Goal: Information Seeking & Learning: Check status

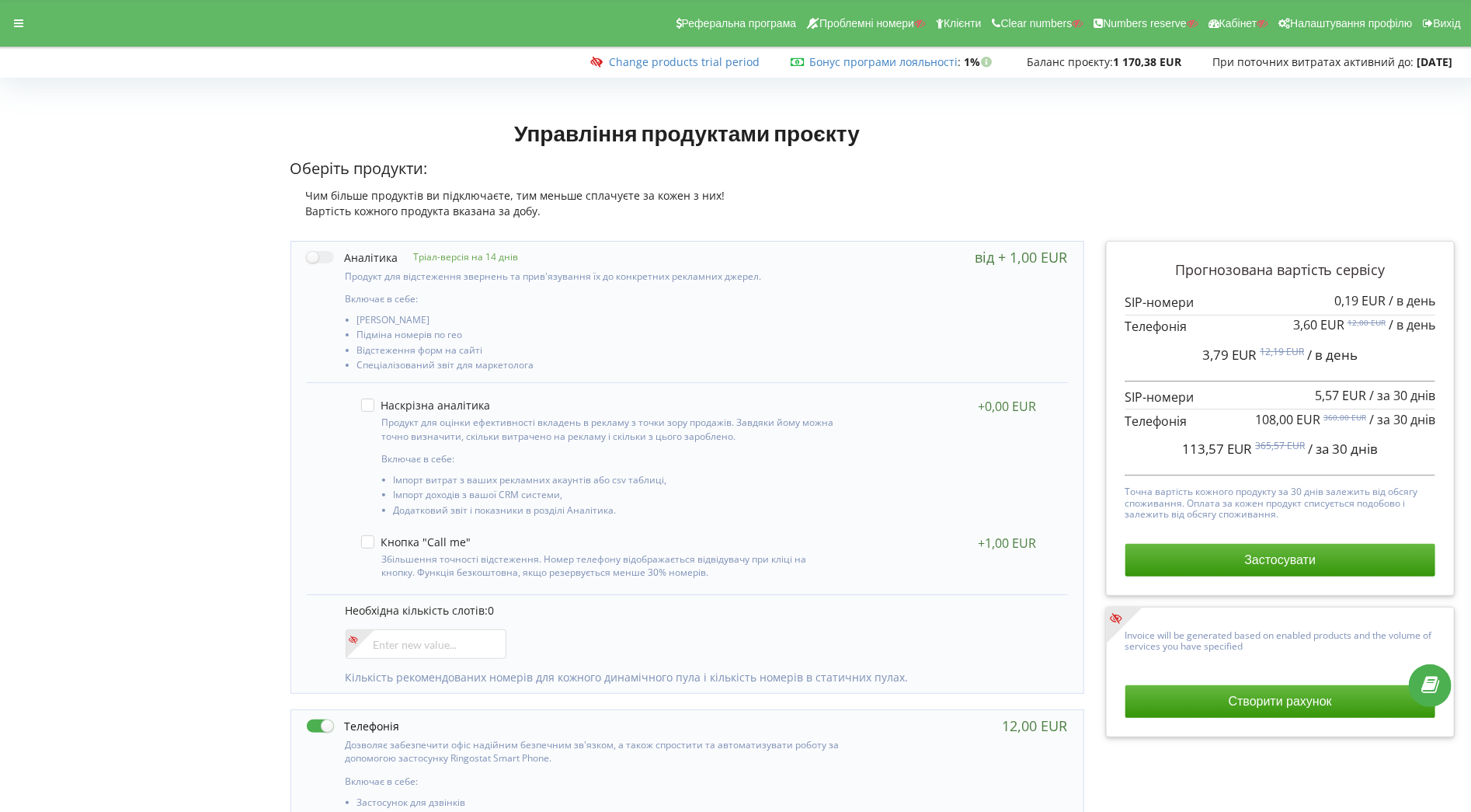
click at [19, 8] on div "Реферальна програма Проблемні номери Клієнти Clear numbers Numbers reserve Кабі…" at bounding box center [736, 23] width 1493 height 46
click at [19, 34] on div "Реферальна програма Проблемні номери Клієнти Clear numbers Numbers reserve Кабі…" at bounding box center [736, 23] width 1493 height 46
click at [17, 12] on div at bounding box center [18, 23] width 28 height 22
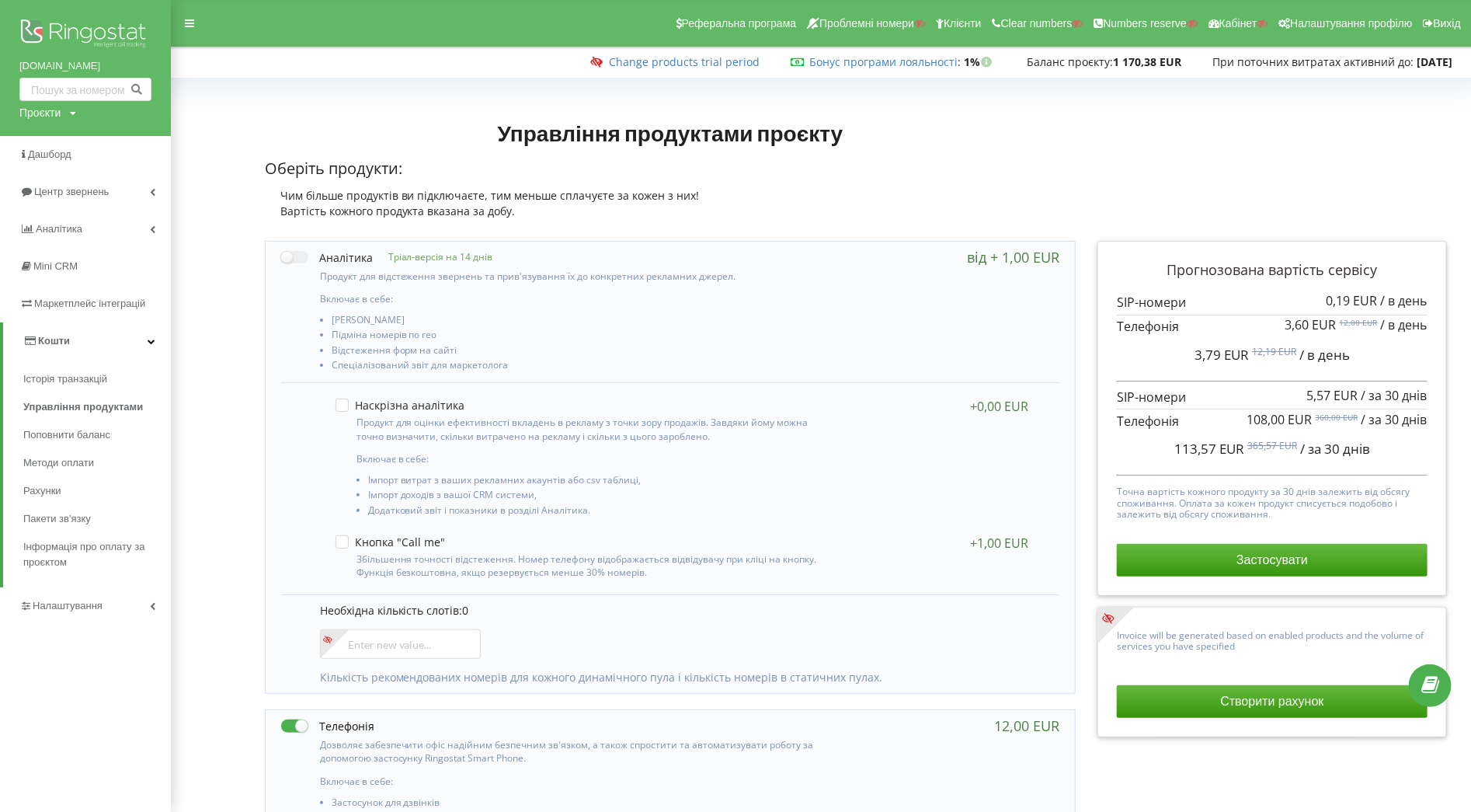
drag, startPoint x: 7, startPoint y: 56, endPoint x: 125, endPoint y: 60, distance: 118.1
click at [125, 60] on div "koenner-soehnen.com Проєкти Пошук" at bounding box center [85, 68] width 171 height 136
click at [94, 89] on input "text" at bounding box center [85, 89] width 132 height 24
drag, startPoint x: 7, startPoint y: 69, endPoint x: 130, endPoint y: 62, distance: 123.2
click at [130, 62] on div "koenner-soehnen.com Проєкти Пошук" at bounding box center [85, 68] width 171 height 136
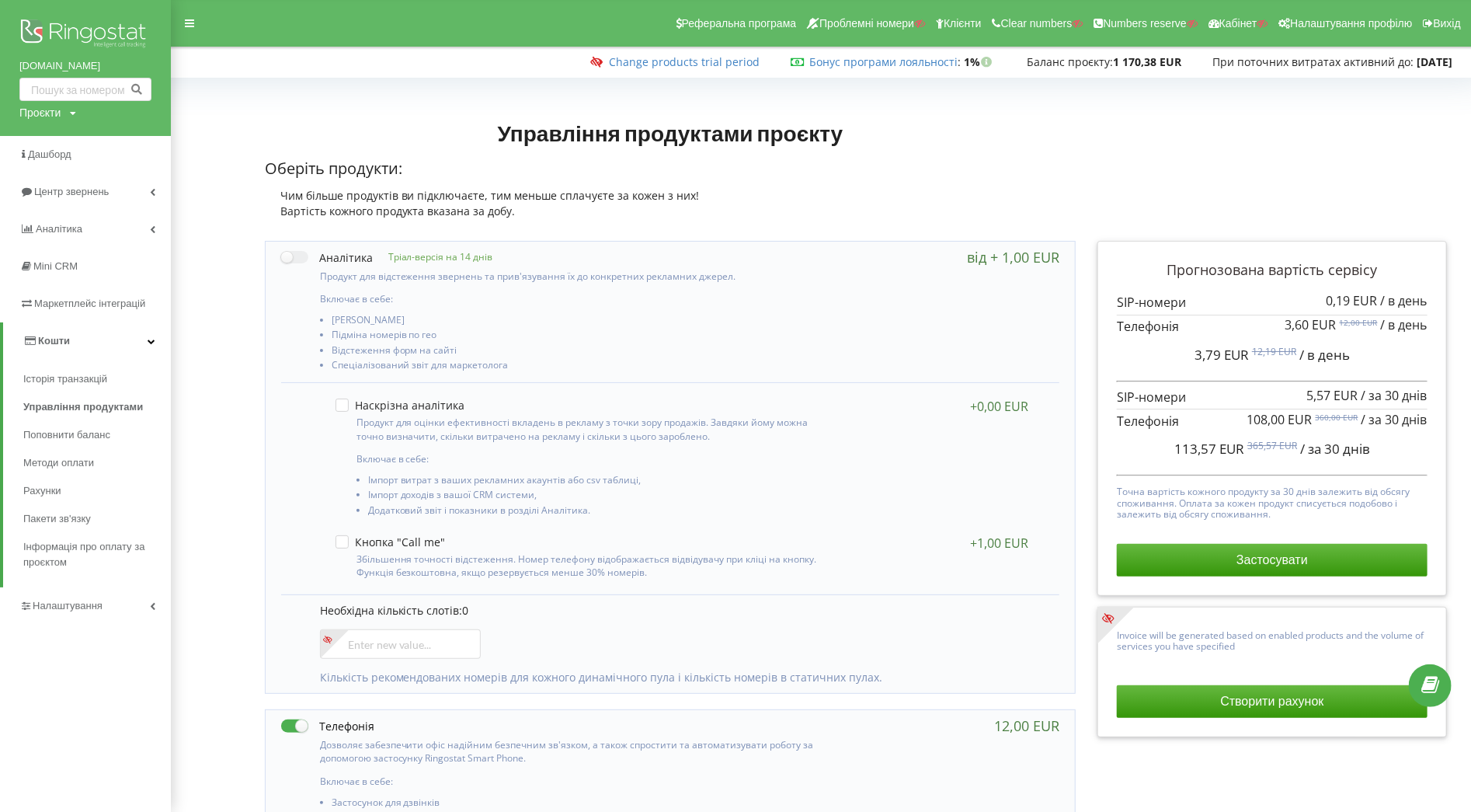
copy link "koenner-soehnen.com"
click at [60, 112] on div "Проєкти" at bounding box center [39, 112] width 41 height 16
click at [63, 145] on input "text" at bounding box center [67, 145] width 78 height 23
paste input "[DOMAIN_NAME]"
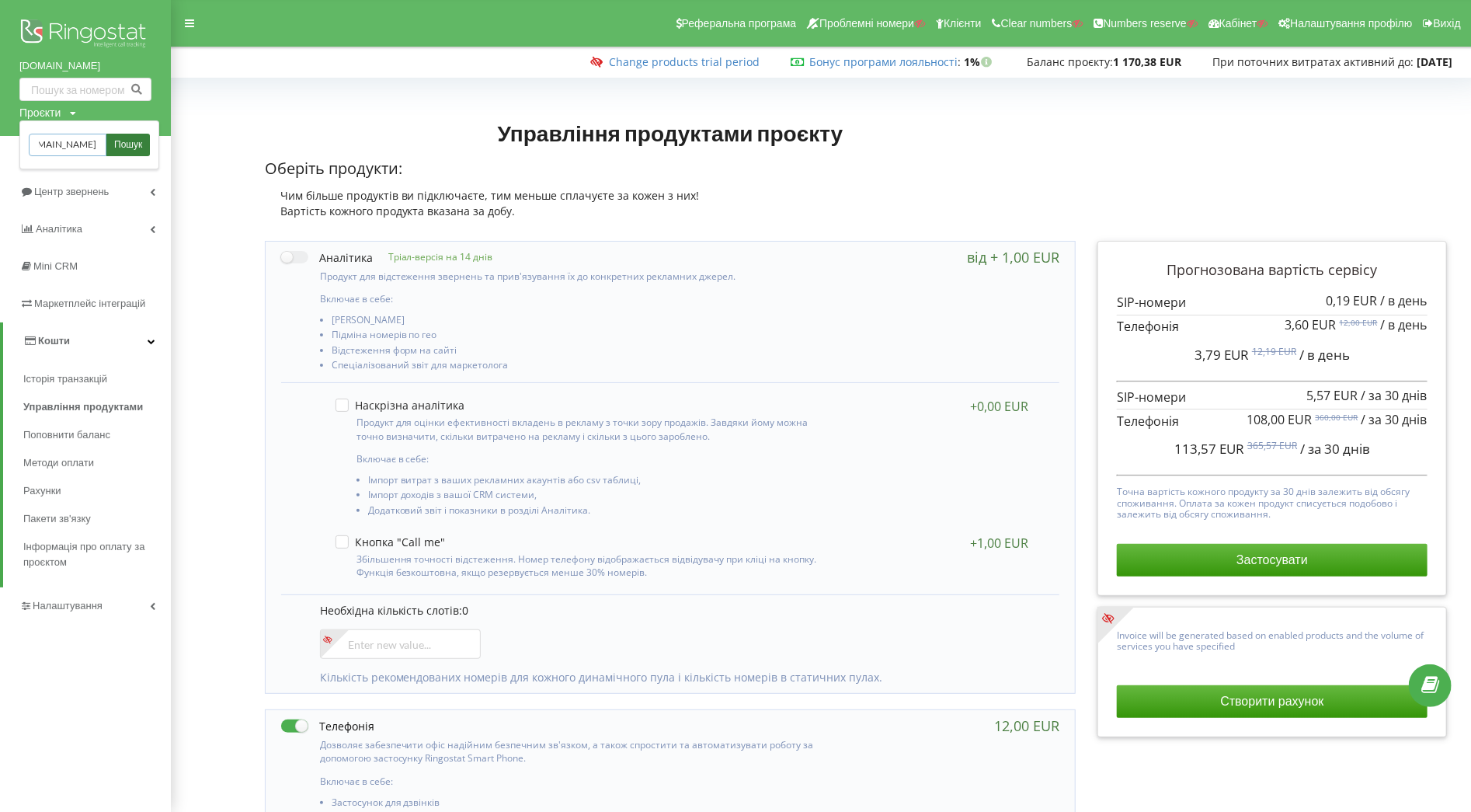
type input "[DOMAIN_NAME]"
click at [119, 146] on span "Пошук" at bounding box center [128, 145] width 28 height 14
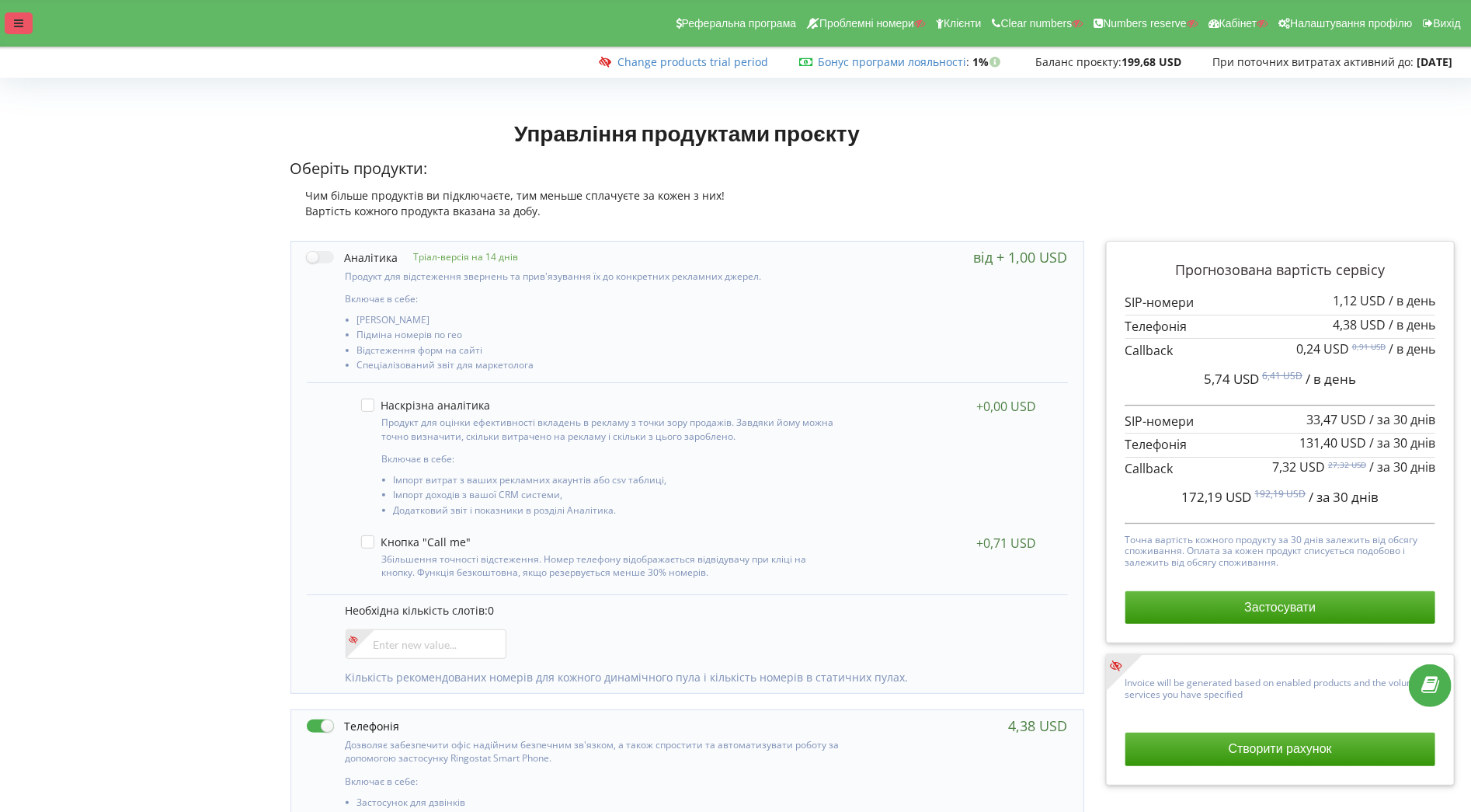
click at [19, 23] on icon at bounding box center [18, 24] width 10 height 10
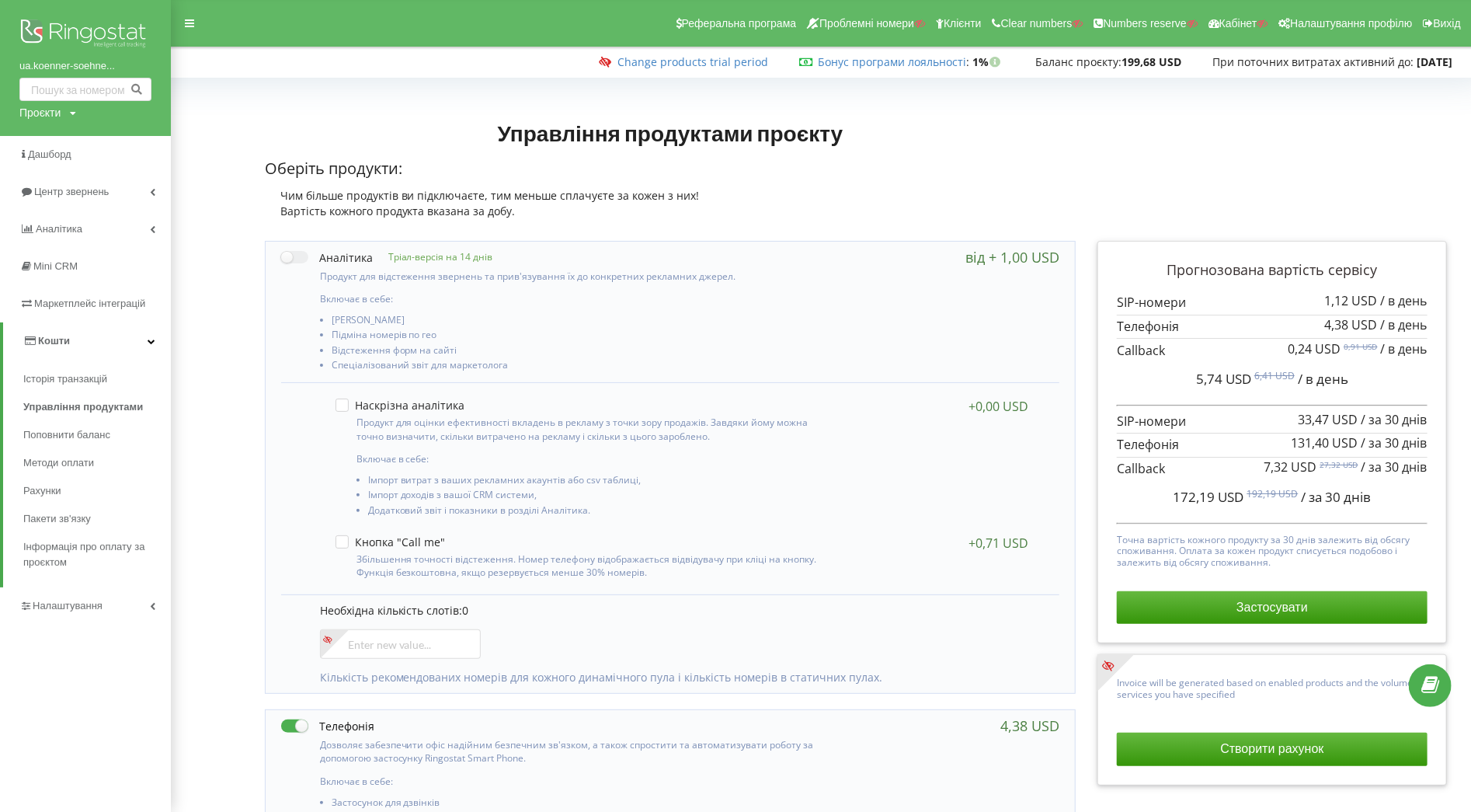
click at [51, 112] on div "Проєкти" at bounding box center [39, 112] width 41 height 16
click at [66, 142] on input "text" at bounding box center [67, 145] width 78 height 23
drag, startPoint x: 14, startPoint y: 67, endPoint x: 108, endPoint y: 67, distance: 94.0
click at [108, 67] on div "ua.koenner-soehne... Проєкти Пошук" at bounding box center [85, 68] width 171 height 136
click at [88, 85] on input "text" at bounding box center [85, 89] width 132 height 24
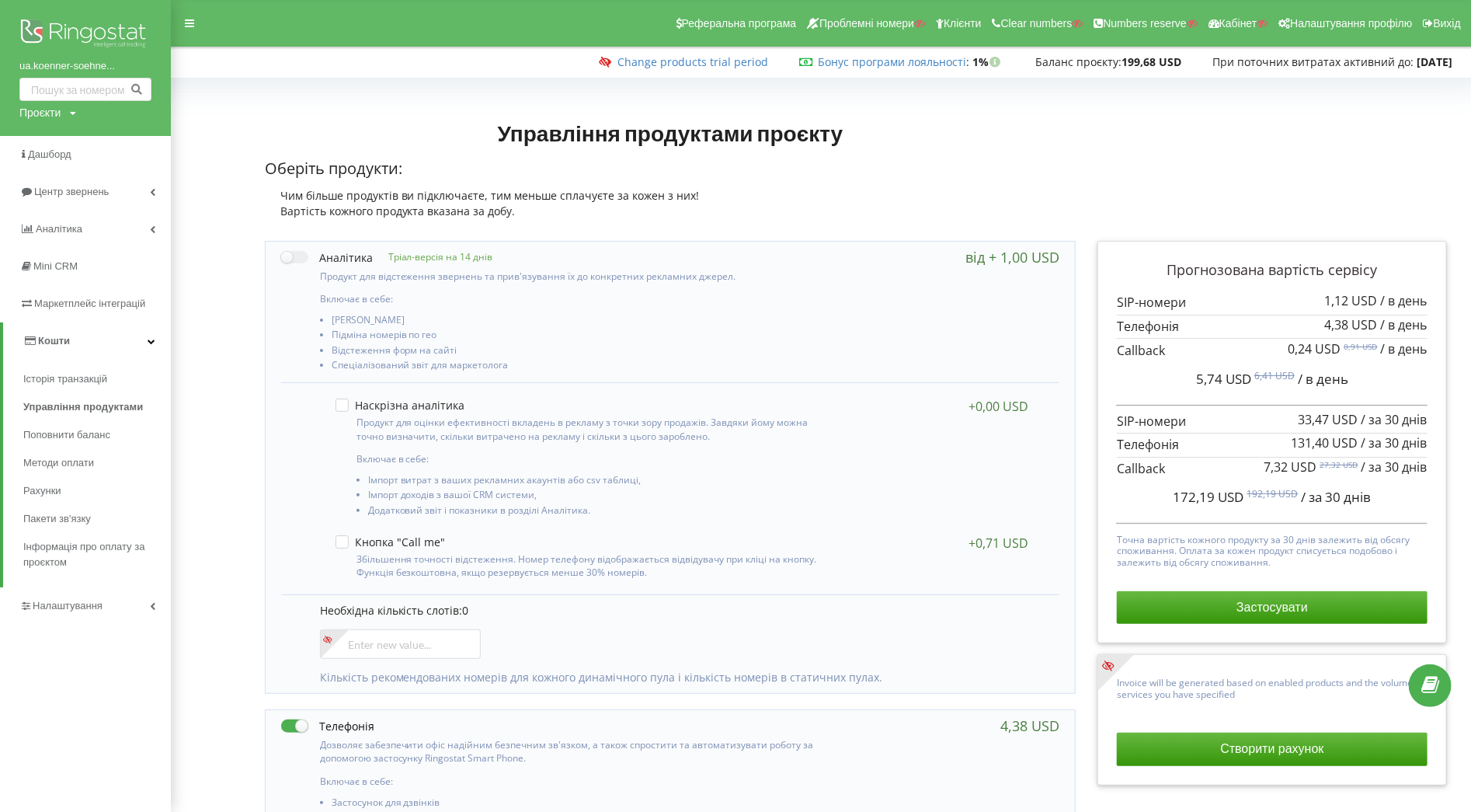
click at [113, 342] on link "Кошти" at bounding box center [87, 341] width 168 height 37
click at [88, 387] on link "Налаштування" at bounding box center [85, 378] width 171 height 37
click at [118, 450] on link "Віртуальна АТС" at bounding box center [97, 450] width 147 height 32
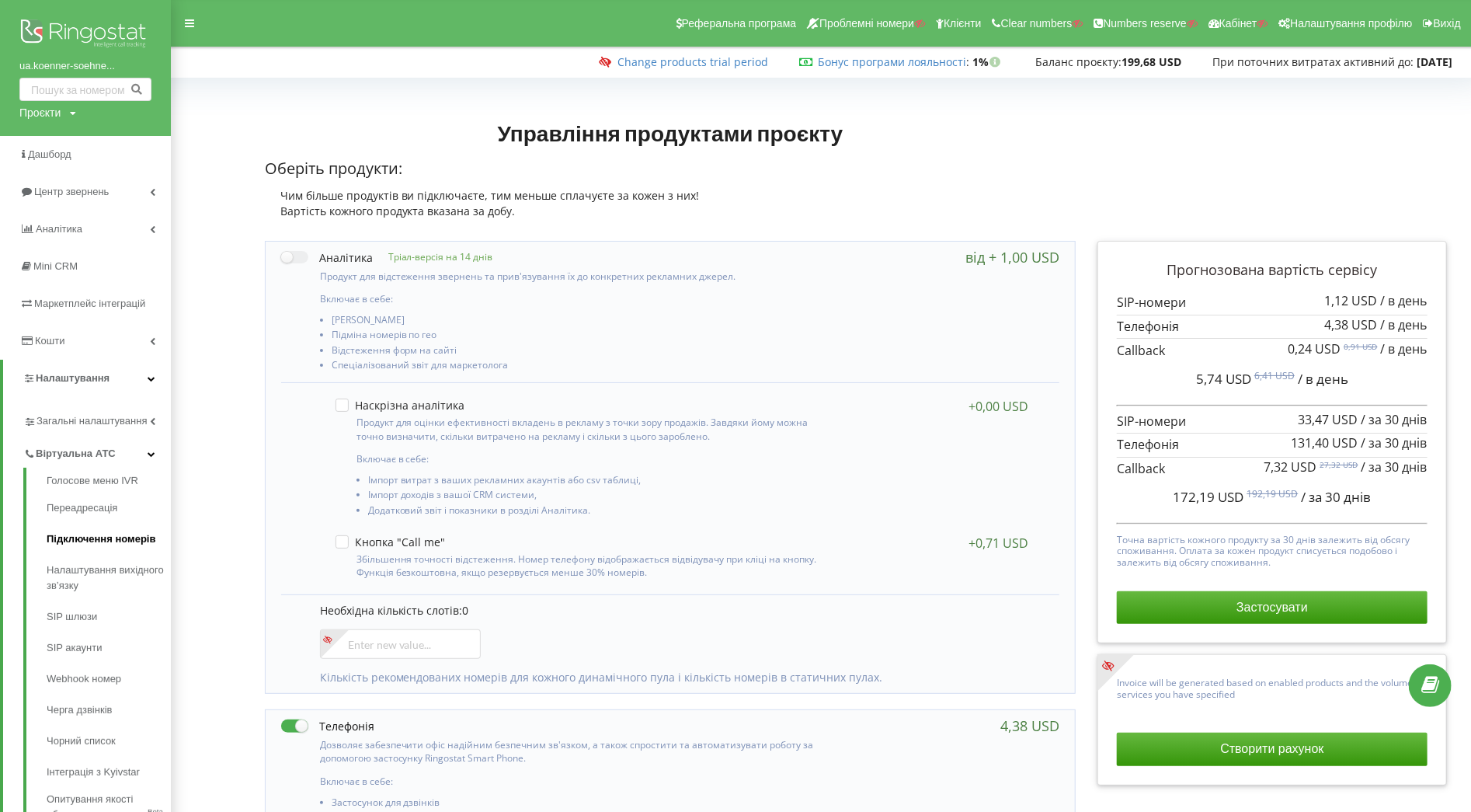
click at [84, 545] on link "Підключення номерів" at bounding box center [108, 539] width 125 height 31
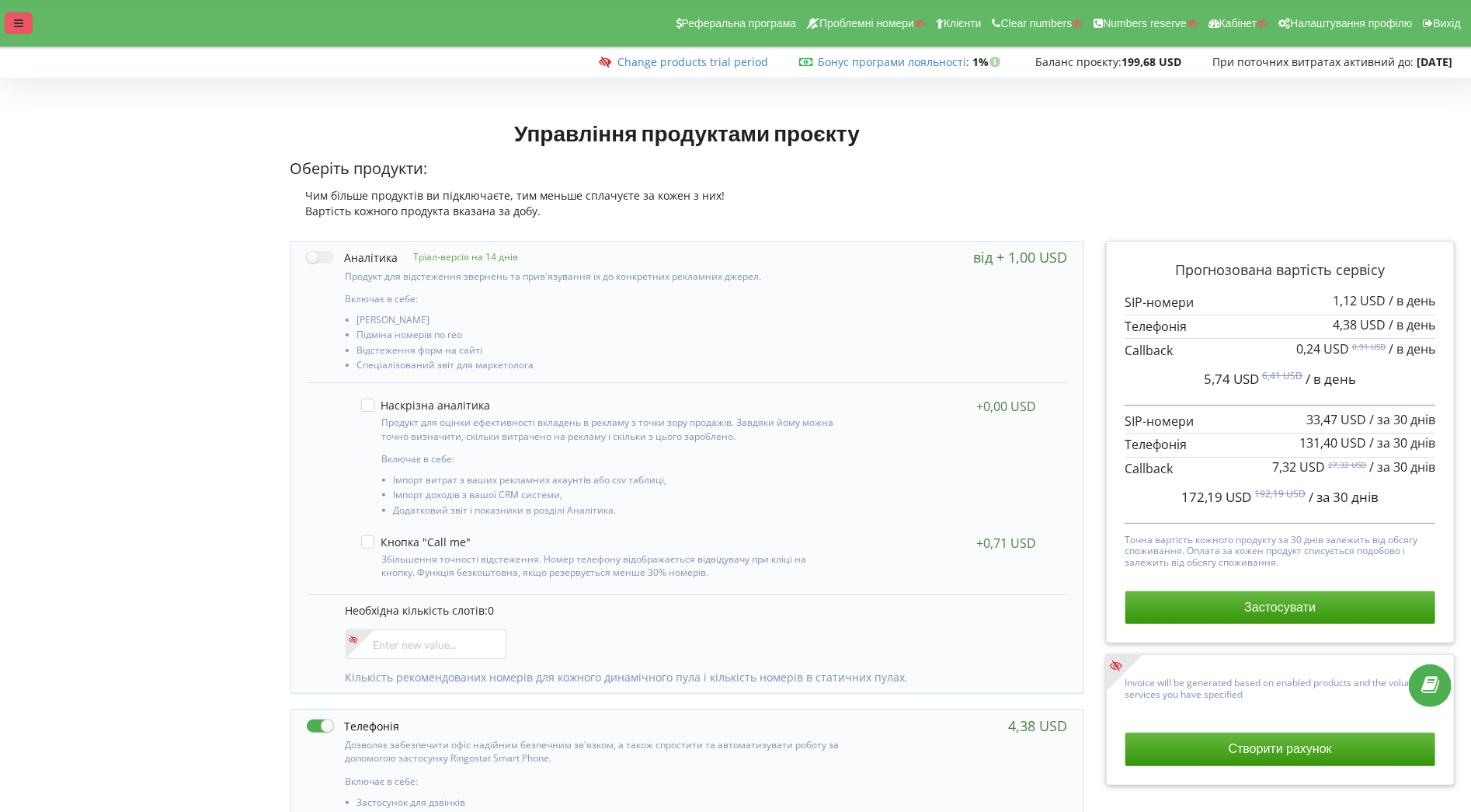
click at [15, 16] on div at bounding box center [18, 23] width 28 height 22
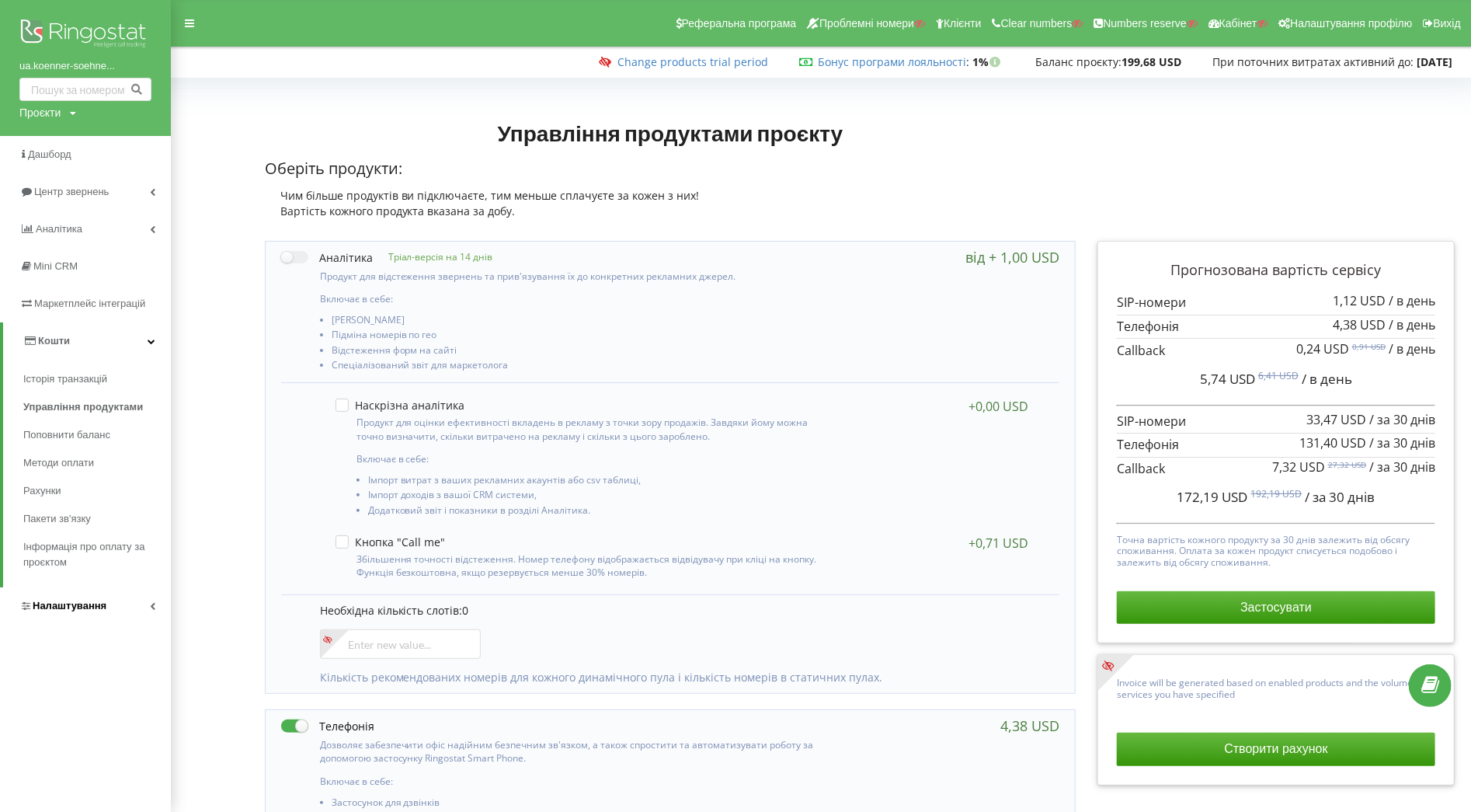
click at [120, 618] on link "Налаштування" at bounding box center [85, 606] width 171 height 37
click at [120, 618] on div "Загальні налаштування Віртуальна АТС Наскрізна аналітика Колбек Налаштування Ri…" at bounding box center [85, 533] width 171 height 273
click at [112, 425] on span "Загальні налаштування" at bounding box center [93, 429] width 113 height 31
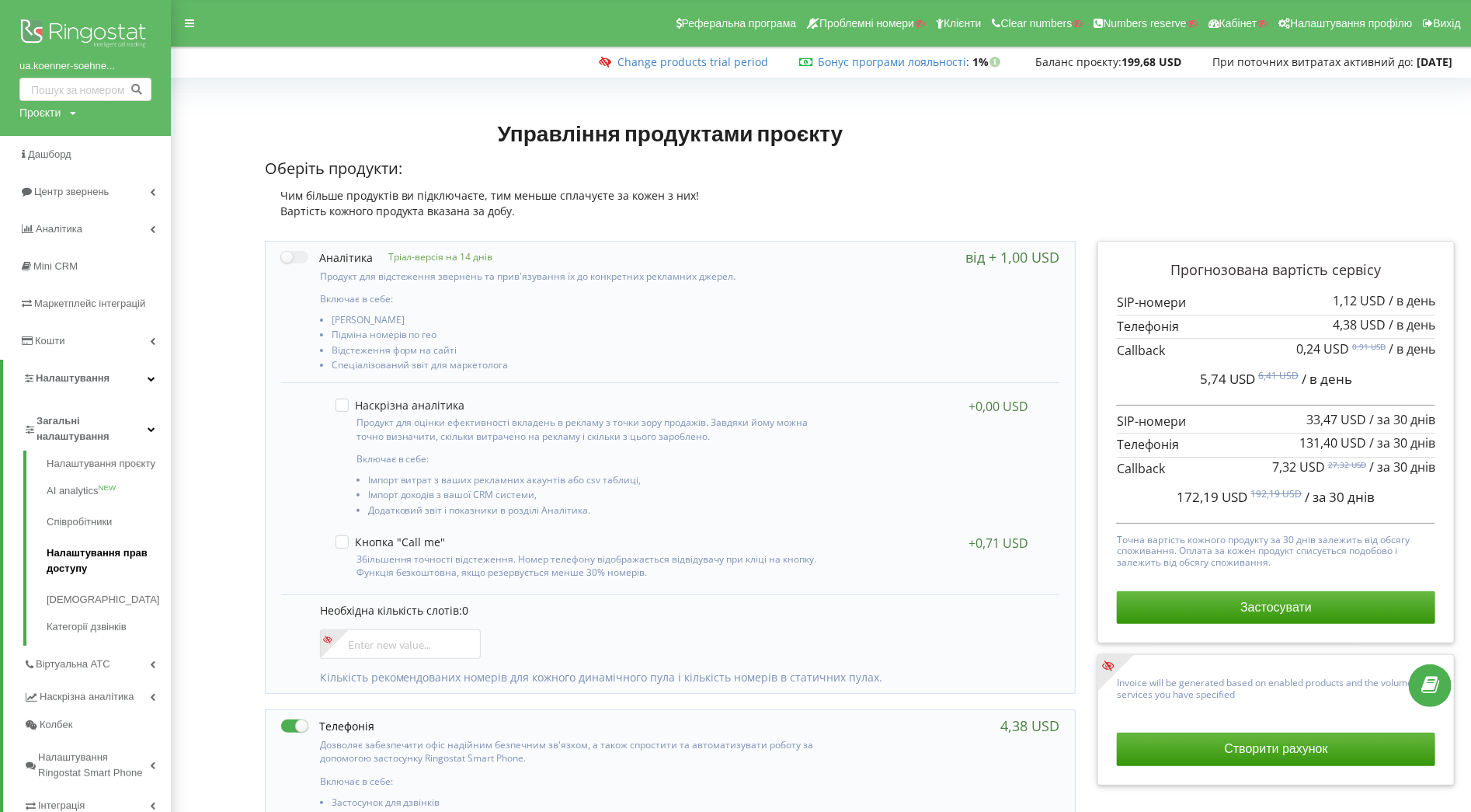
click at [97, 557] on link "Налаштування прав доступу" at bounding box center [108, 560] width 125 height 46
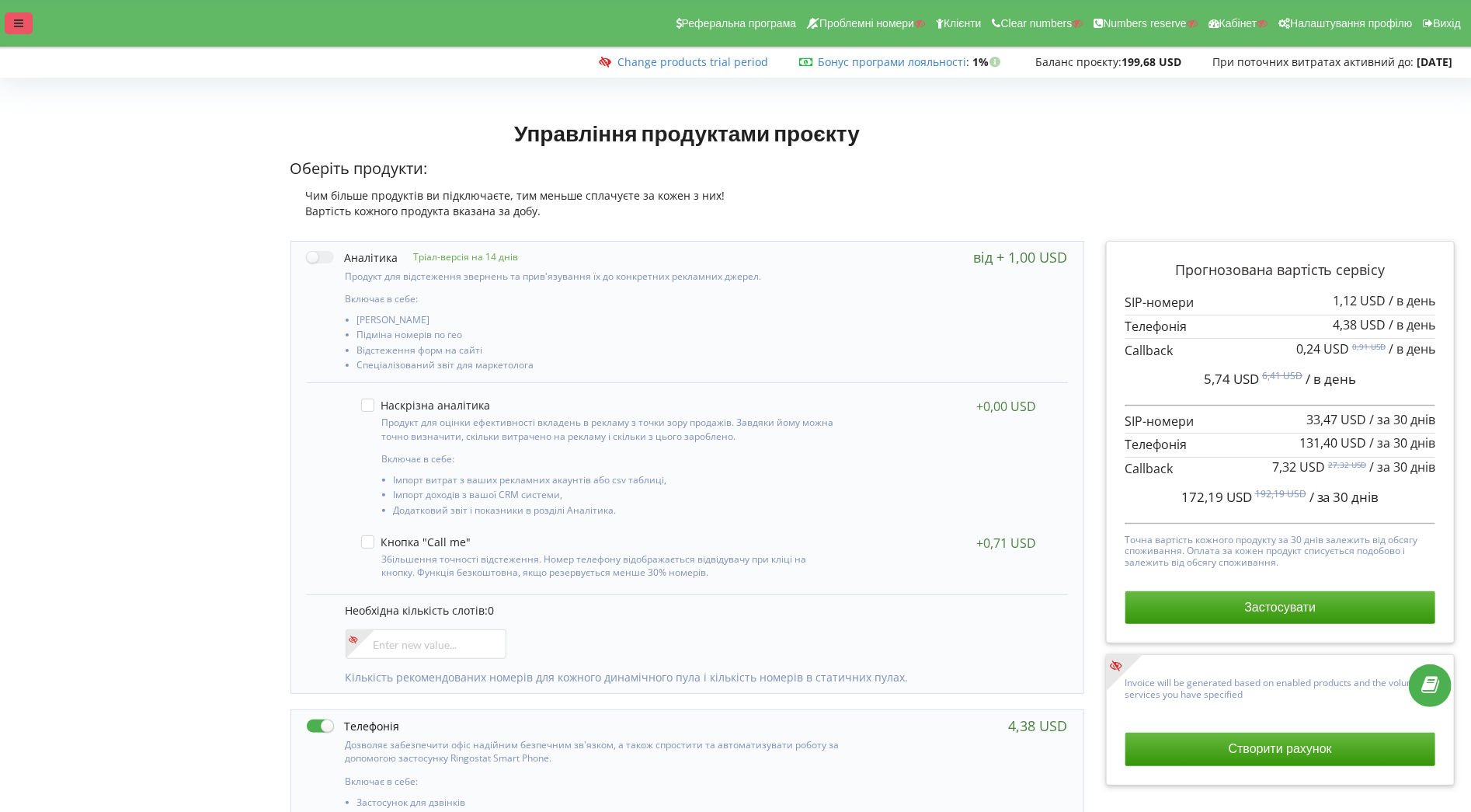
click at [12, 26] on div at bounding box center [18, 23] width 28 height 22
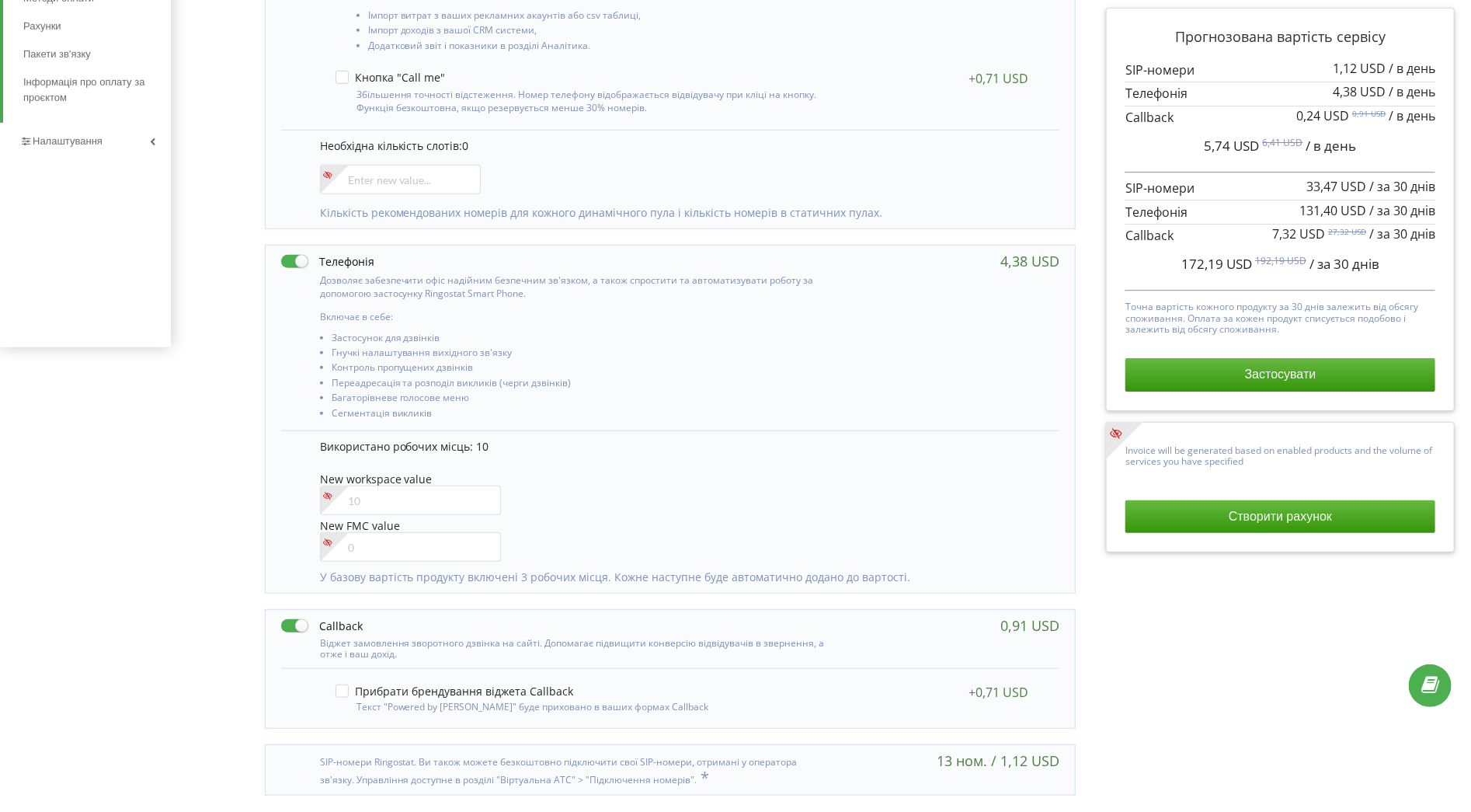
scroll to position [497, 0]
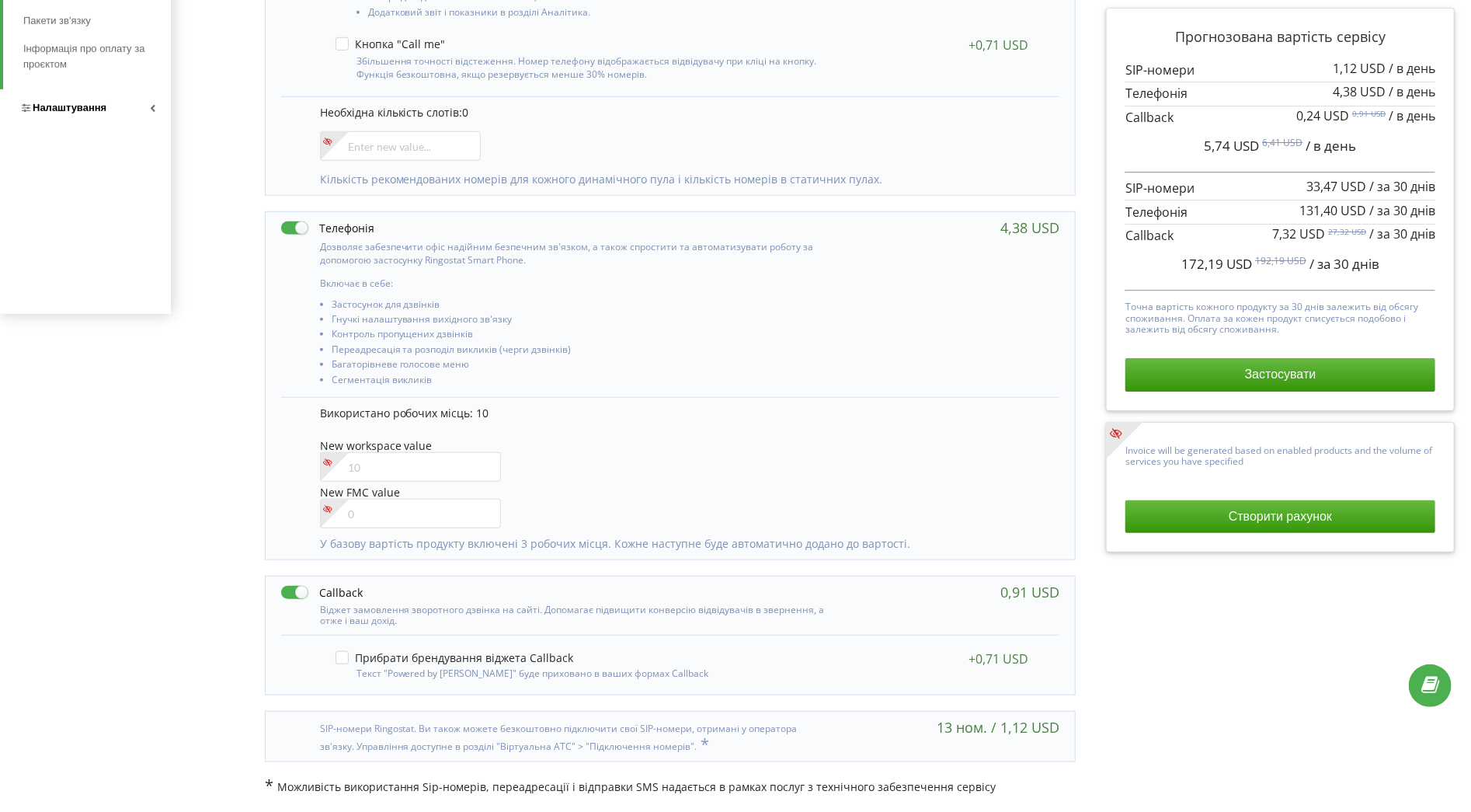
click at [64, 98] on link "Налаштування" at bounding box center [85, 108] width 171 height 37
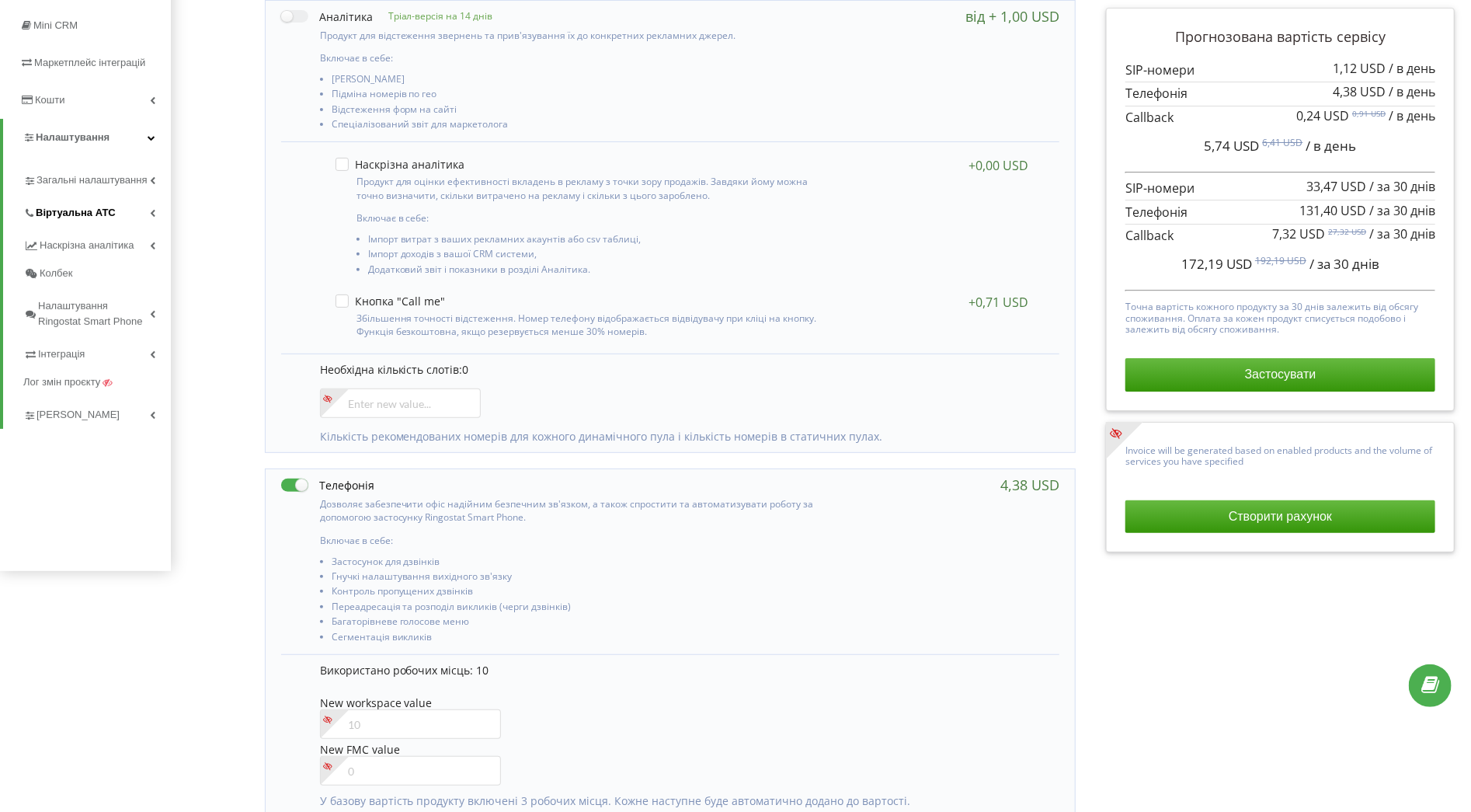
scroll to position [237, 0]
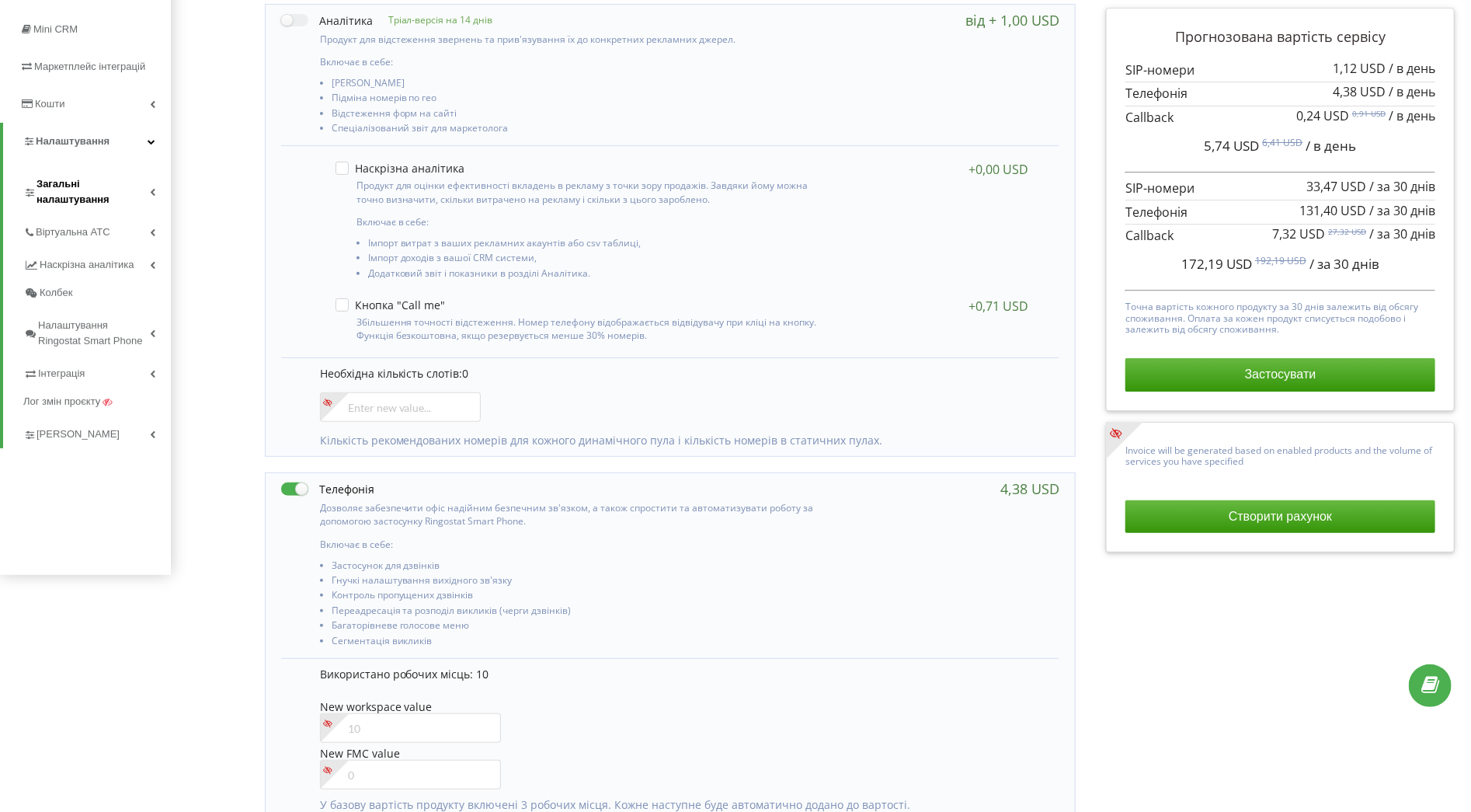
click at [125, 188] on span "Загальні налаштування" at bounding box center [93, 192] width 113 height 31
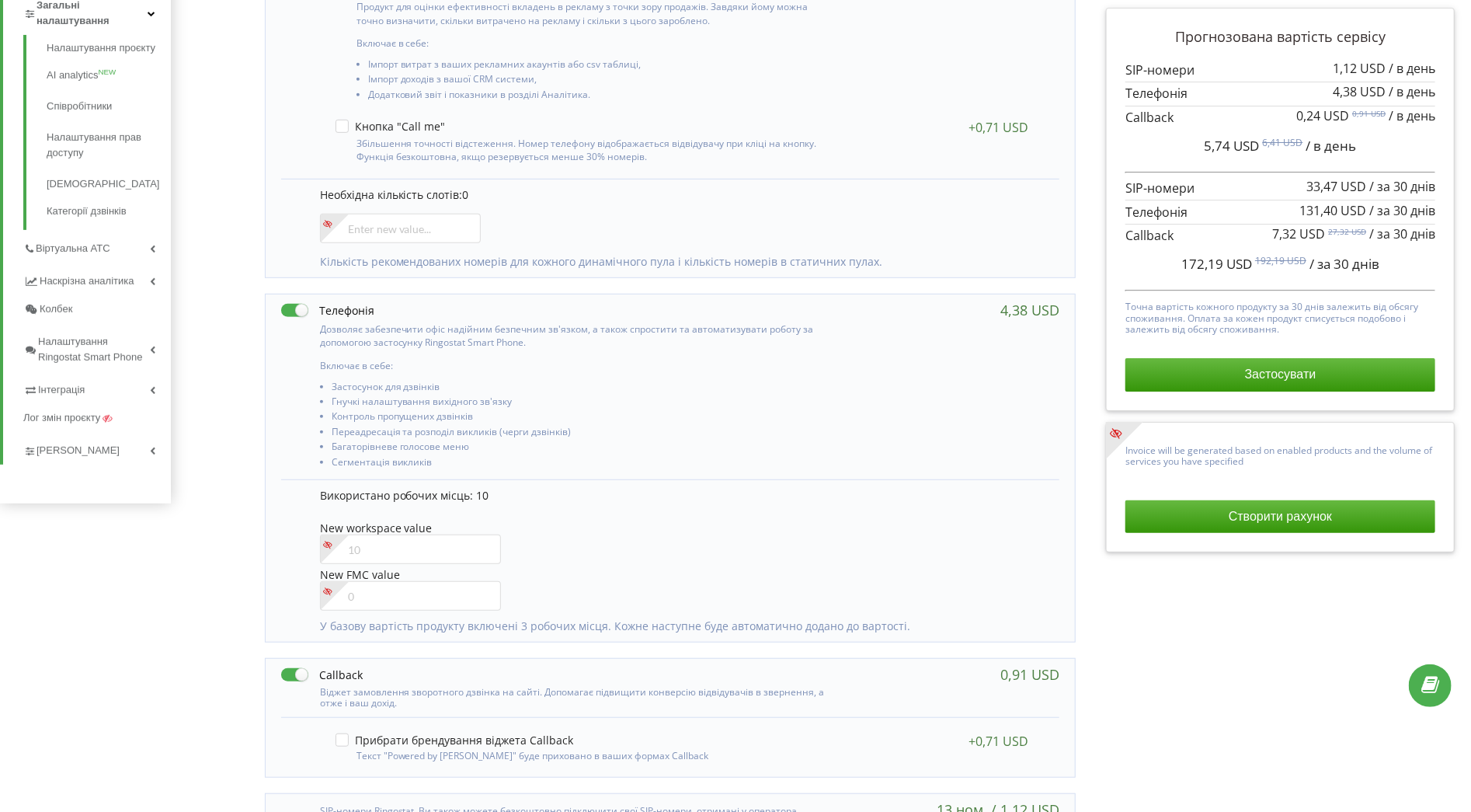
scroll to position [423, 0]
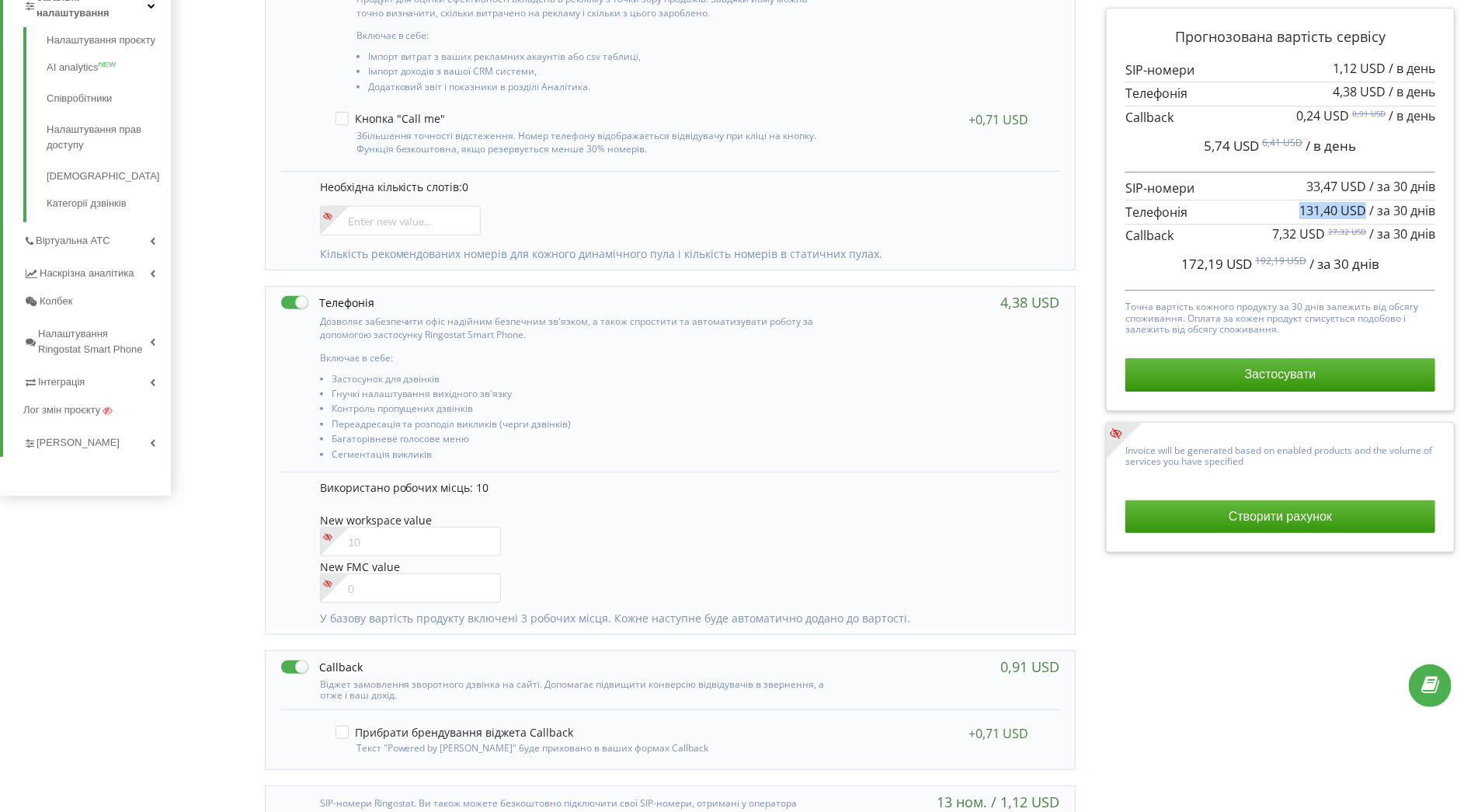
drag, startPoint x: 1298, startPoint y: 212, endPoint x: 1365, endPoint y: 208, distance: 67.1
click at [1365, 208] on div "131,40 USD / за 30 днів" at bounding box center [1367, 211] width 136 height 14
click at [383, 545] on input"] "number" at bounding box center [410, 541] width 181 height 30
type input"] "1"
type input"] "9"
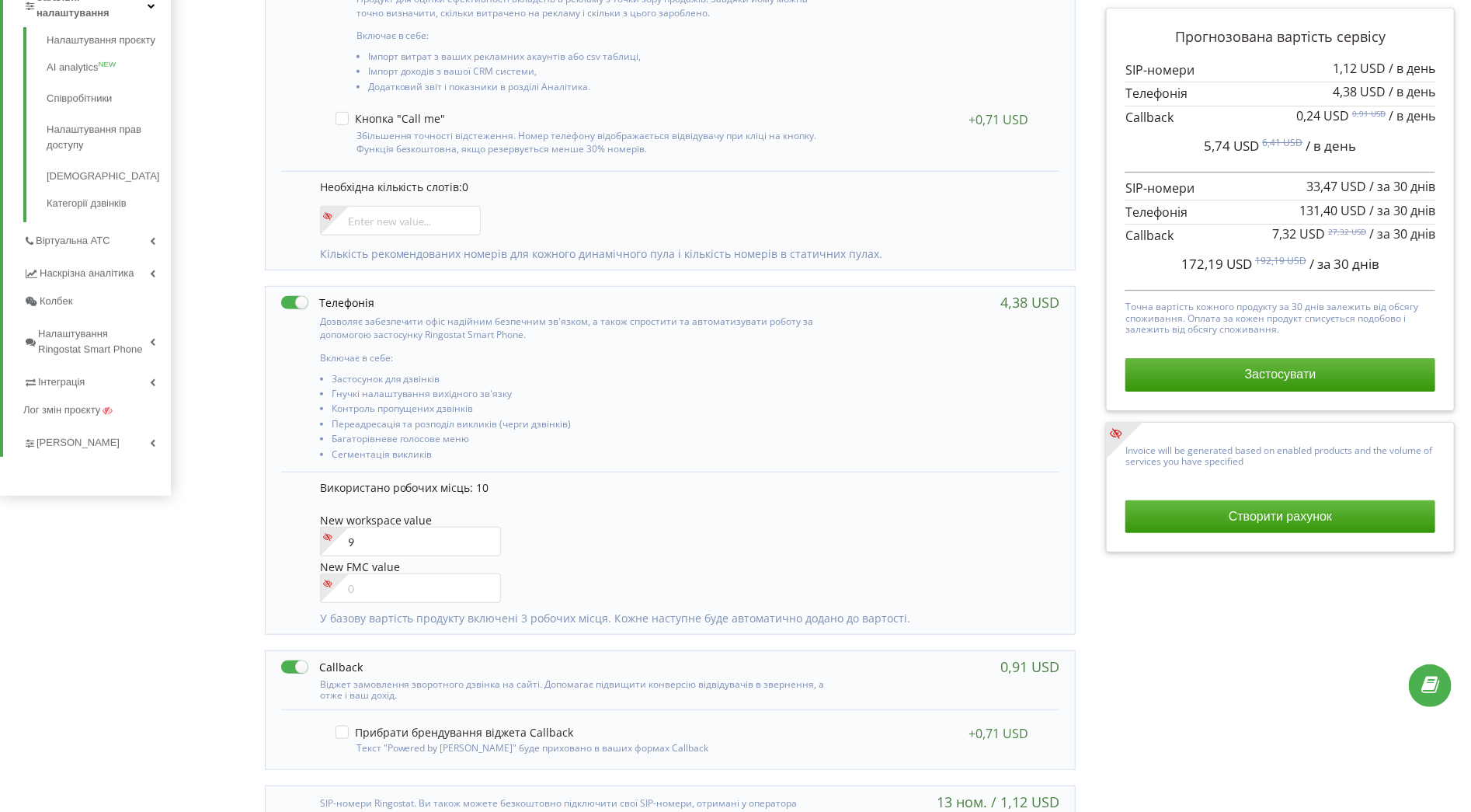
click at [225, 554] on div "Управління продуктами проєкту Оберіть продукти: Чим більше продуктів ви підключ…" at bounding box center [821, 284] width 1290 height 1193
click at [369, 531] on input"] "9" at bounding box center [410, 541] width 181 height 30
type input"] "3"
click at [247, 516] on div "Управління продуктами проєкту Оберіть продукти: Чим більше продуктів ви підключ…" at bounding box center [821, 284] width 1290 height 1193
click at [368, 550] on input"] "3" at bounding box center [410, 541] width 181 height 30
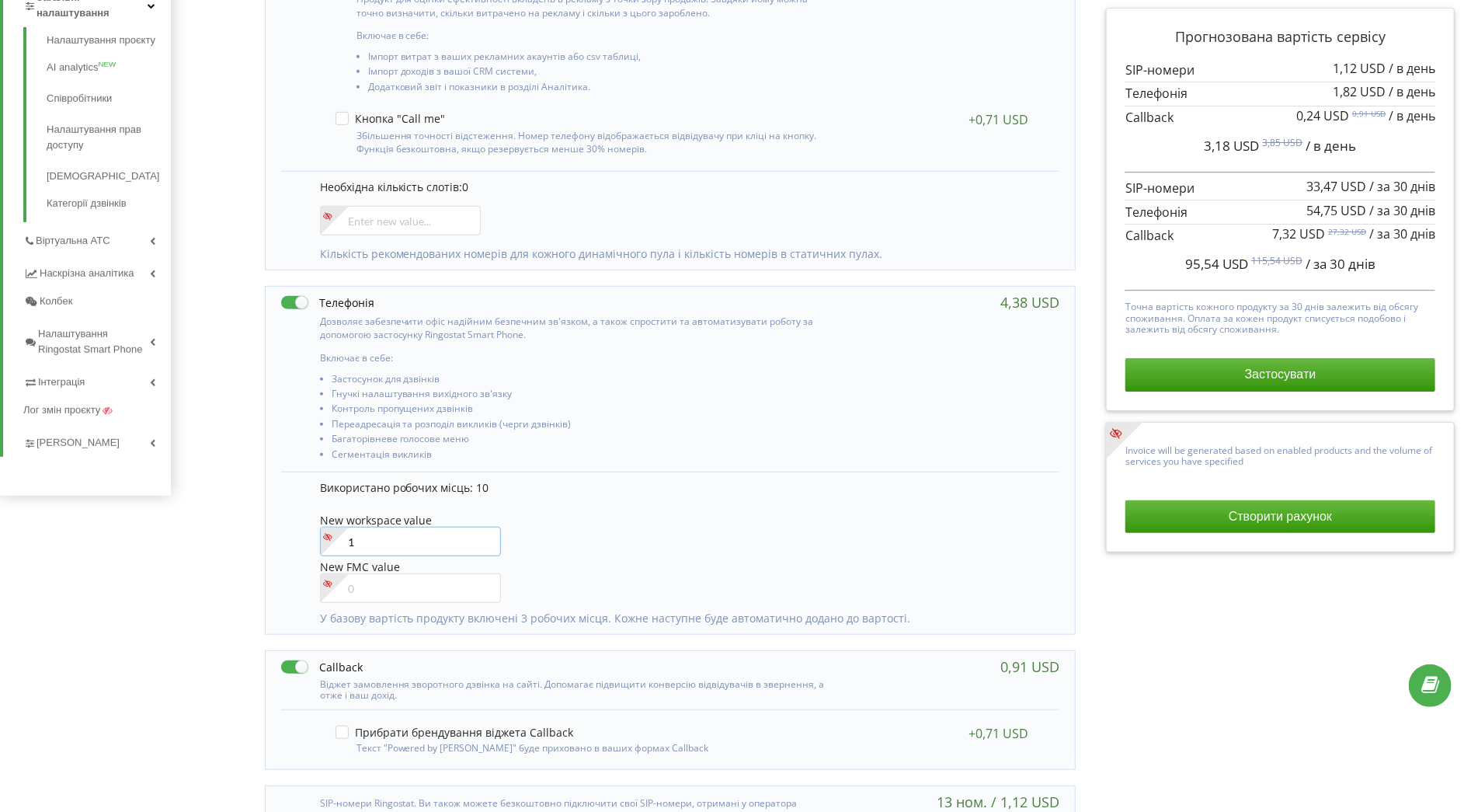
type input"] "1"
click at [395, 536] on input"] "1" at bounding box center [410, 541] width 181 height 30
type input"] "3"
type input"] "2"
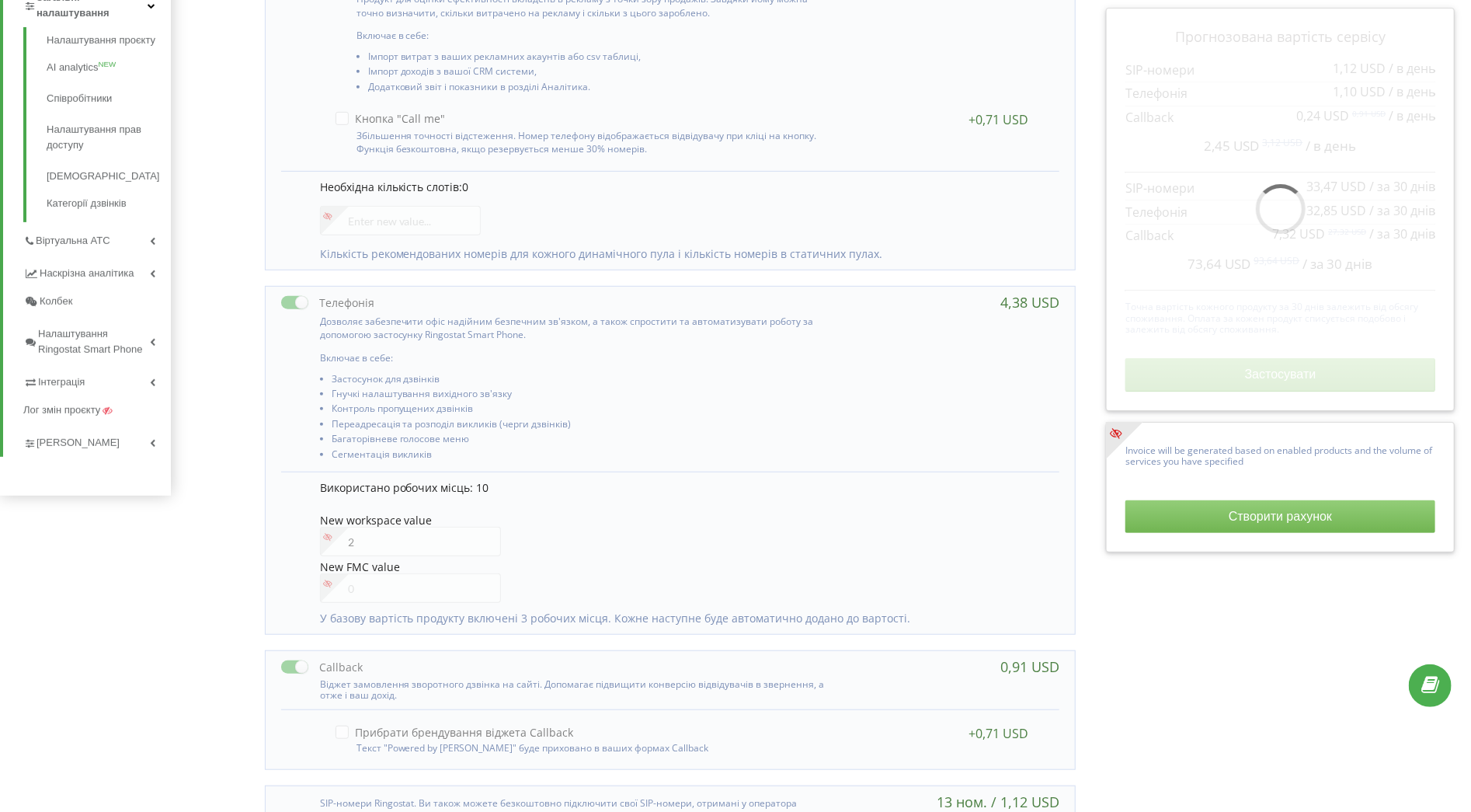
click at [183, 531] on div "Управління продуктами проєкту Оберіть продукти: Чим більше продуктів ви підключ…" at bounding box center [821, 284] width 1290 height 1193
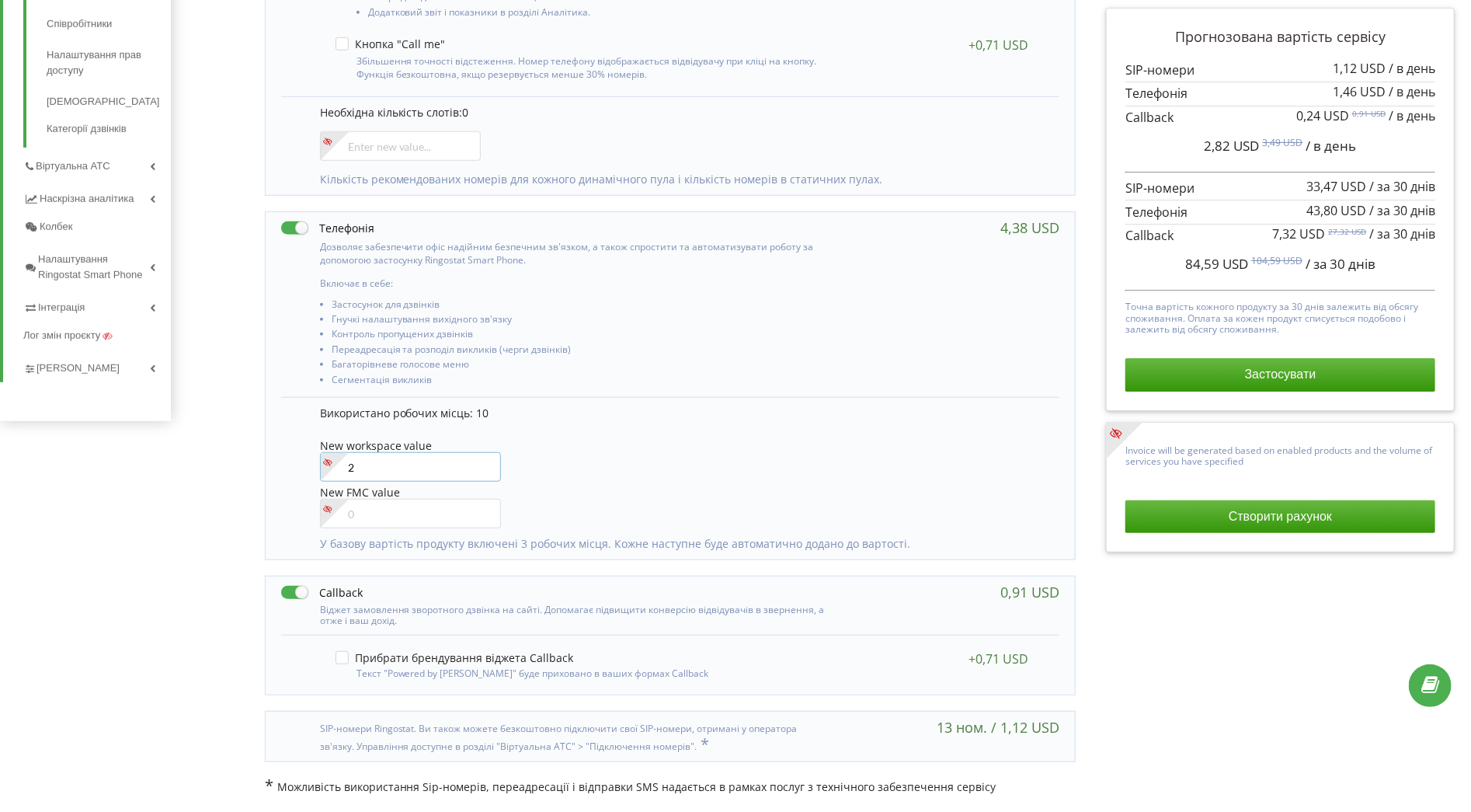
click at [390, 455] on input"] "2" at bounding box center [410, 467] width 181 height 30
type input"] "10"
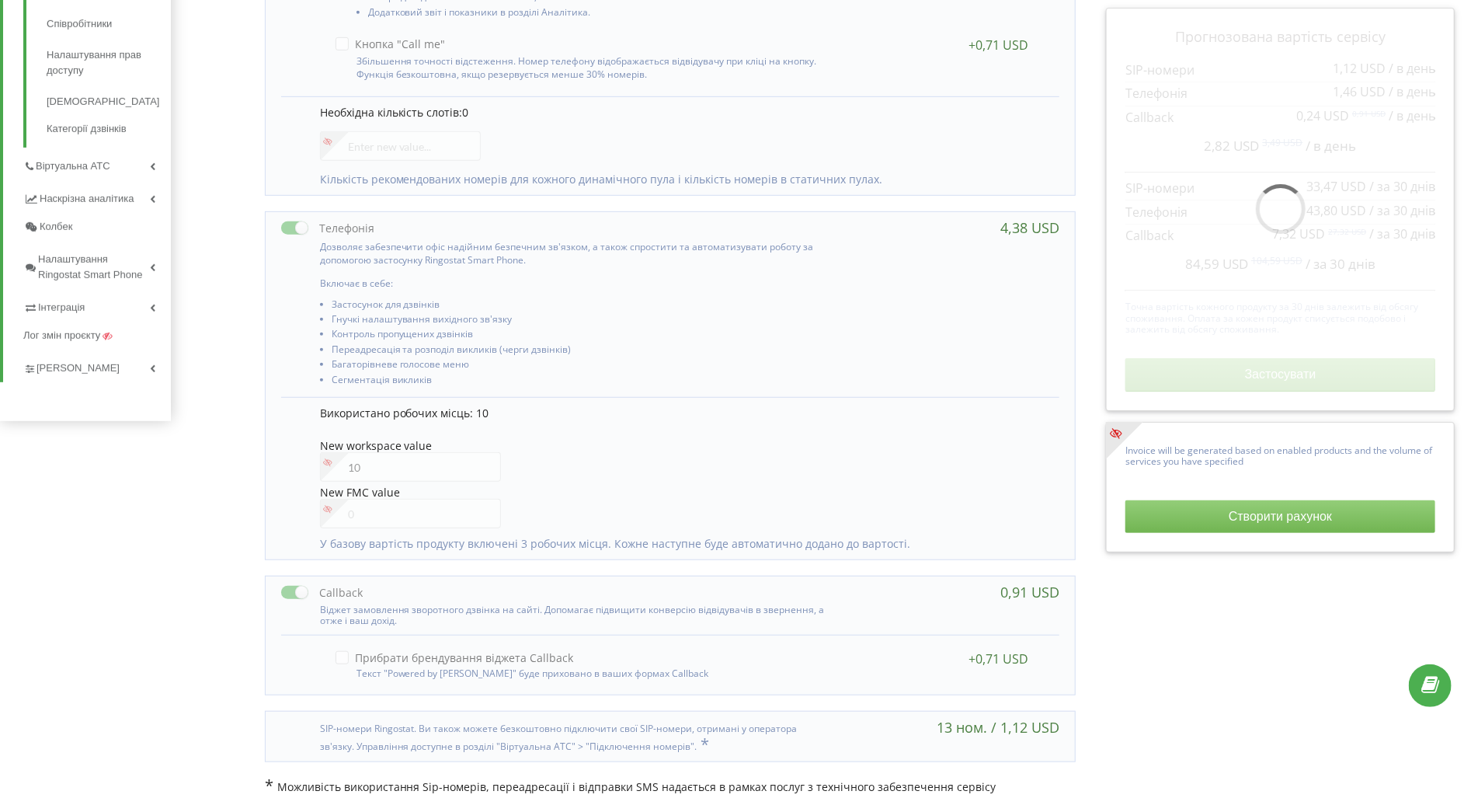
click at [183, 488] on div "Управління продуктами проєкту Оберіть продукти: Чим більше продуктів ви підключ…" at bounding box center [821, 209] width 1290 height 1193
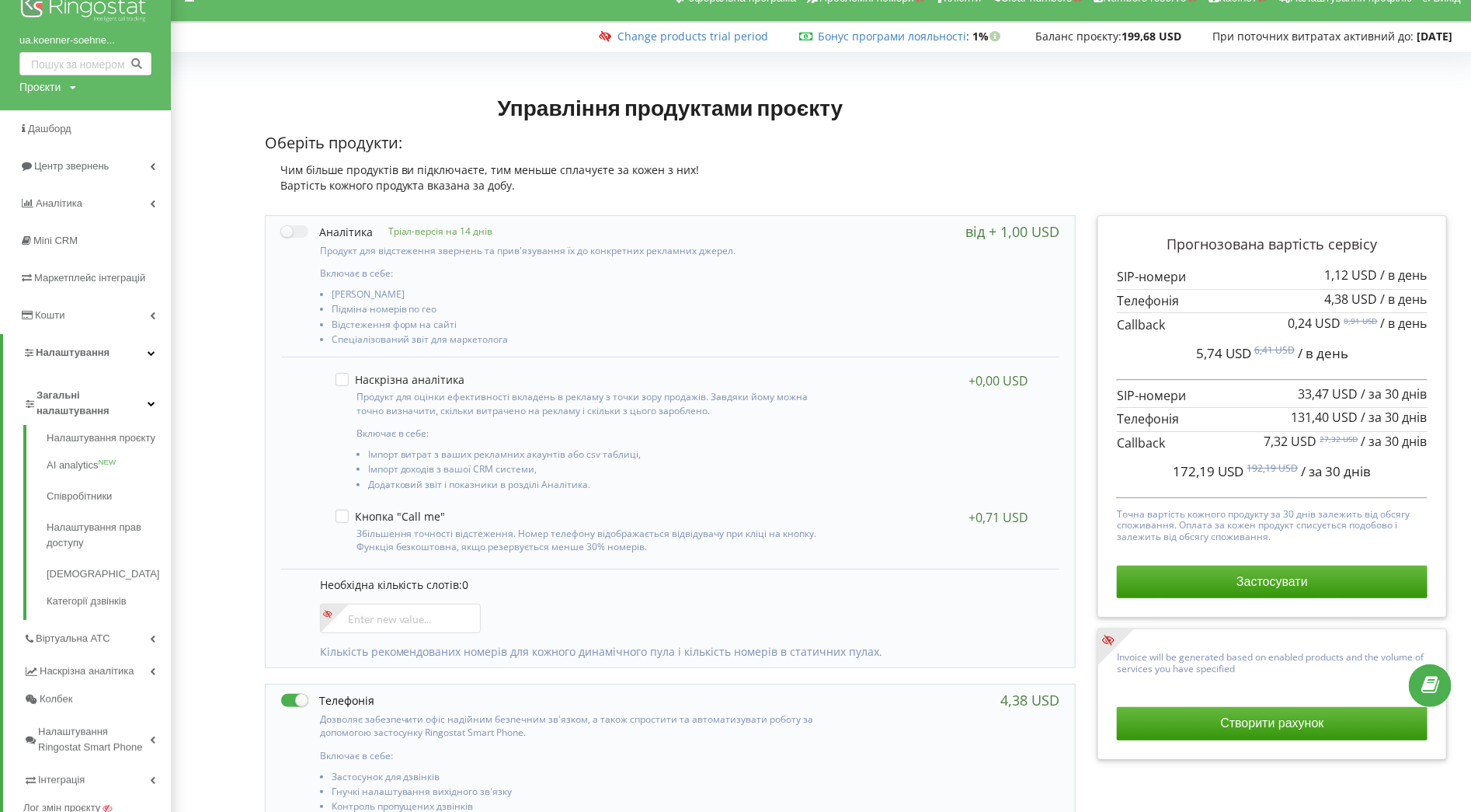
scroll to position [21, 0]
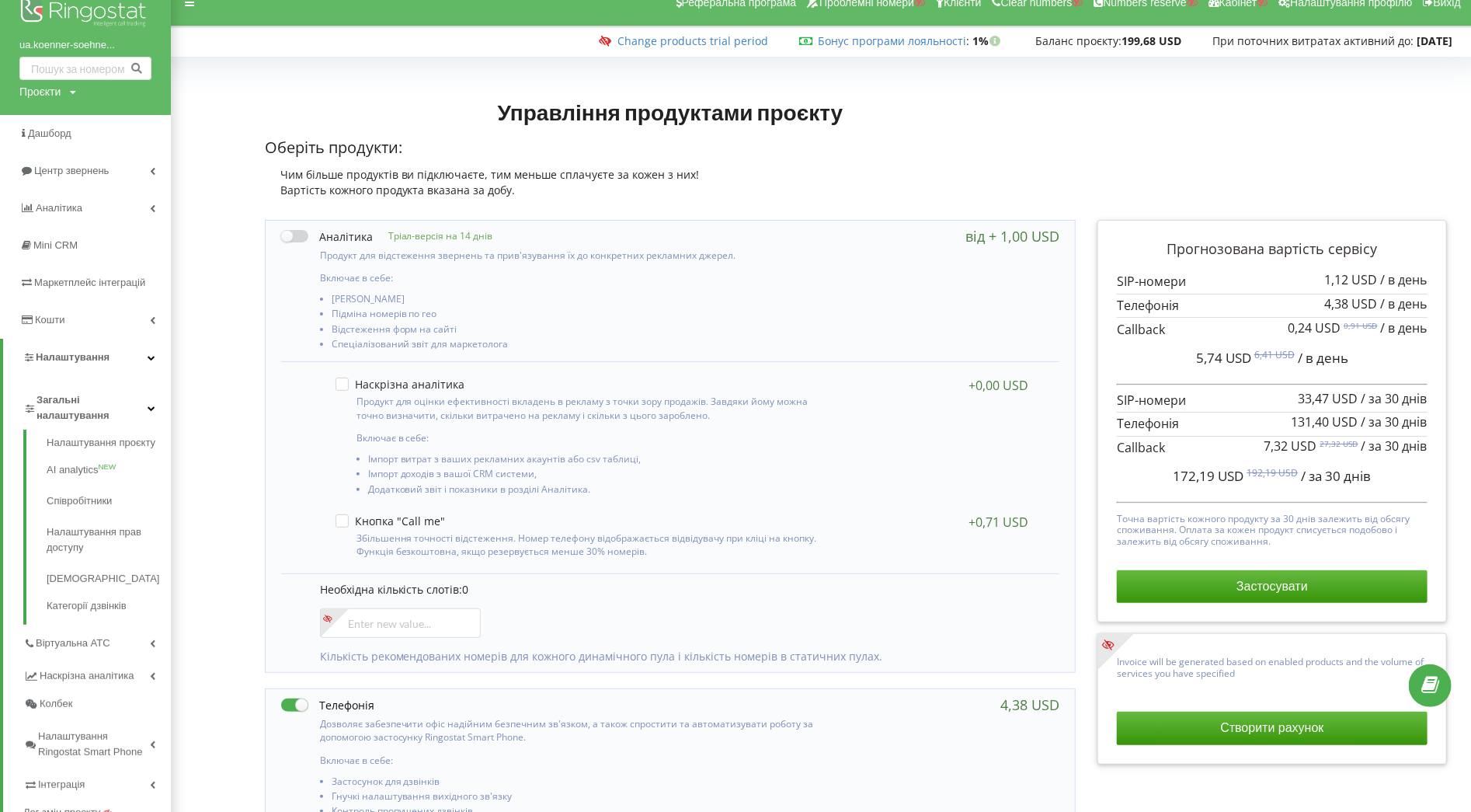
click at [302, 242] on label at bounding box center [327, 236] width 92 height 17
checkbox input "true"
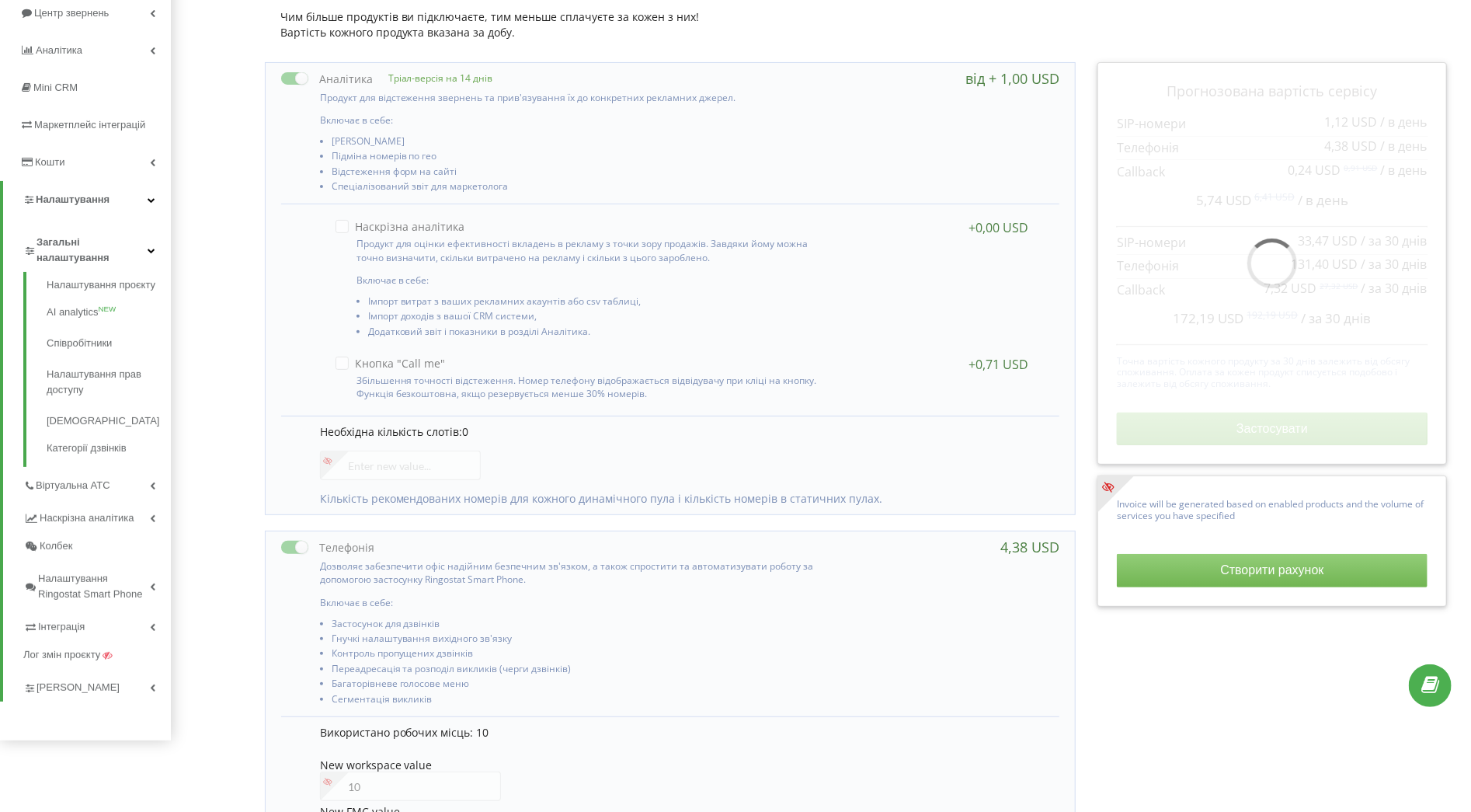
scroll to position [182, 0]
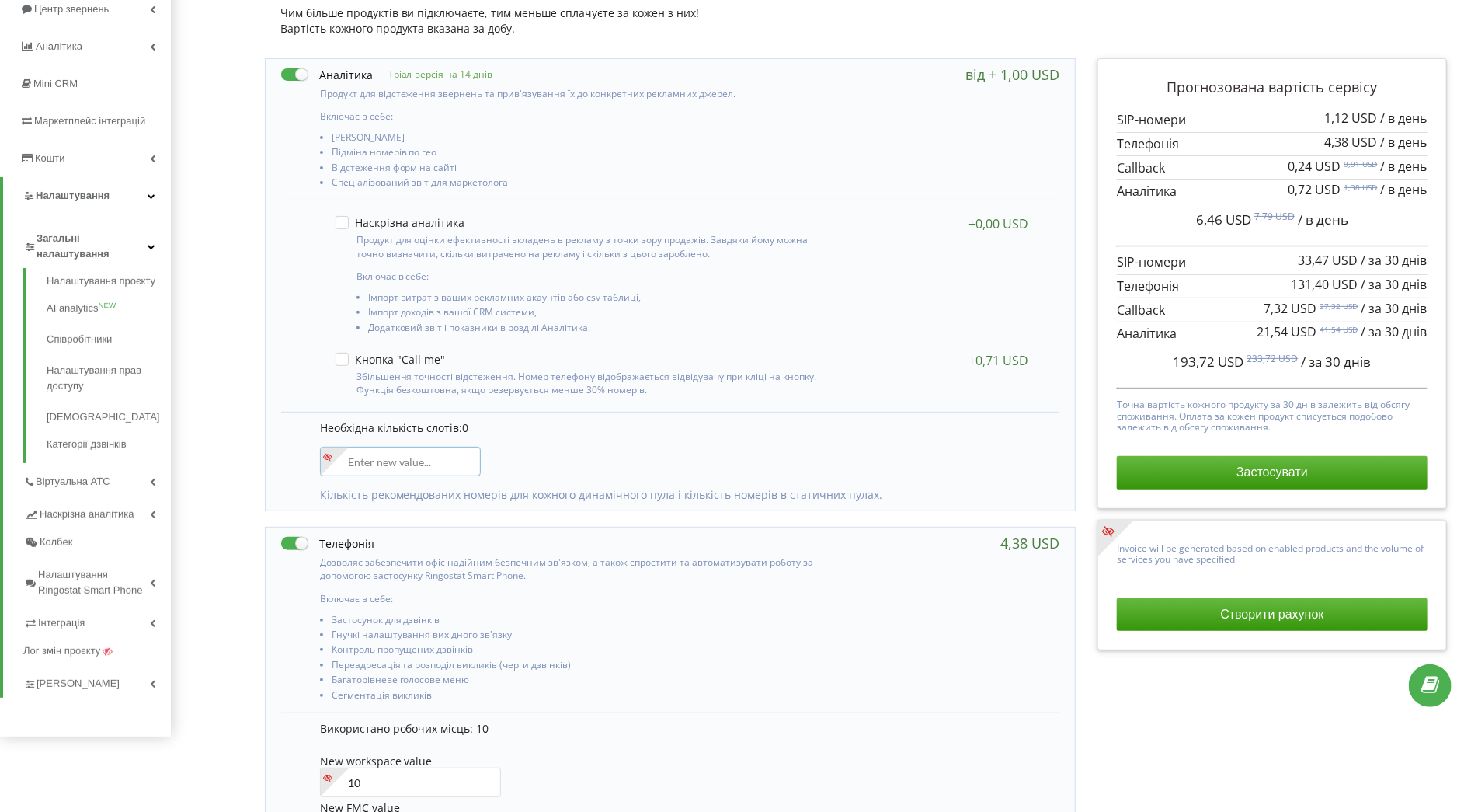
click at [424, 457] on input"] "number" at bounding box center [400, 462] width 161 height 30
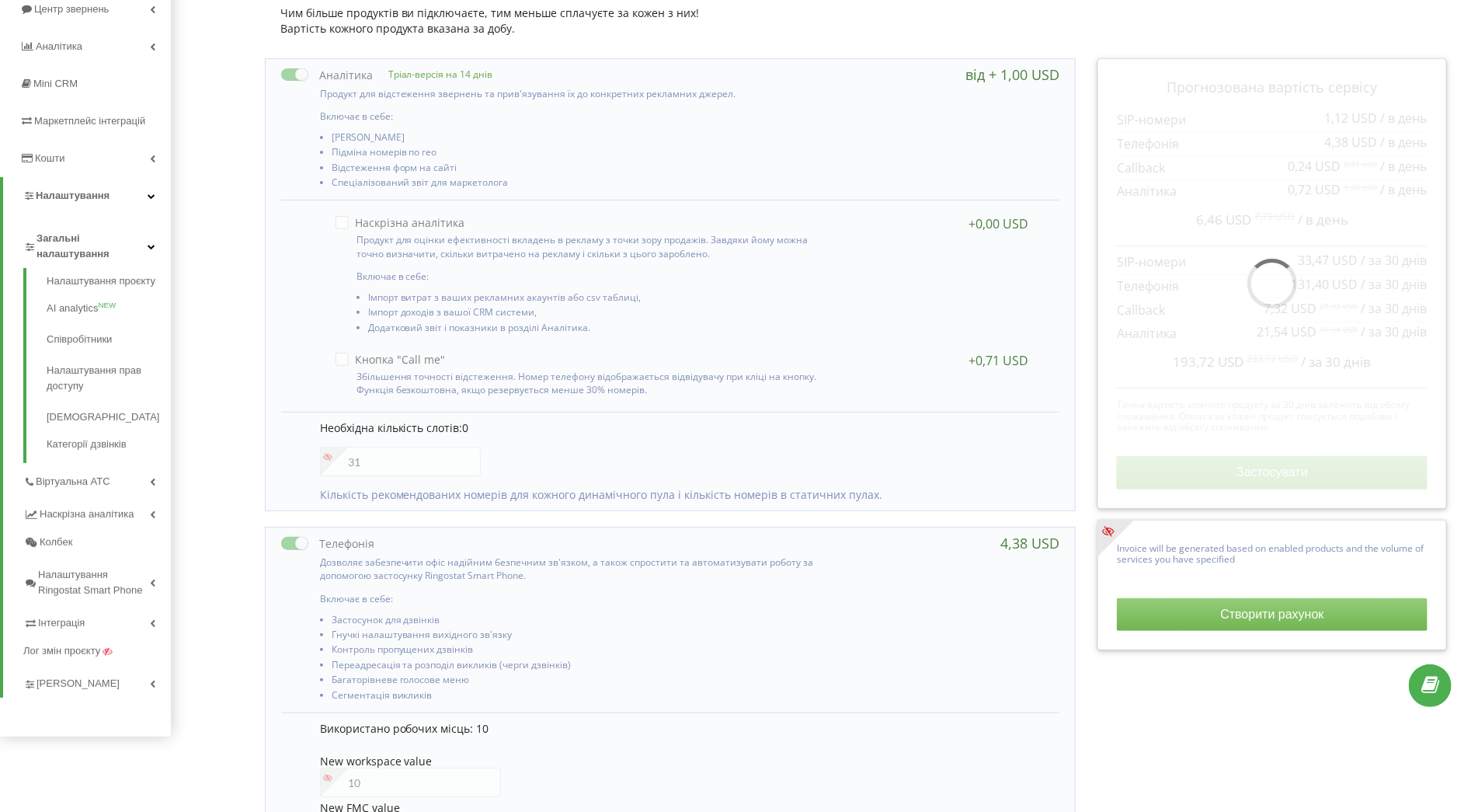
click at [241, 402] on div "Управління продуктами проєкту Оберіть продукти: Чим більше продуктів ви підключ…" at bounding box center [821, 524] width 1290 height 1193
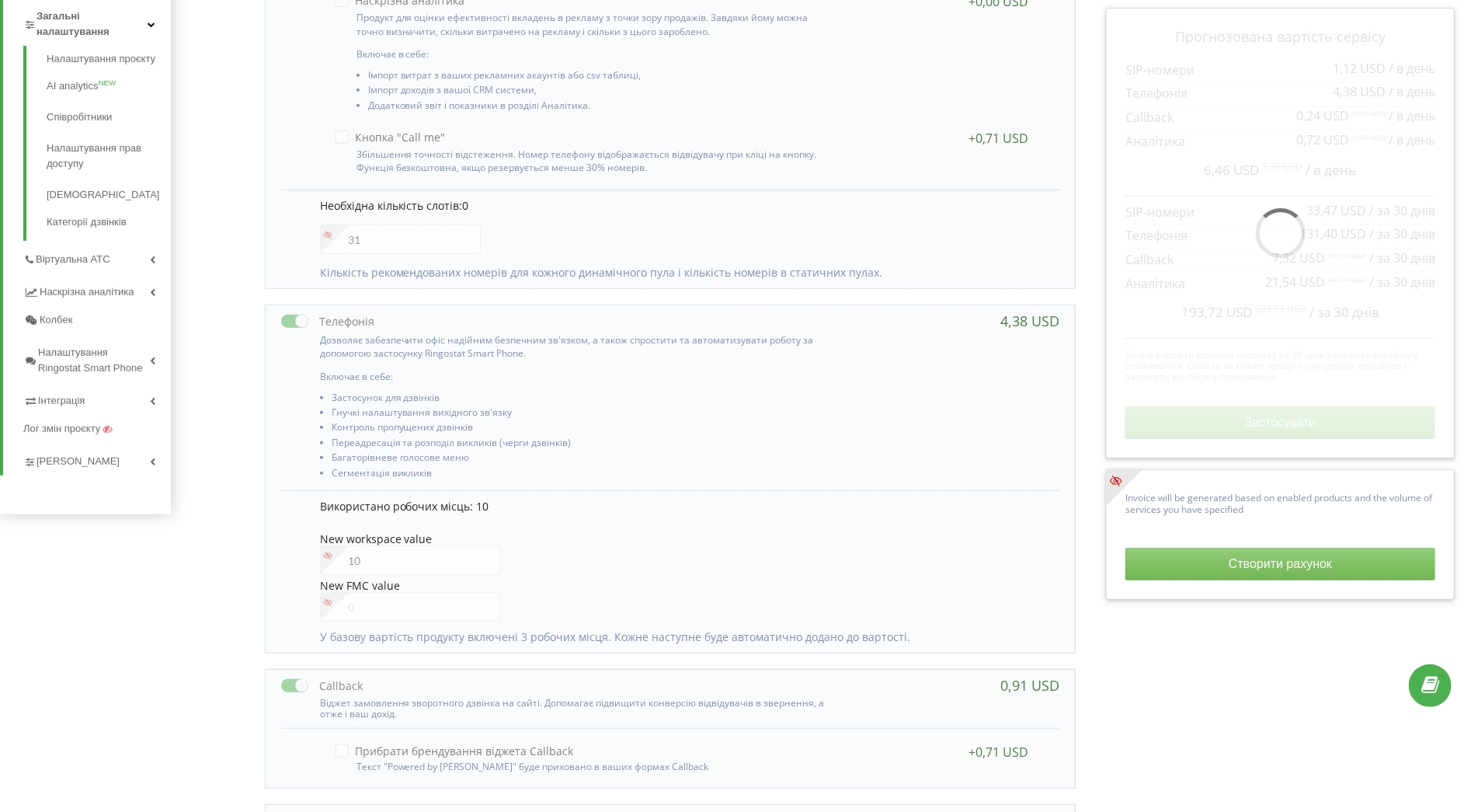
scroll to position [403, 0]
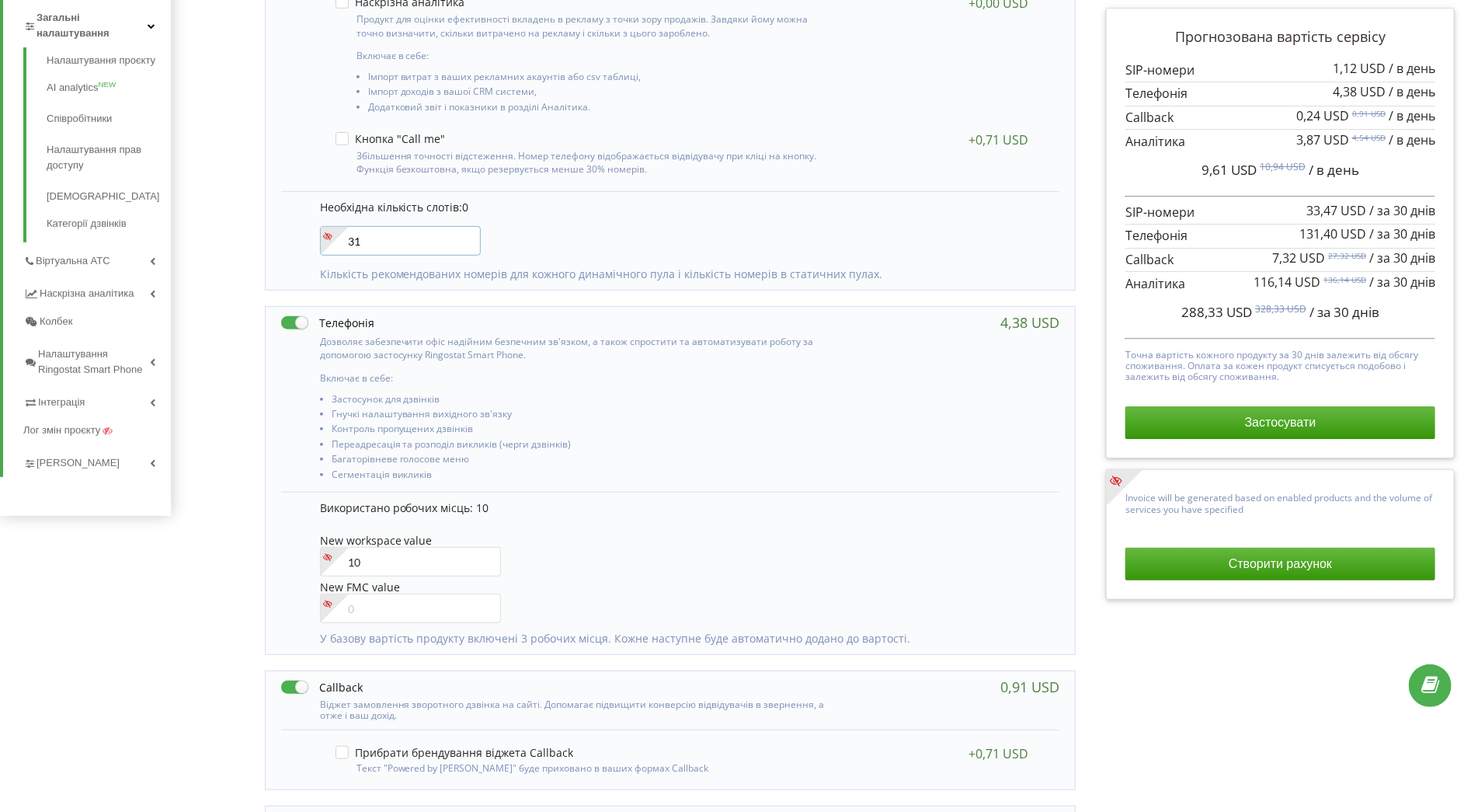
click at [392, 240] on input"] "31" at bounding box center [400, 240] width 161 height 30
type input"] "3"
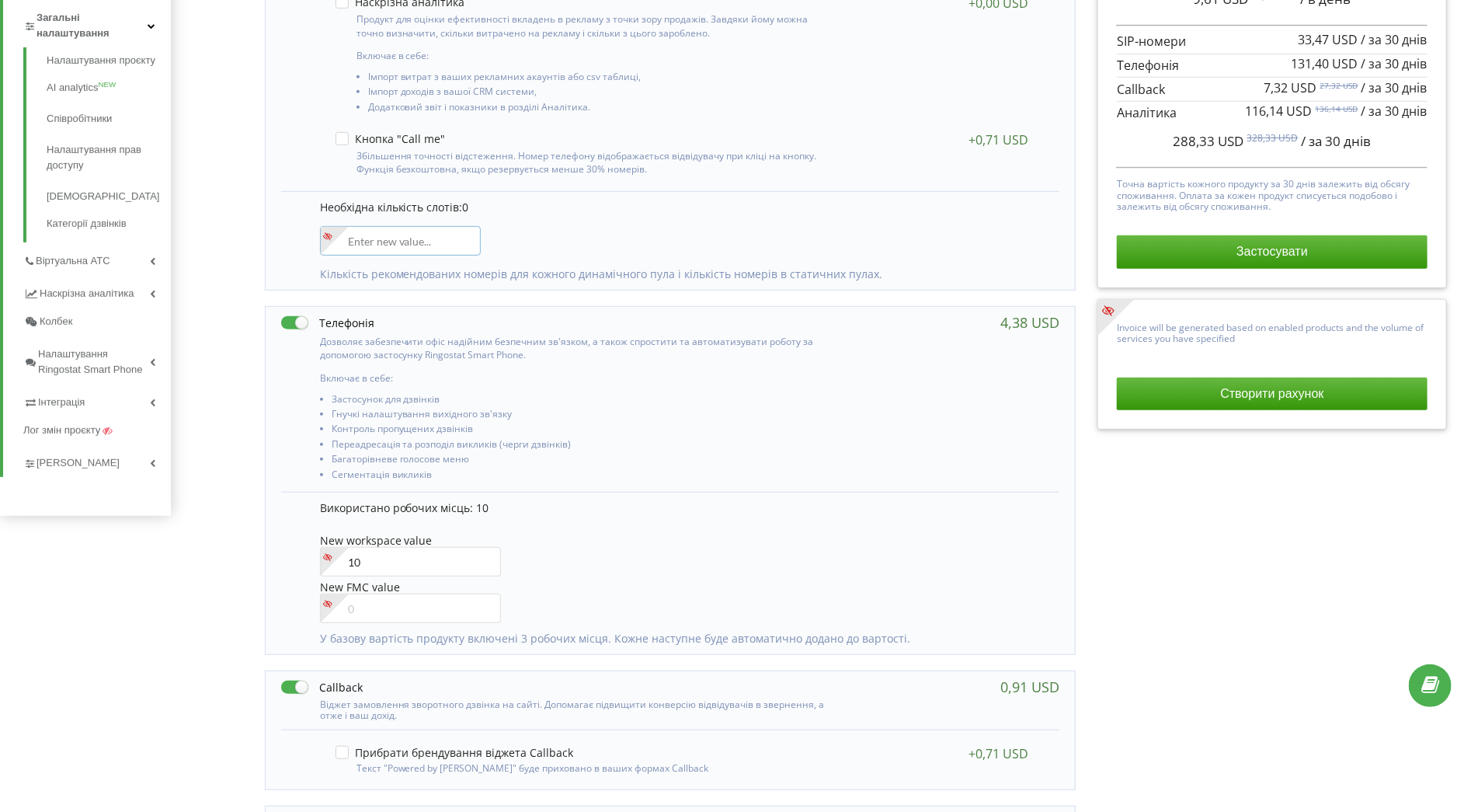
scroll to position [0, 0]
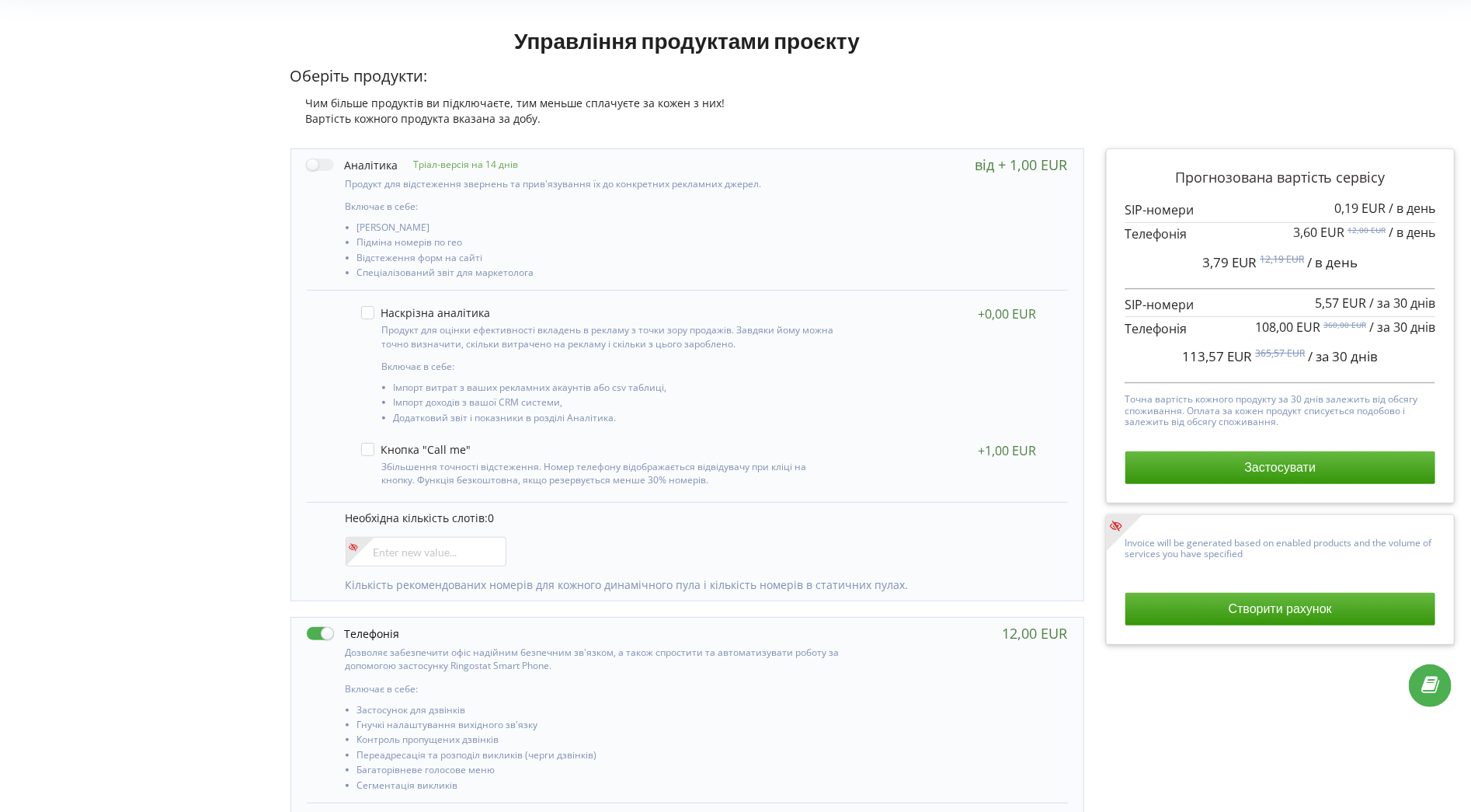
scroll to position [91, 0]
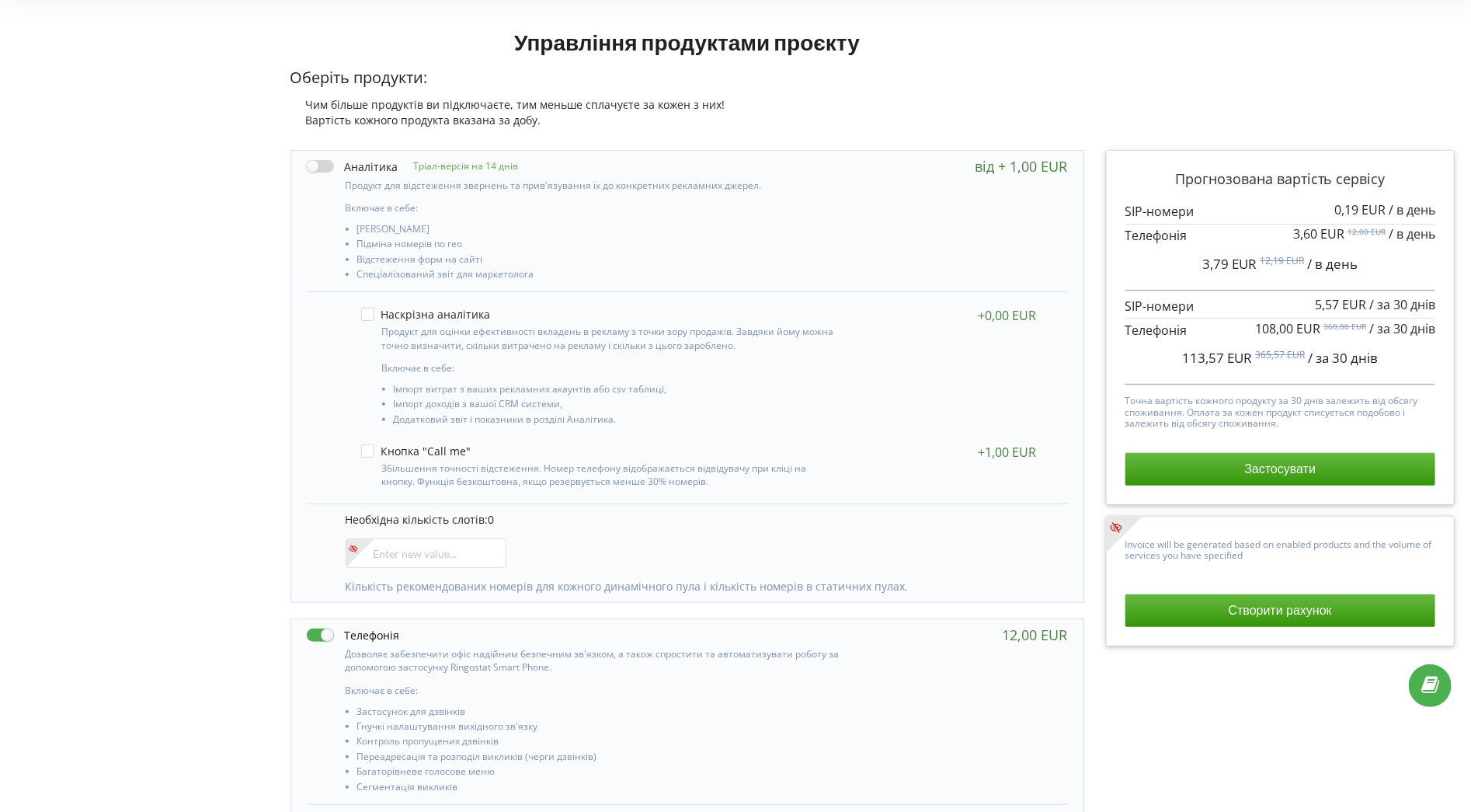
click at [327, 160] on label at bounding box center [352, 166] width 92 height 17
checkbox input "true"
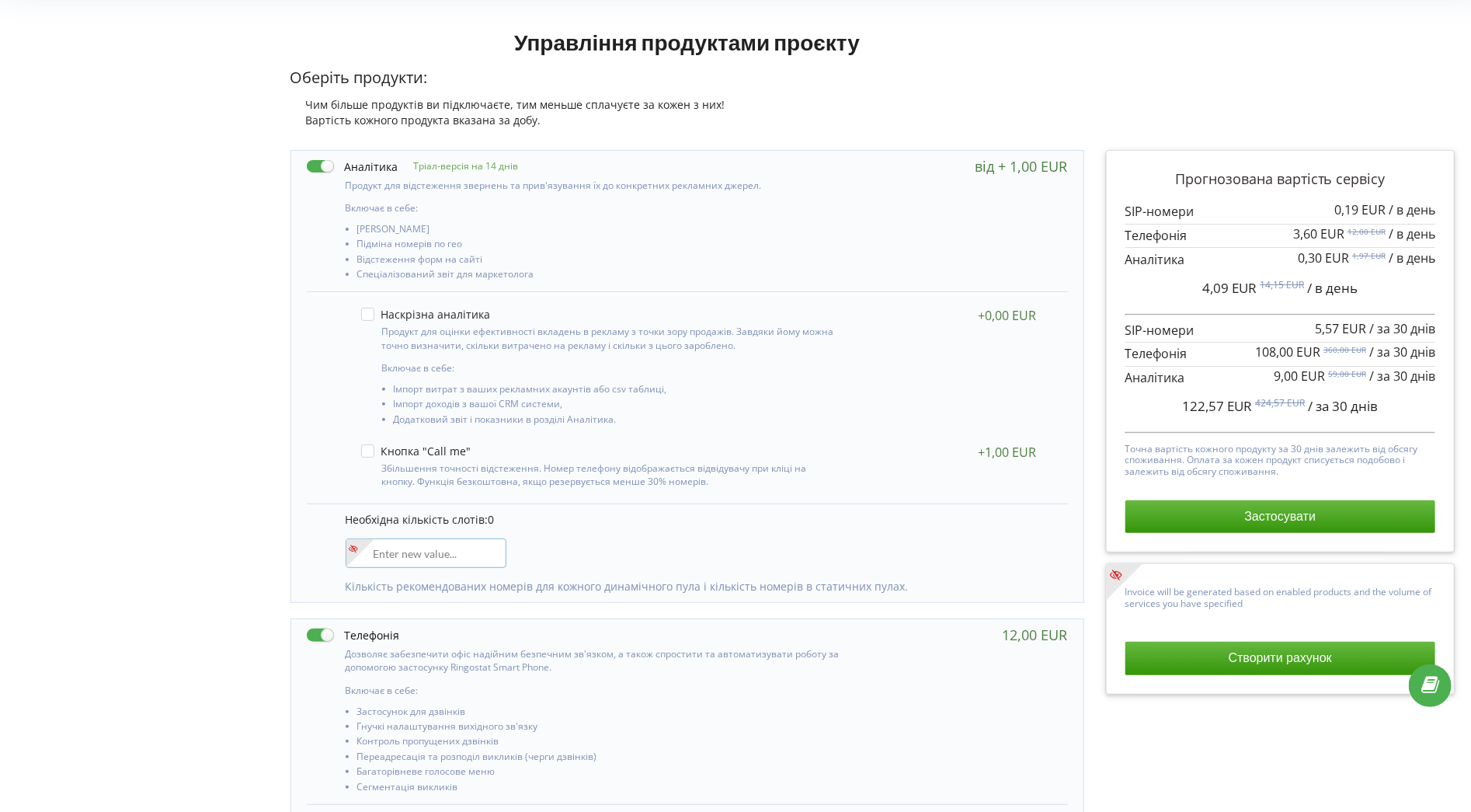
click at [403, 556] on input"] "number" at bounding box center [426, 553] width 161 height 30
type input"] "31"
click at [194, 523] on div "Управління продуктами проєкту Оберіть продукти: Чим більше продуктів ви підключ…" at bounding box center [736, 616] width 1461 height 1193
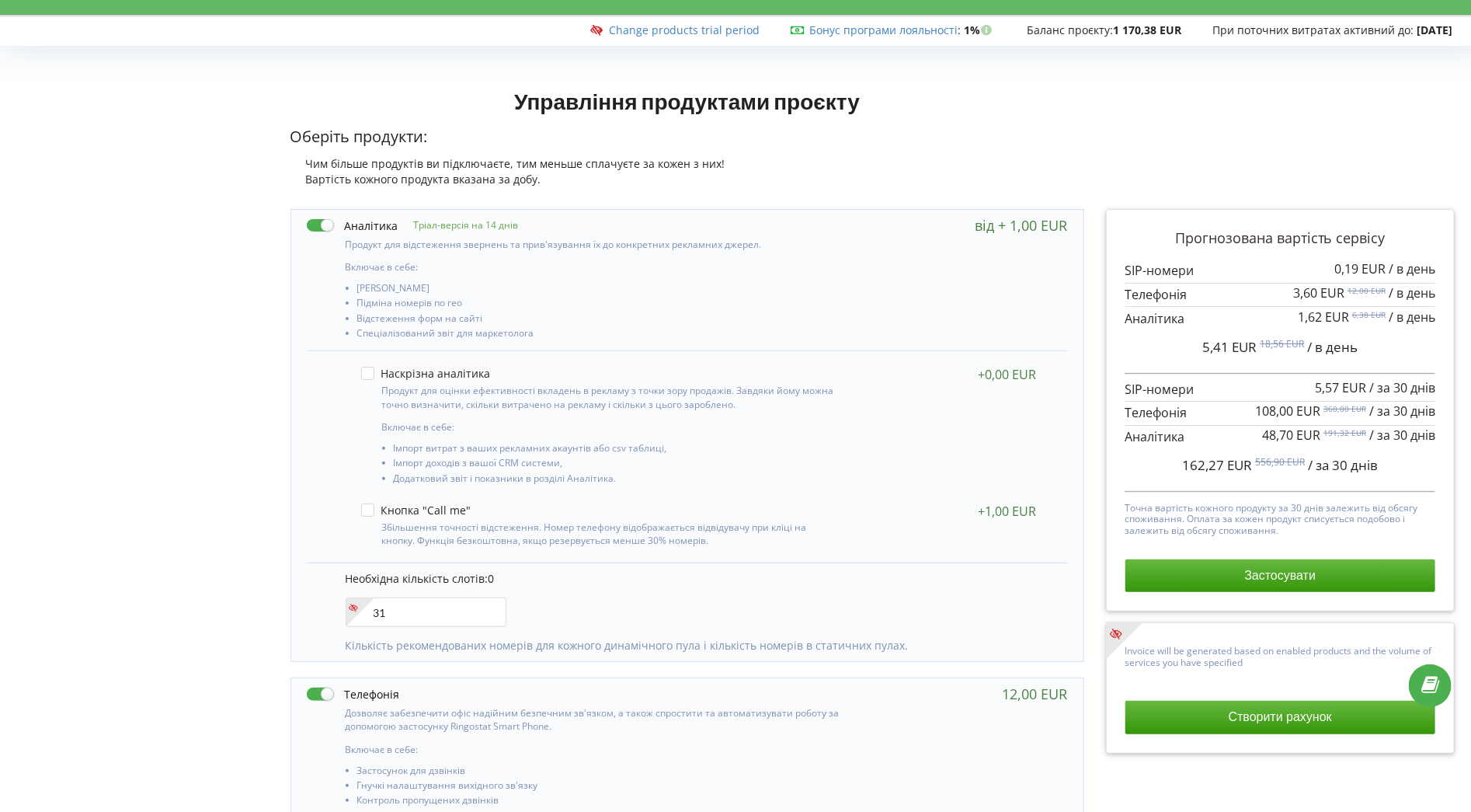
scroll to position [30, 0]
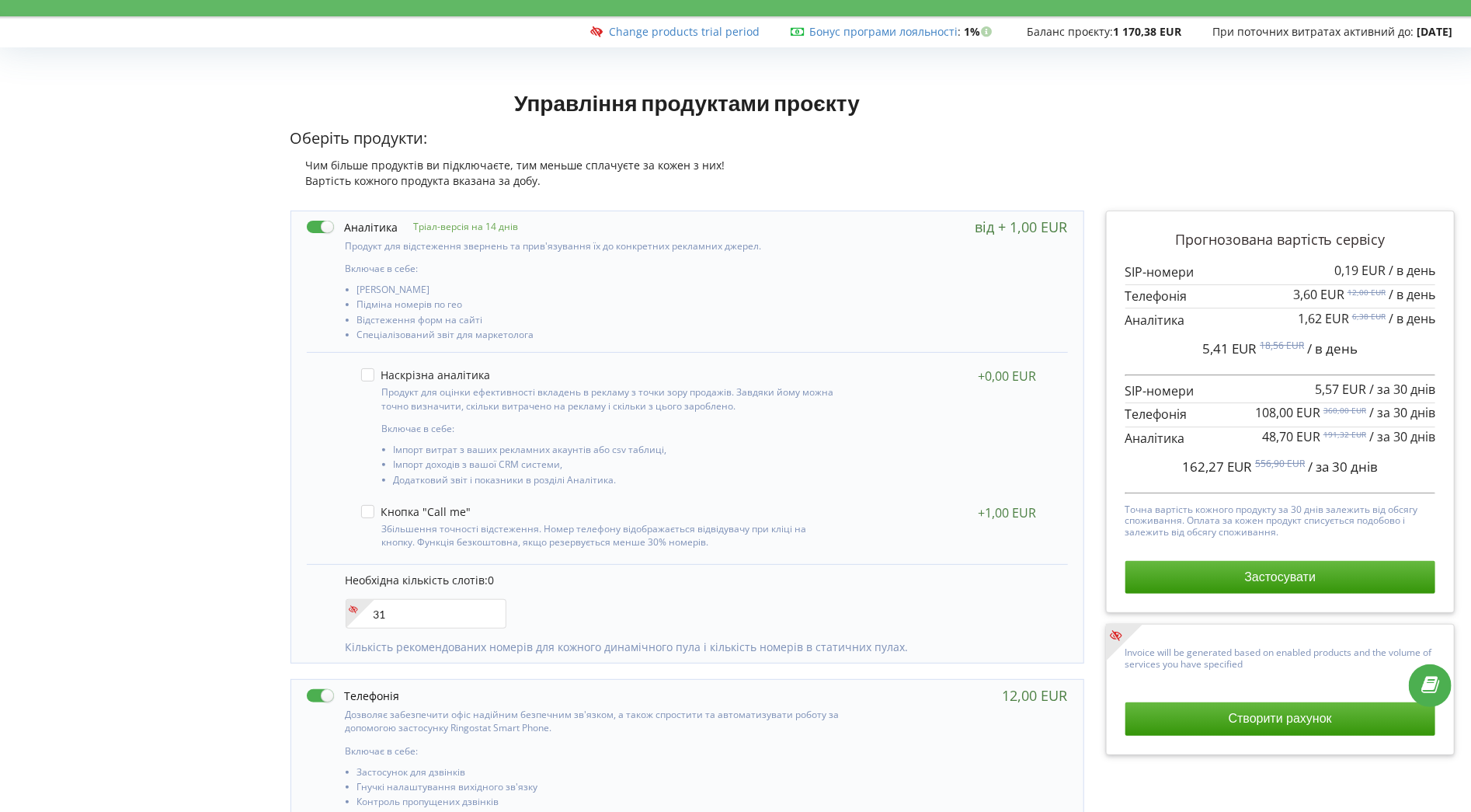
drag, startPoint x: 413, startPoint y: 227, endPoint x: 525, endPoint y: 217, distance: 112.4
click at [525, 217] on div "Тріал-версія на 14 днів Включає в себе: [PERSON_NAME] Підміна номерів по гео" at bounding box center [687, 281] width 792 height 141
click at [328, 224] on label at bounding box center [352, 227] width 92 height 17
checkbox input "false"
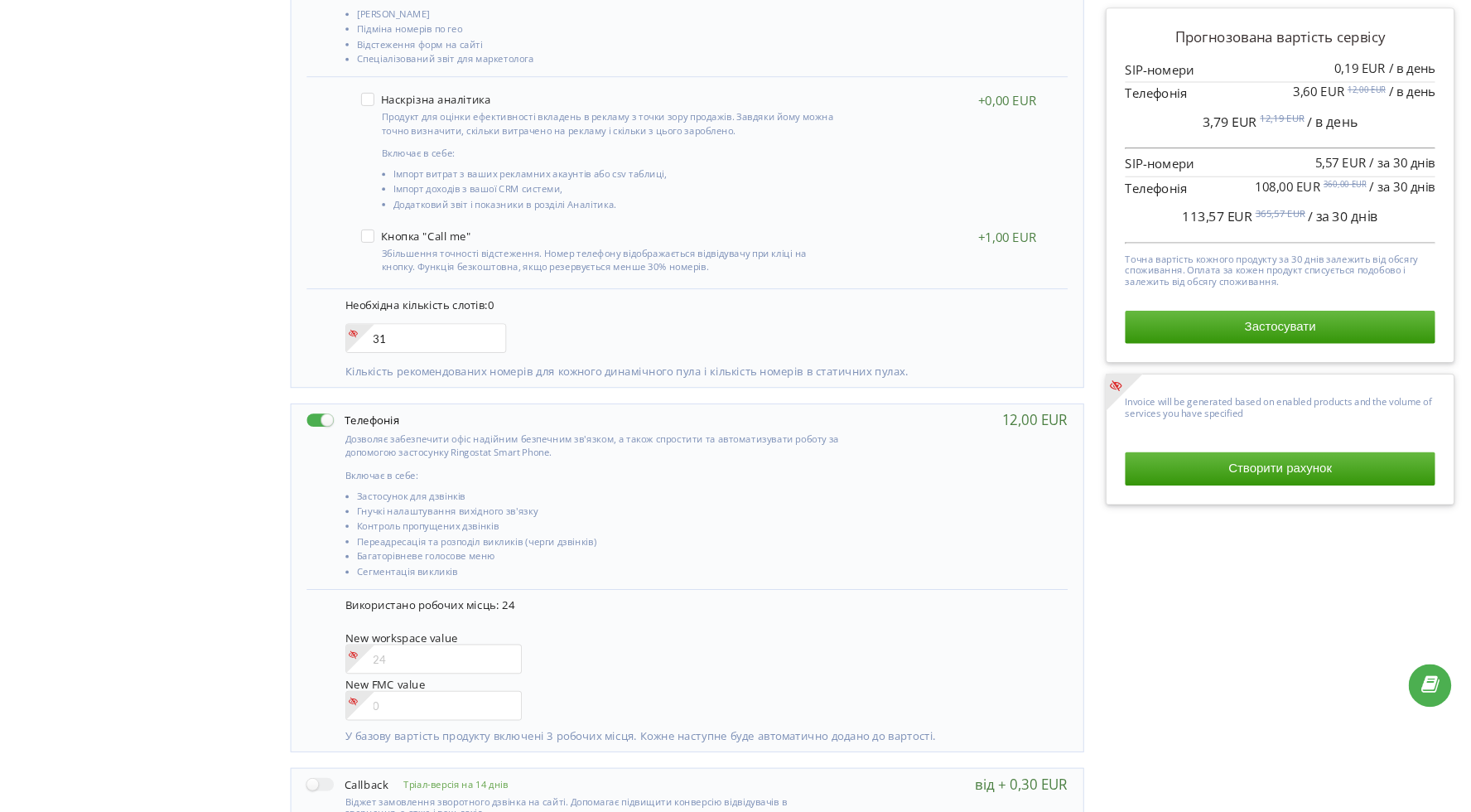
scroll to position [0, 0]
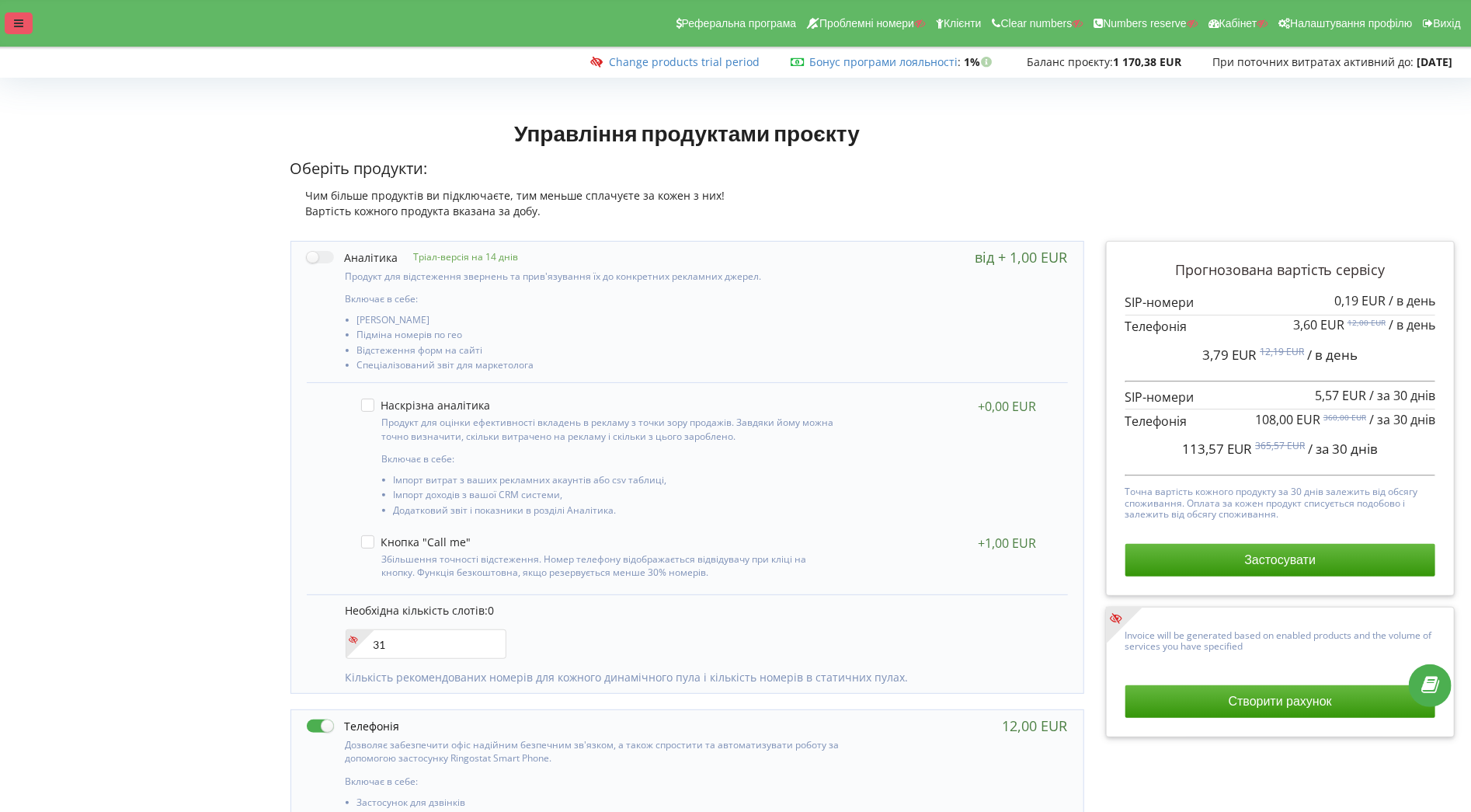
click at [18, 25] on icon at bounding box center [18, 24] width 10 height 10
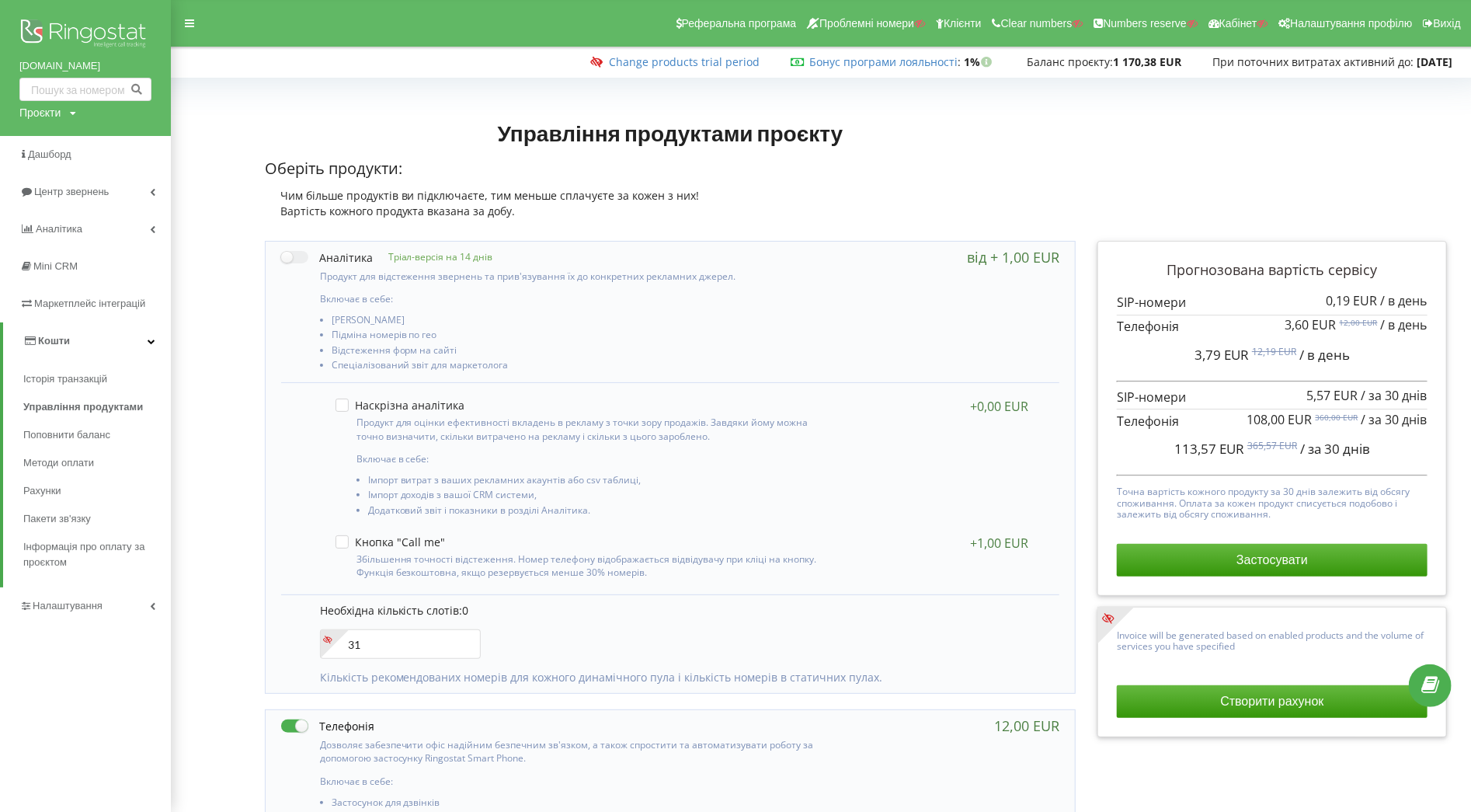
click at [104, 342] on link "Кошти" at bounding box center [87, 341] width 168 height 37
click at [90, 372] on span "Налаштування" at bounding box center [69, 377] width 74 height 11
click at [87, 451] on span "Віртуальна АТС" at bounding box center [76, 454] width 80 height 16
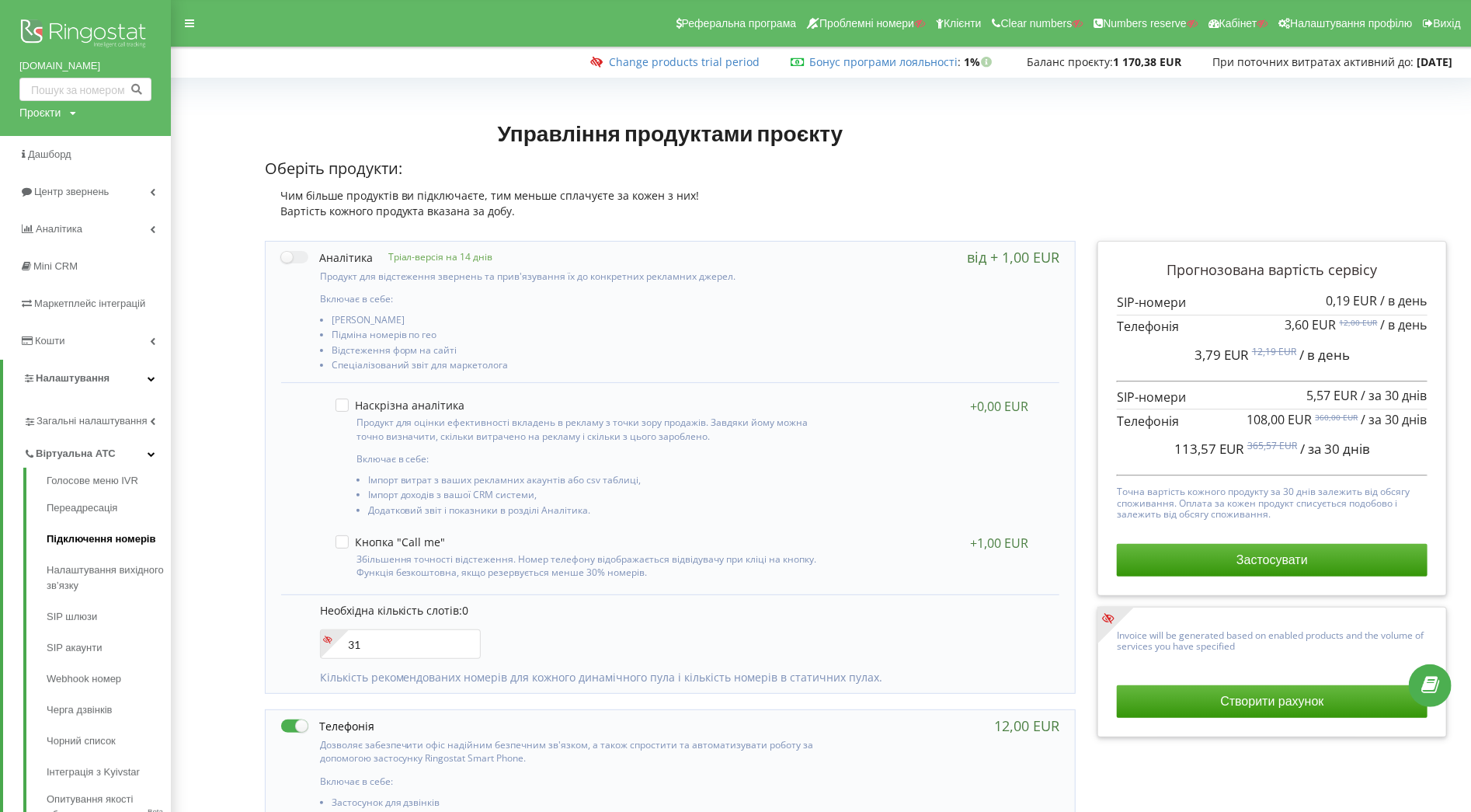
click at [85, 536] on link "Підключення номерів" at bounding box center [108, 539] width 125 height 31
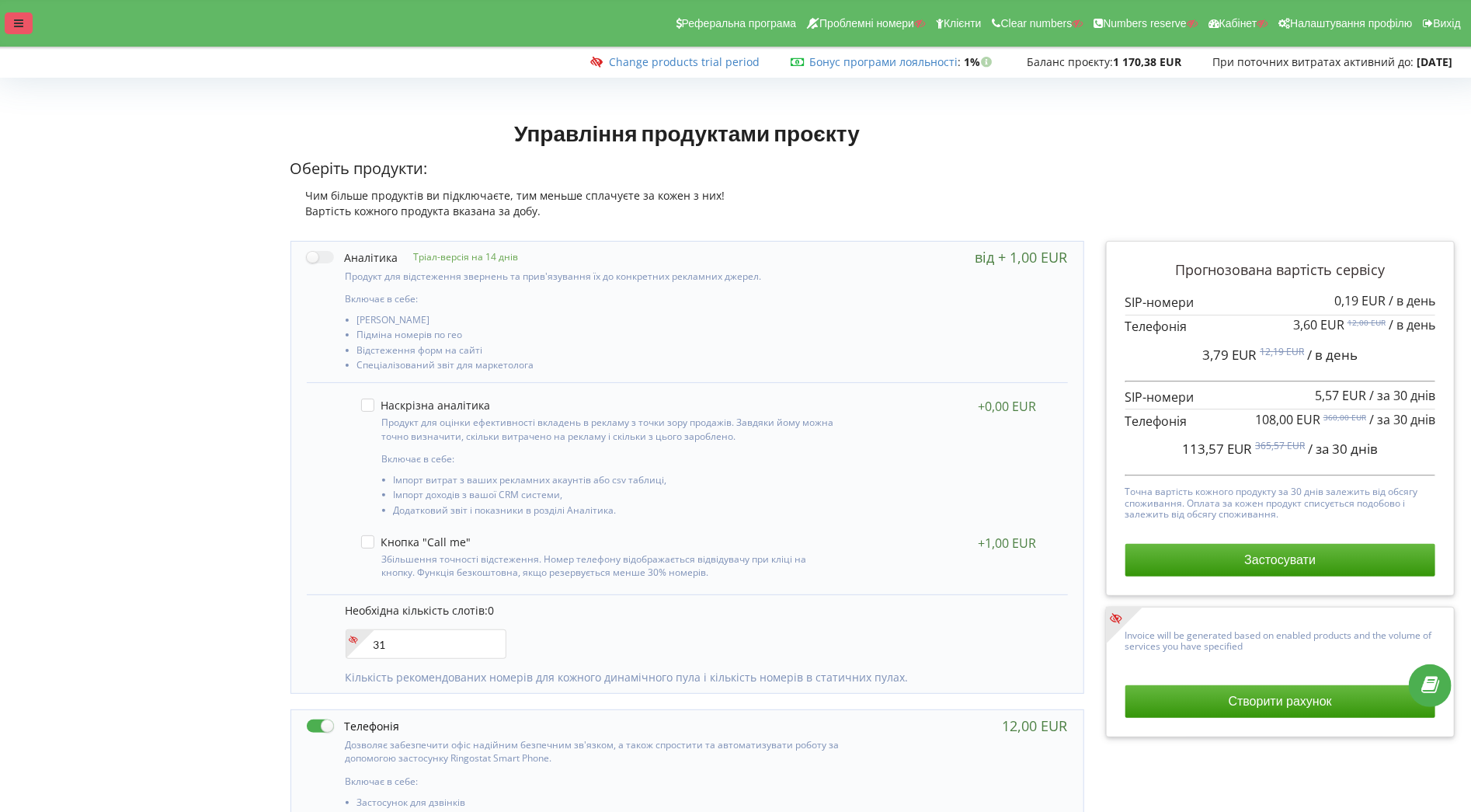
click at [19, 30] on div at bounding box center [18, 23] width 28 height 22
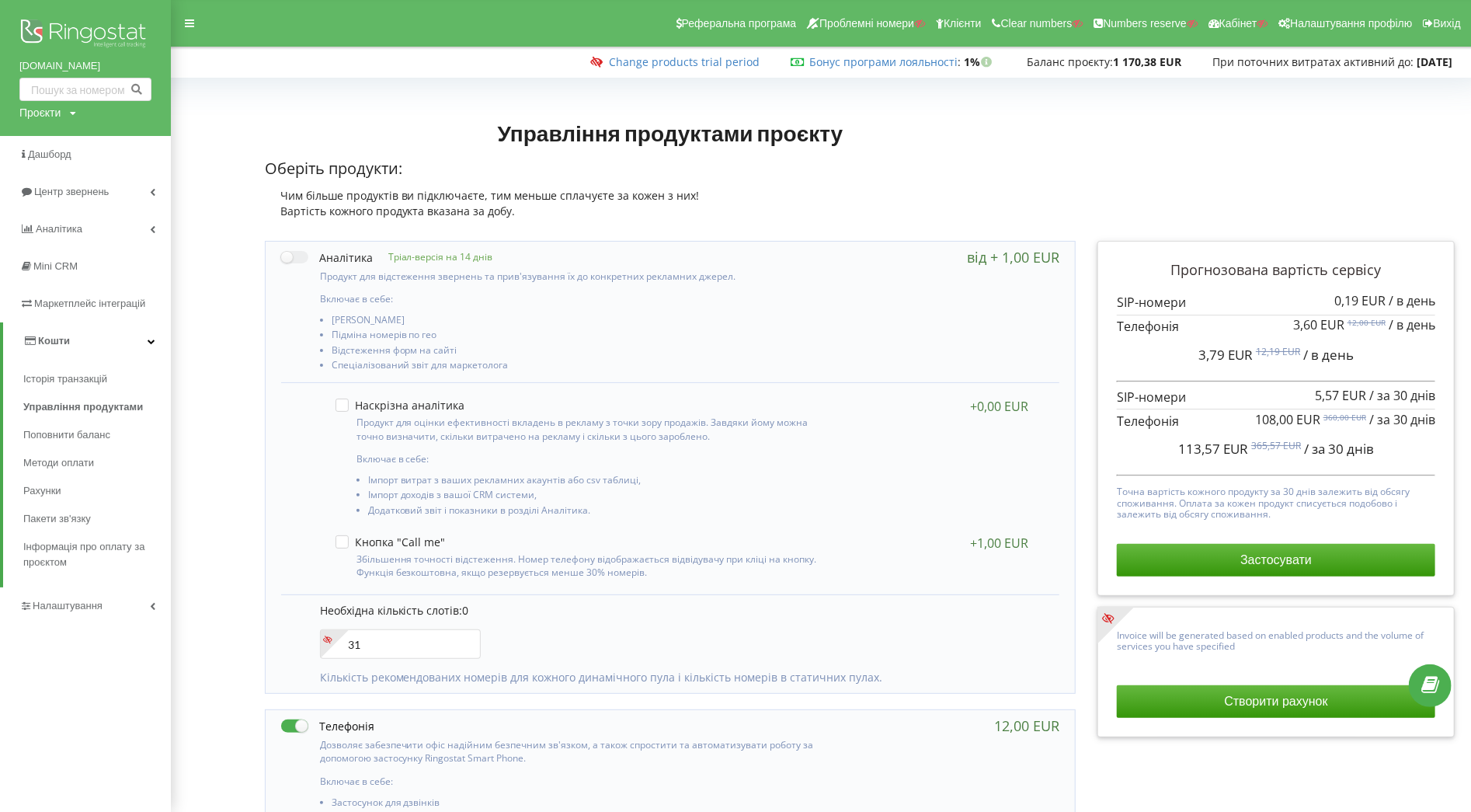
click at [107, 340] on link "Кошти" at bounding box center [87, 341] width 168 height 37
click at [95, 373] on span "Налаштування" at bounding box center [69, 377] width 74 height 11
click at [94, 458] on span "Віртуальна АТС" at bounding box center [76, 454] width 80 height 16
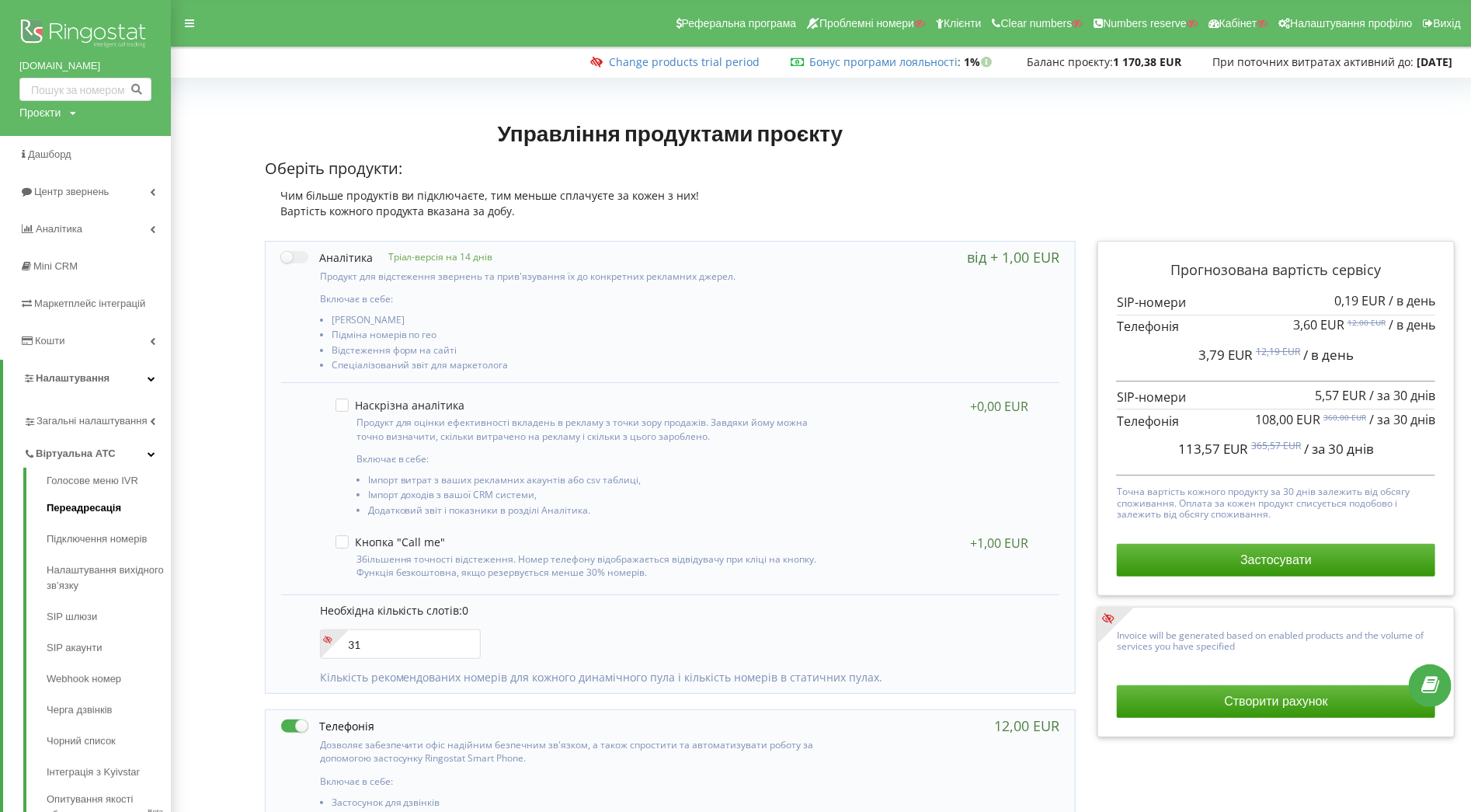
click at [78, 506] on link "Переадресація" at bounding box center [108, 508] width 125 height 31
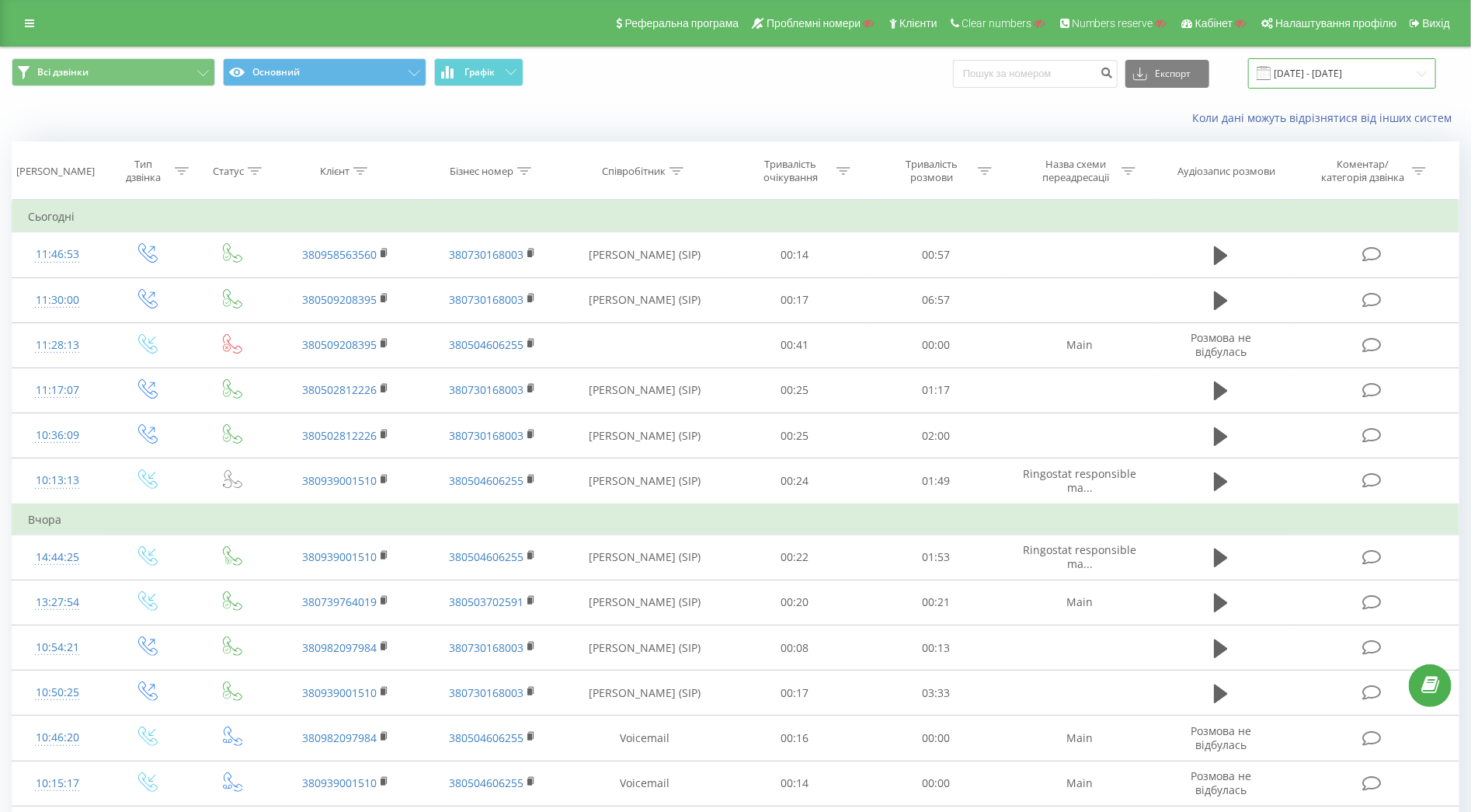
click at [1309, 71] on input "[DATE] - [DATE]" at bounding box center [1342, 73] width 188 height 30
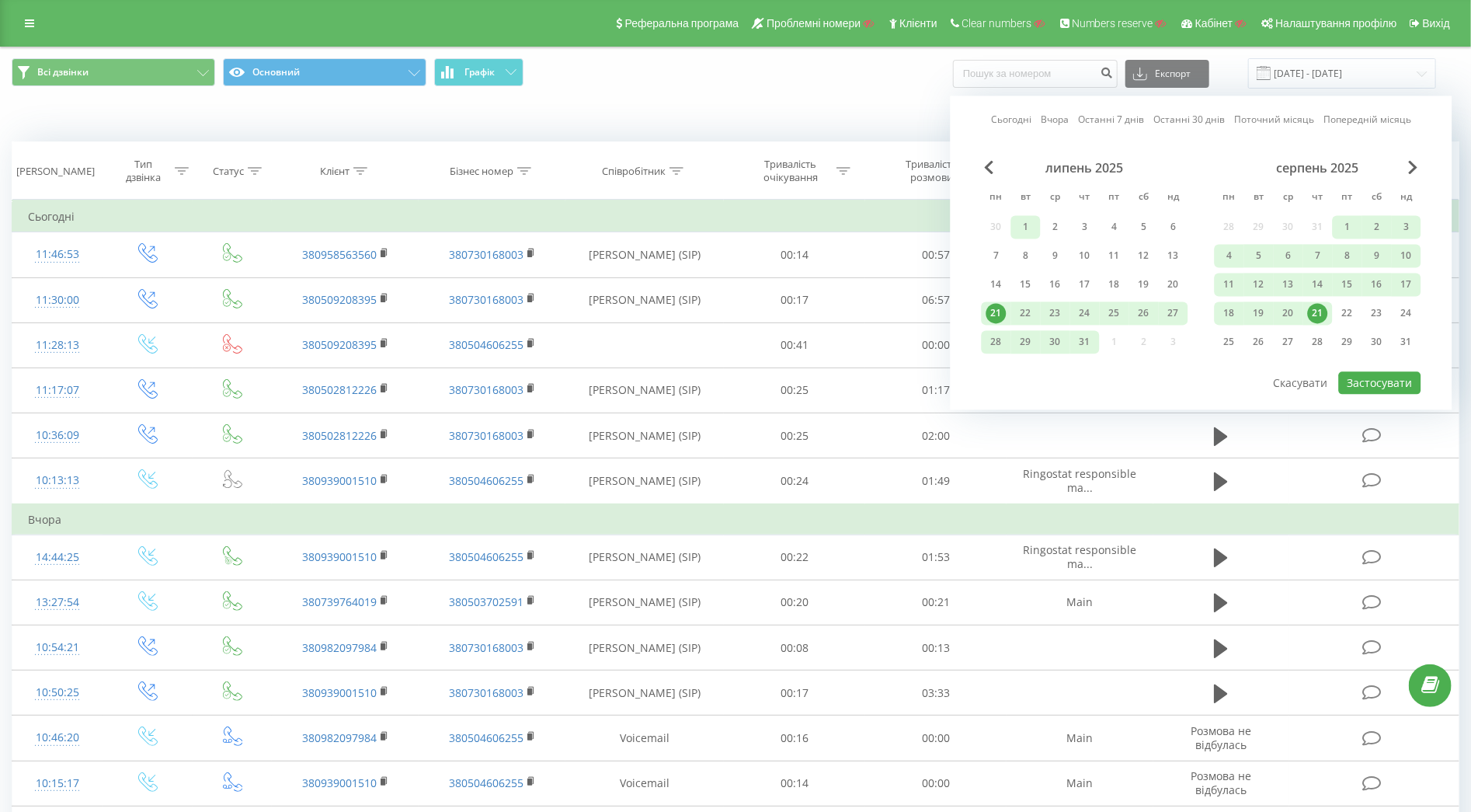
click at [1023, 227] on div "1" at bounding box center [1026, 227] width 20 height 20
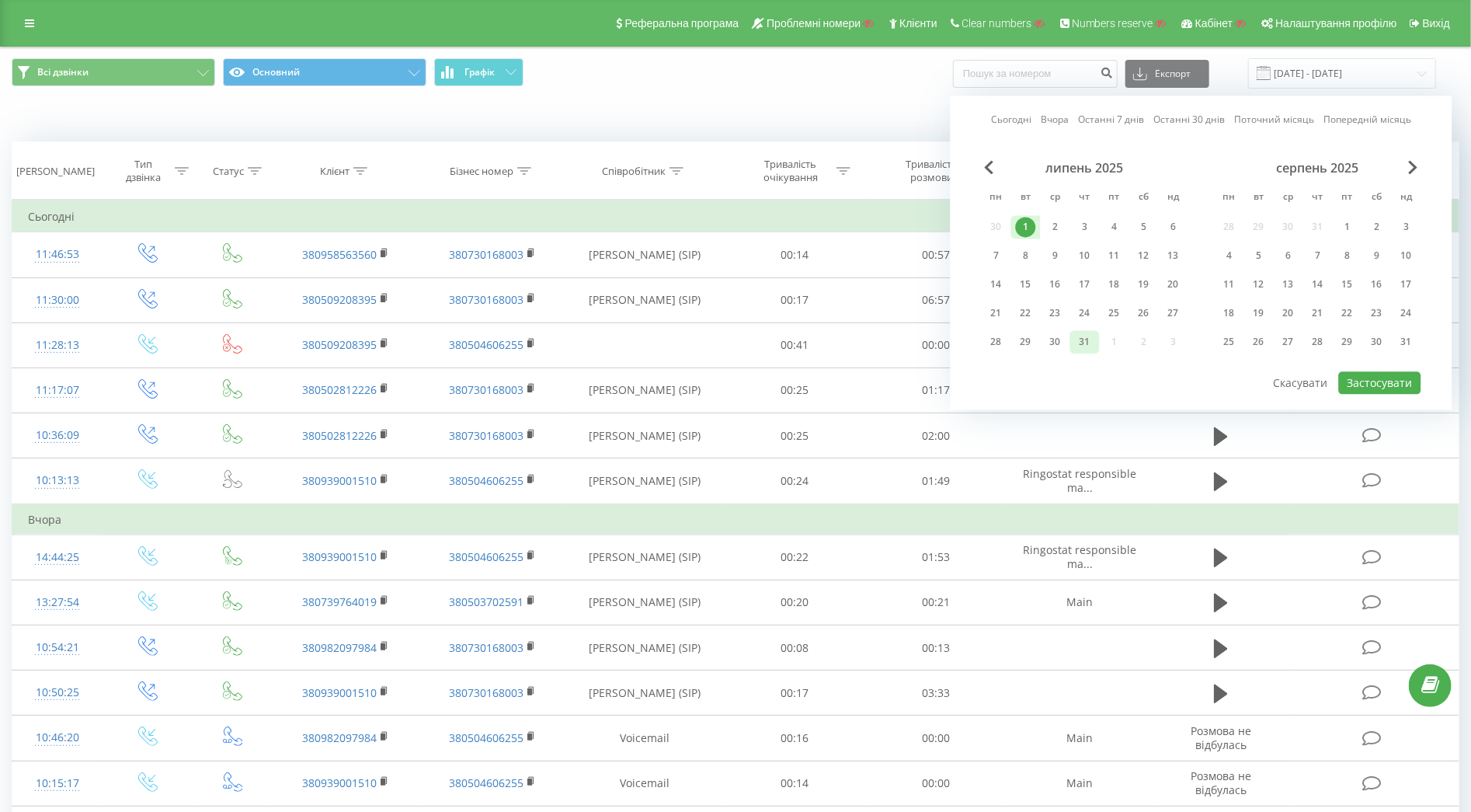
click at [1092, 340] on div "31" at bounding box center [1085, 342] width 20 height 20
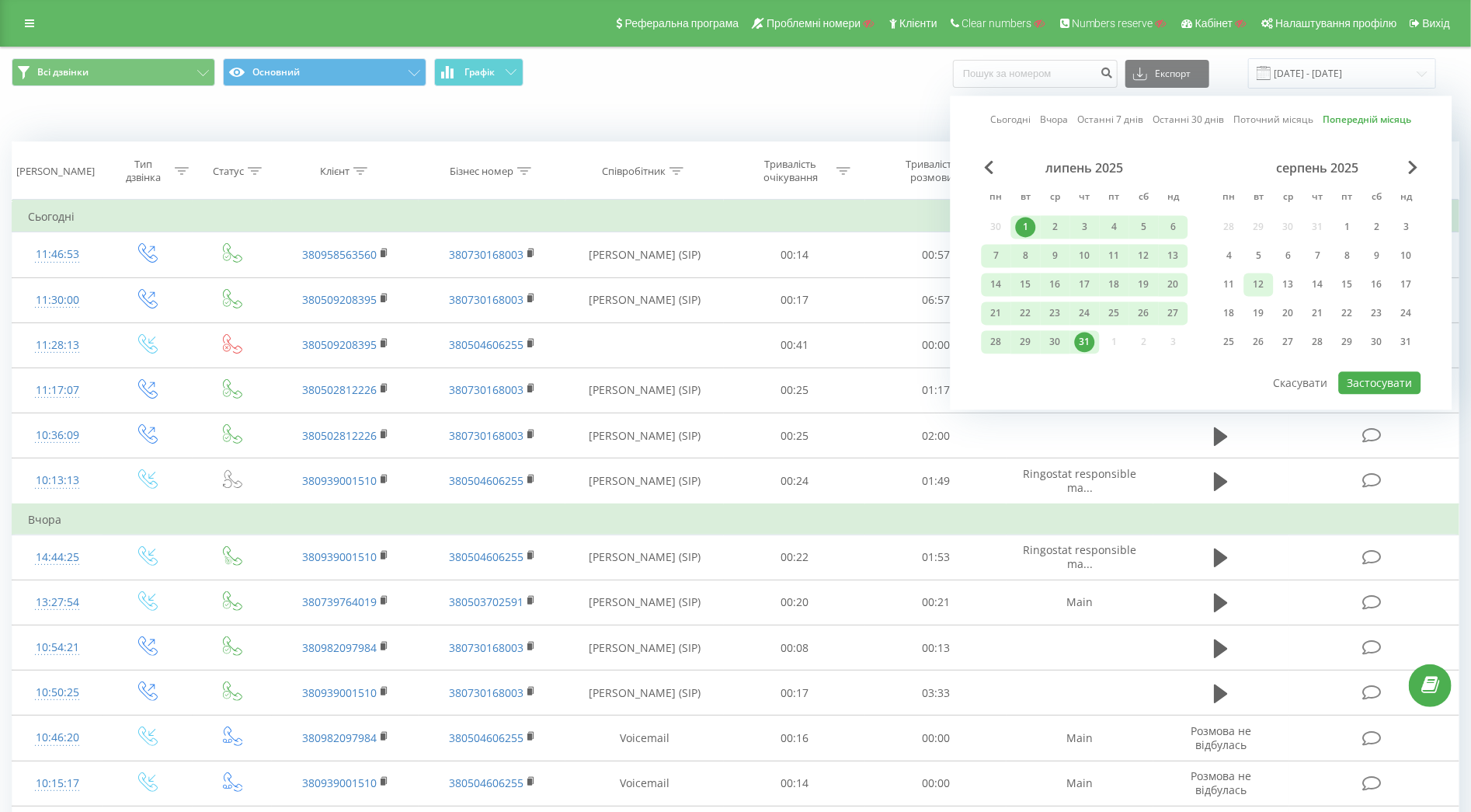
scroll to position [168, 0]
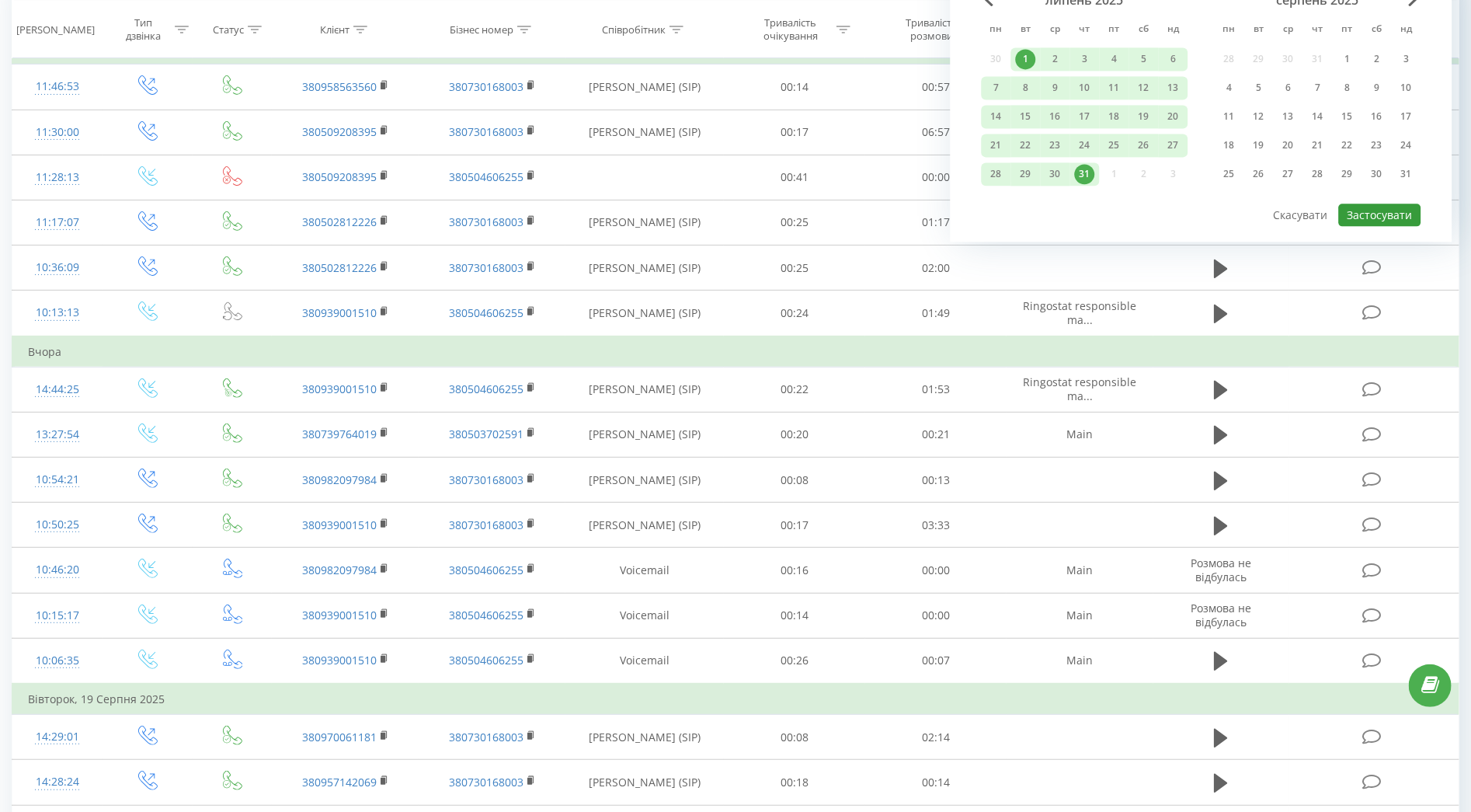
click at [1382, 217] on button "Застосувати" at bounding box center [1380, 215] width 82 height 23
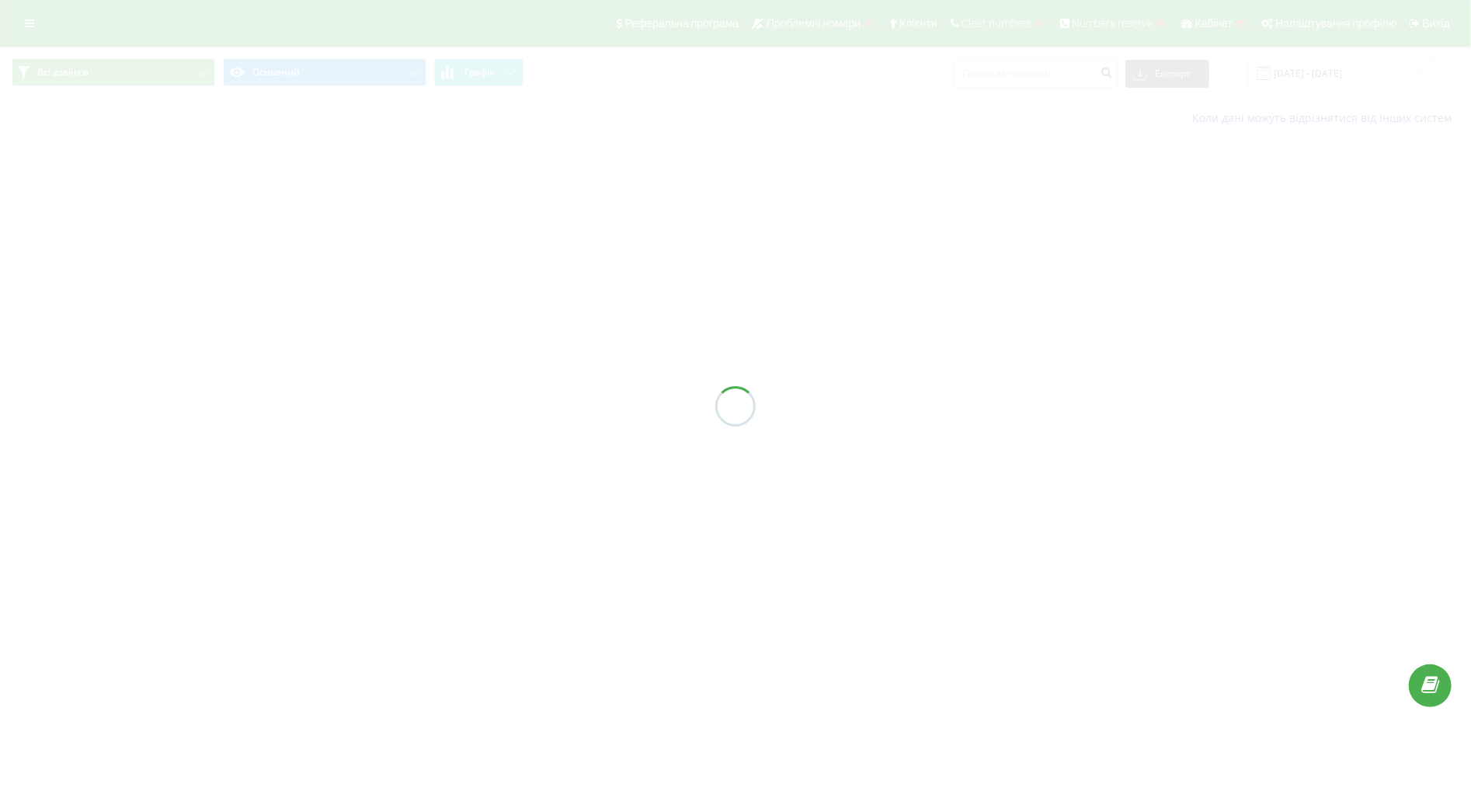
type input "[DATE] - [DATE]"
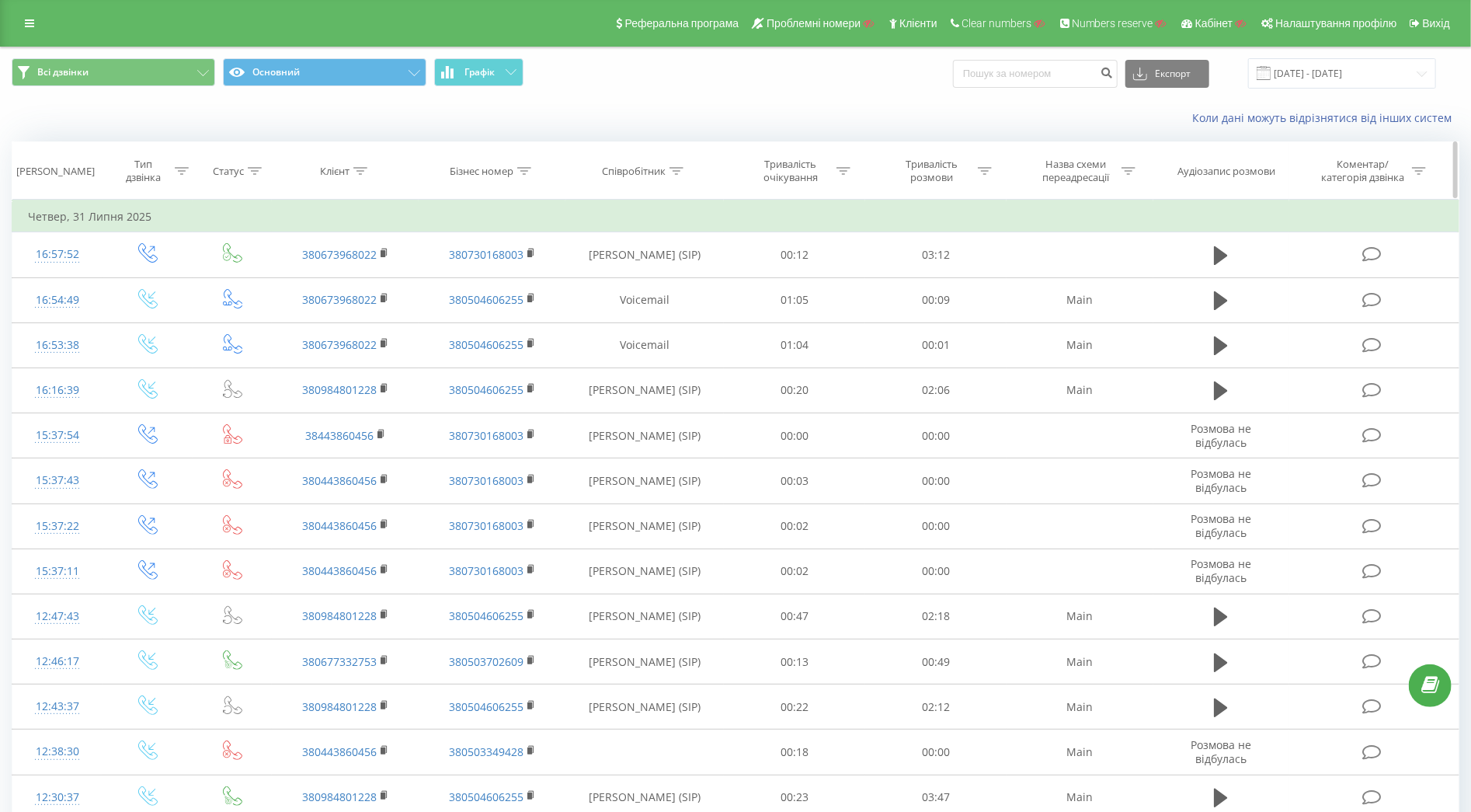
click at [523, 173] on icon at bounding box center [525, 171] width 14 height 8
click at [601, 124] on div "Коли дані можуть відрізнятися вiд інших систем" at bounding box center [1012, 118] width 919 height 16
click at [476, 311] on button "Скасувати" at bounding box center [458, 314] width 66 height 19
click at [491, 72] on span "Графік" at bounding box center [479, 72] width 31 height 10
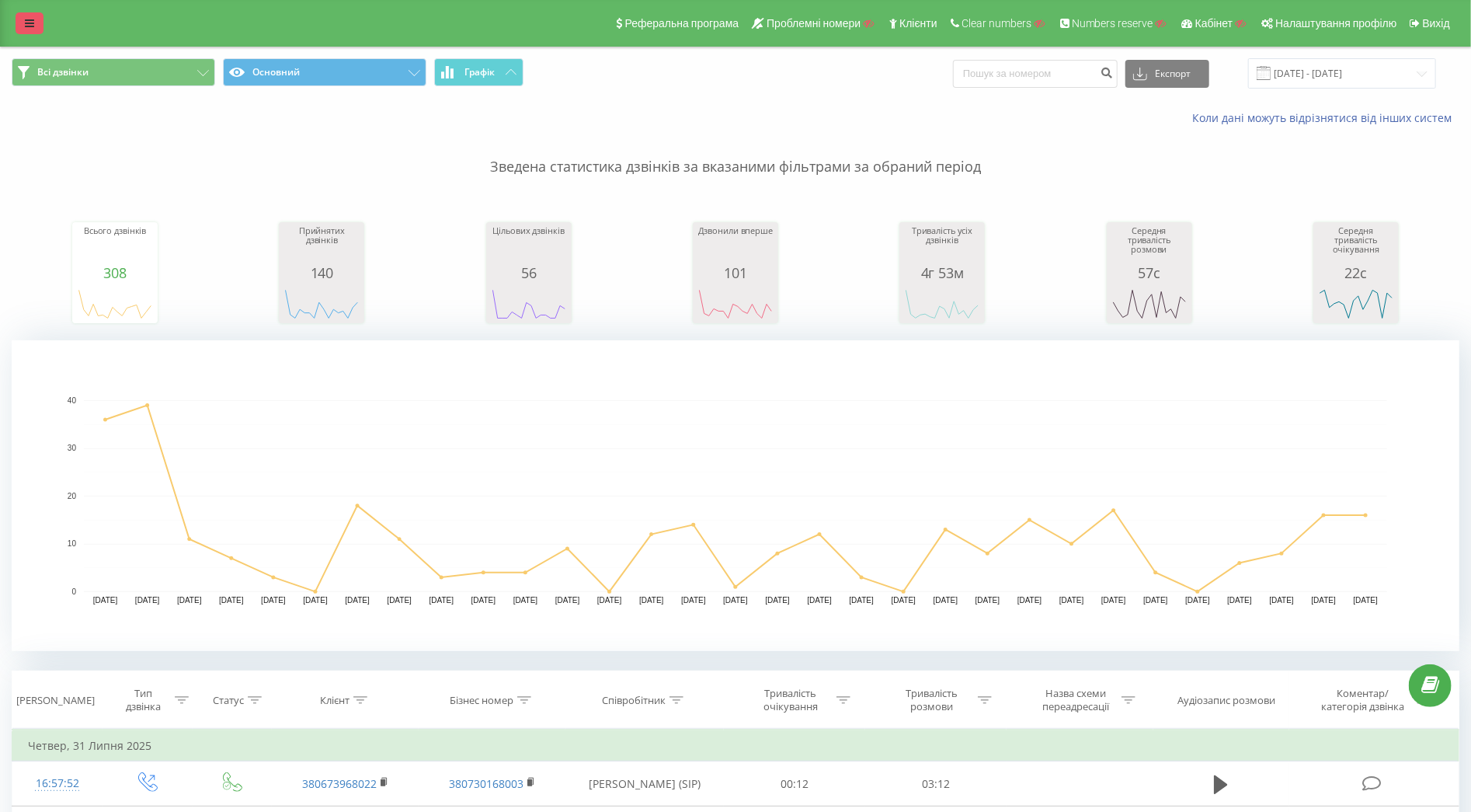
click at [32, 22] on icon at bounding box center [30, 24] width 10 height 10
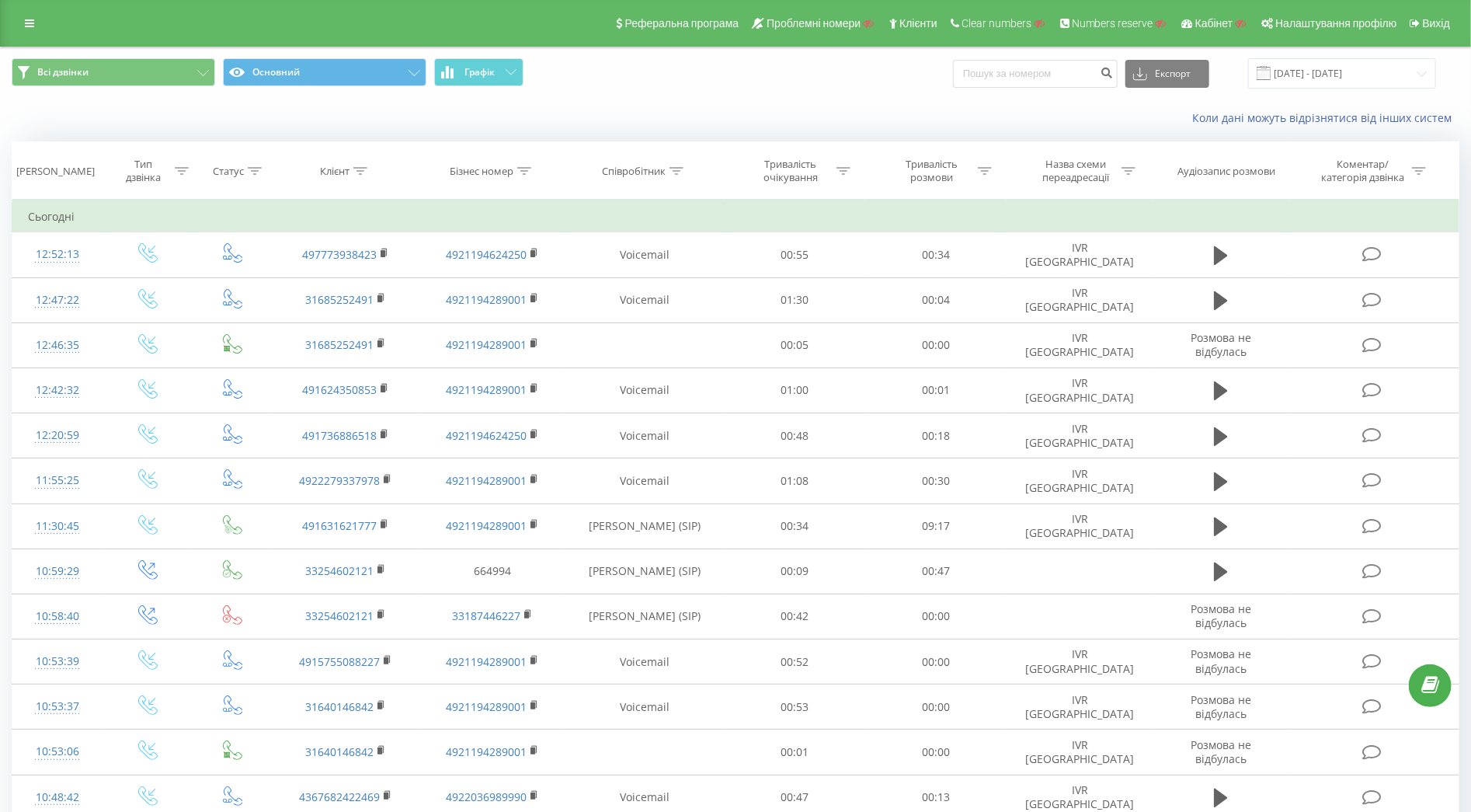
click at [1325, 51] on div "Всі дзвінки Основний Графік Експорт .csv .xls .xlsx [DATE] - [DATE]" at bounding box center [736, 73] width 1470 height 52
click at [1318, 67] on input "[DATE] - [DATE]" at bounding box center [1342, 73] width 188 height 30
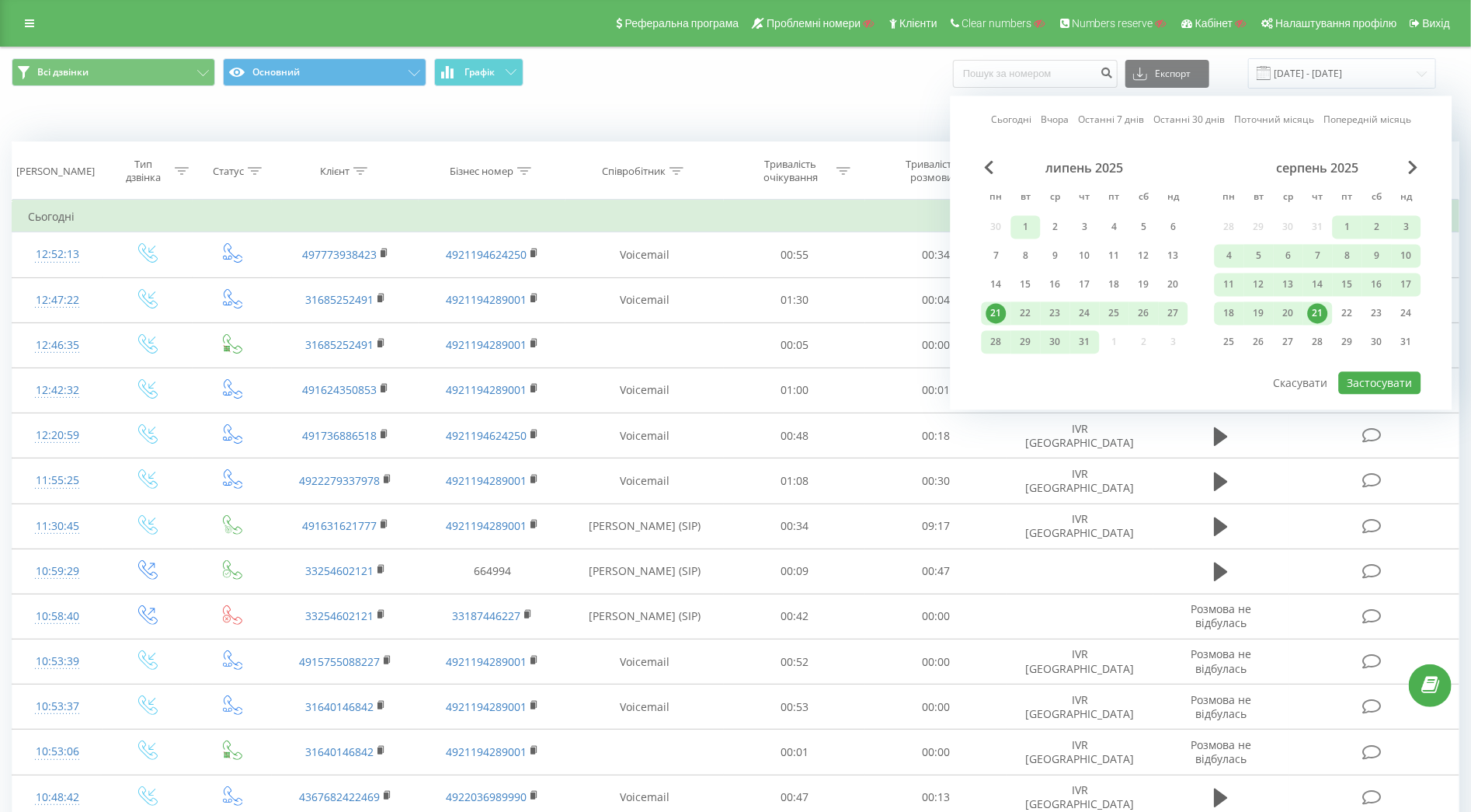
click at [1034, 222] on div "1" at bounding box center [1026, 227] width 20 height 20
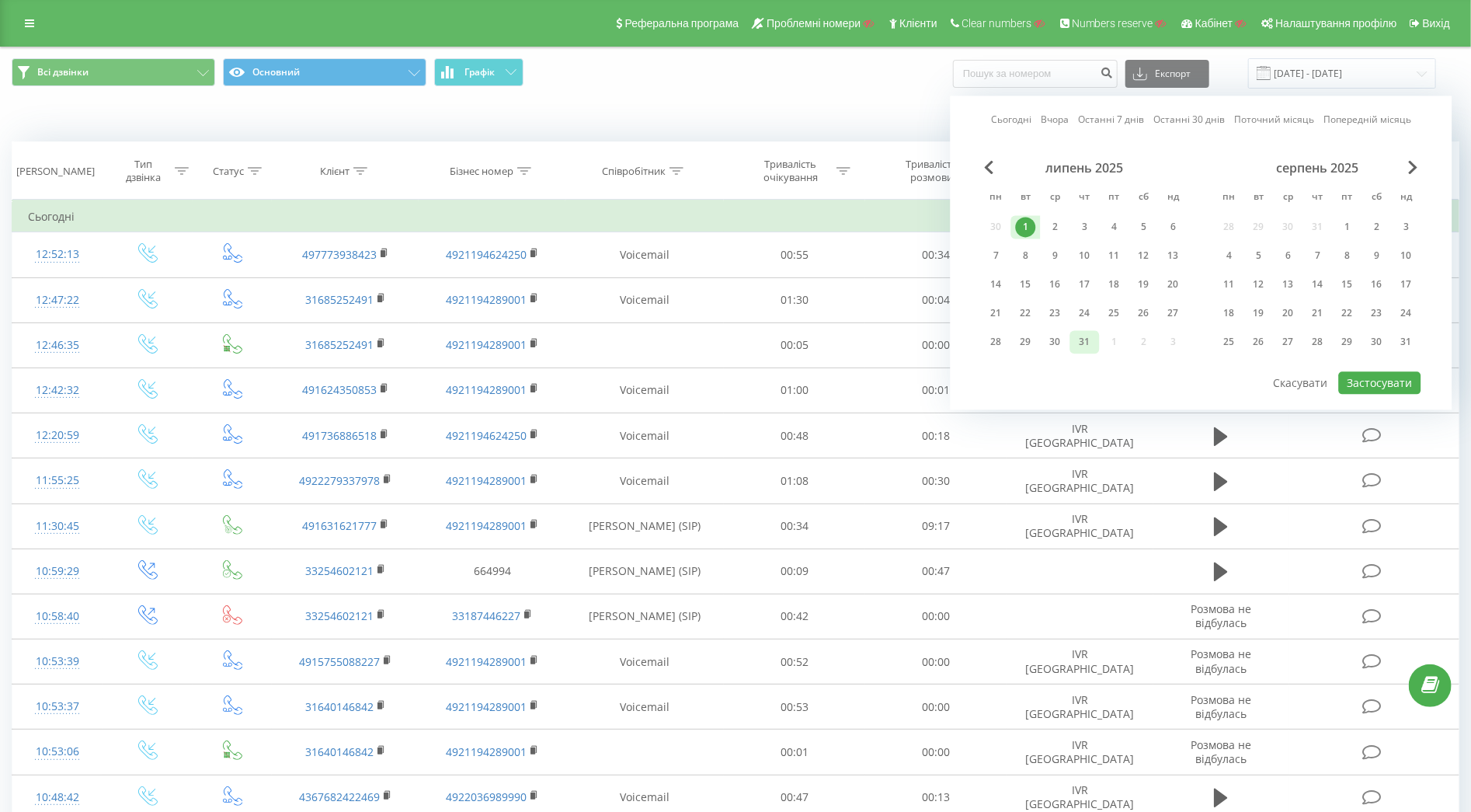
click at [1095, 348] on div "31" at bounding box center [1085, 342] width 20 height 20
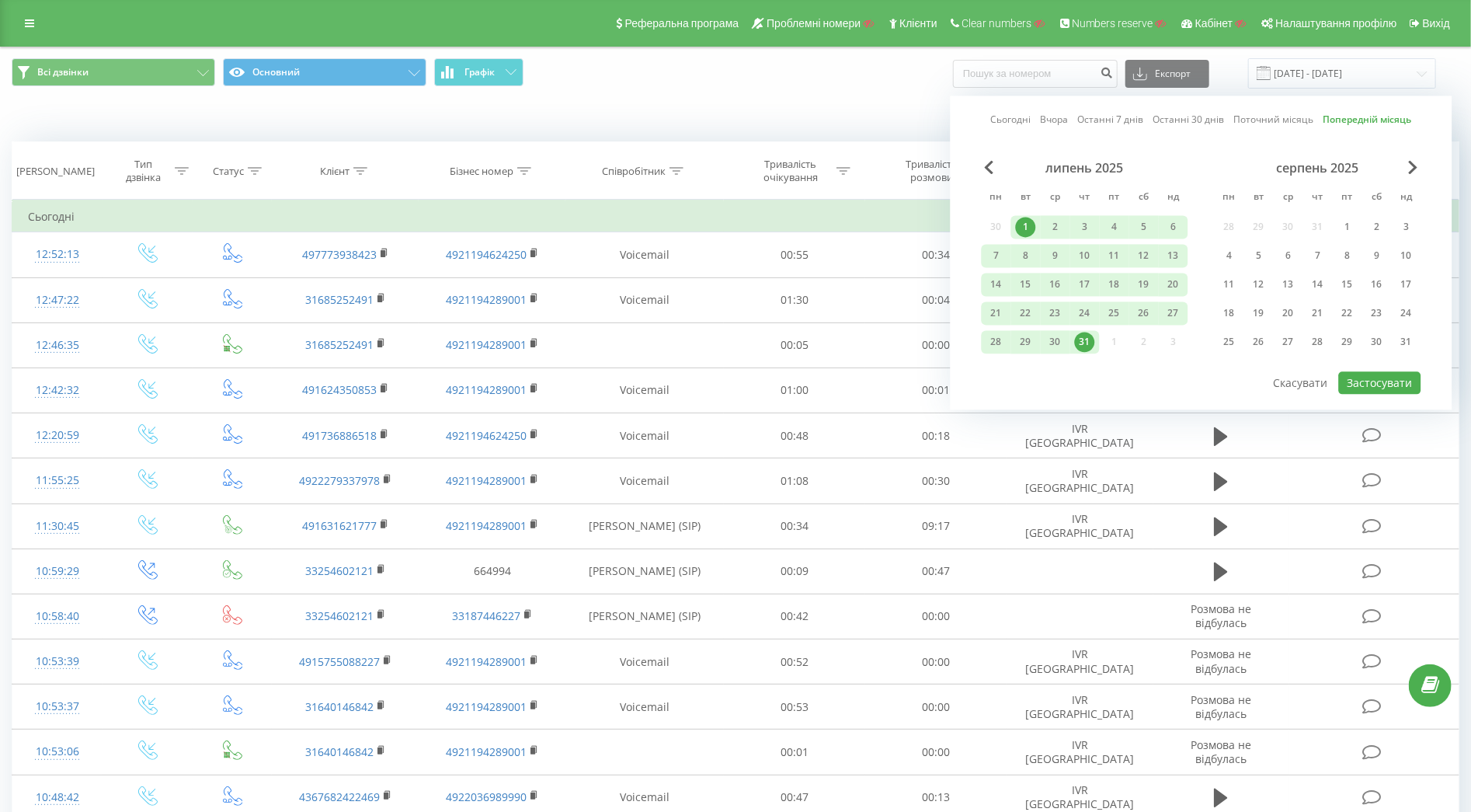
scroll to position [245, 0]
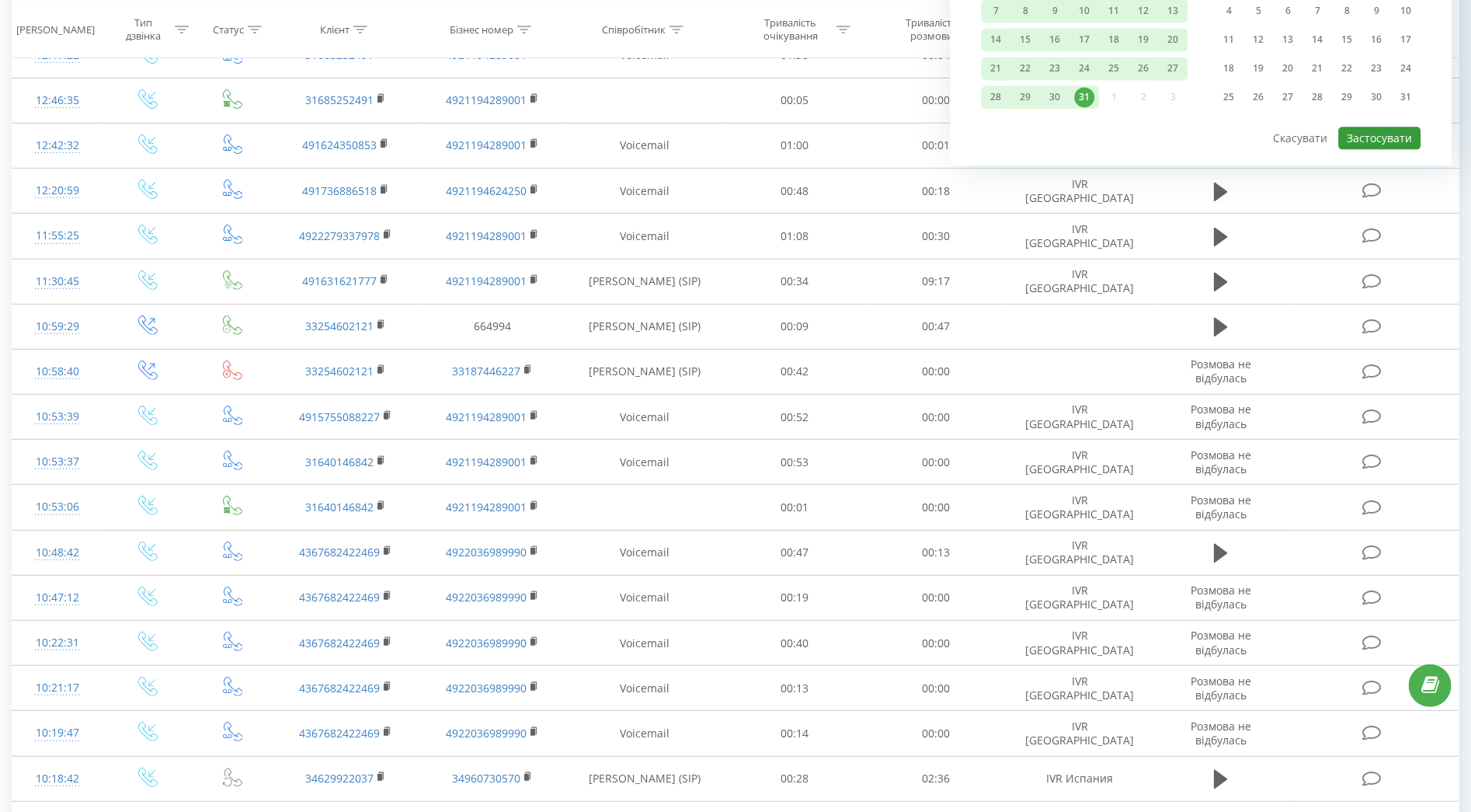
click at [1377, 126] on button "Застосувати" at bounding box center [1380, 138] width 82 height 23
type input "01.07.2025 - 31.07.2025"
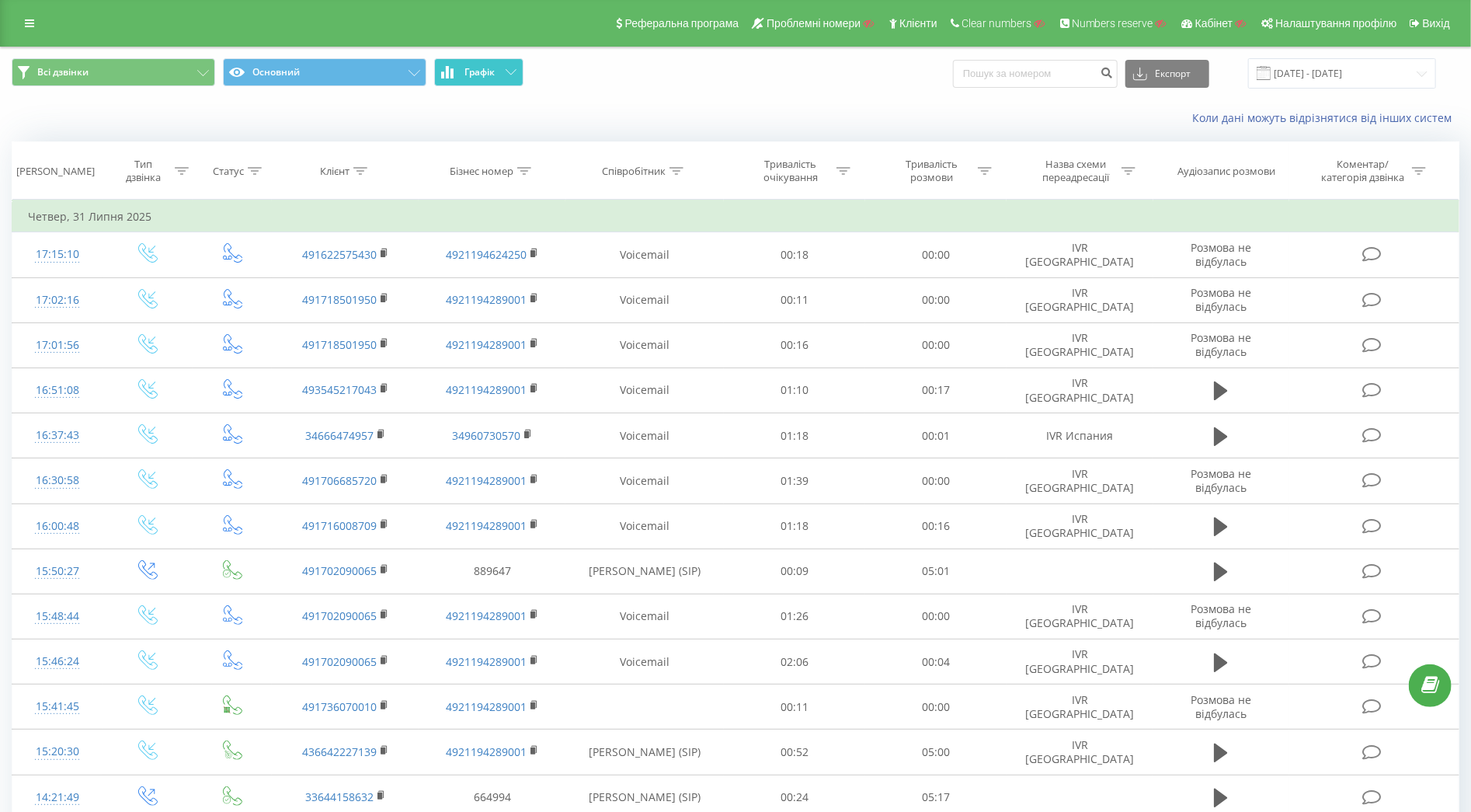
click at [502, 65] on button "Графік" at bounding box center [478, 72] width 90 height 28
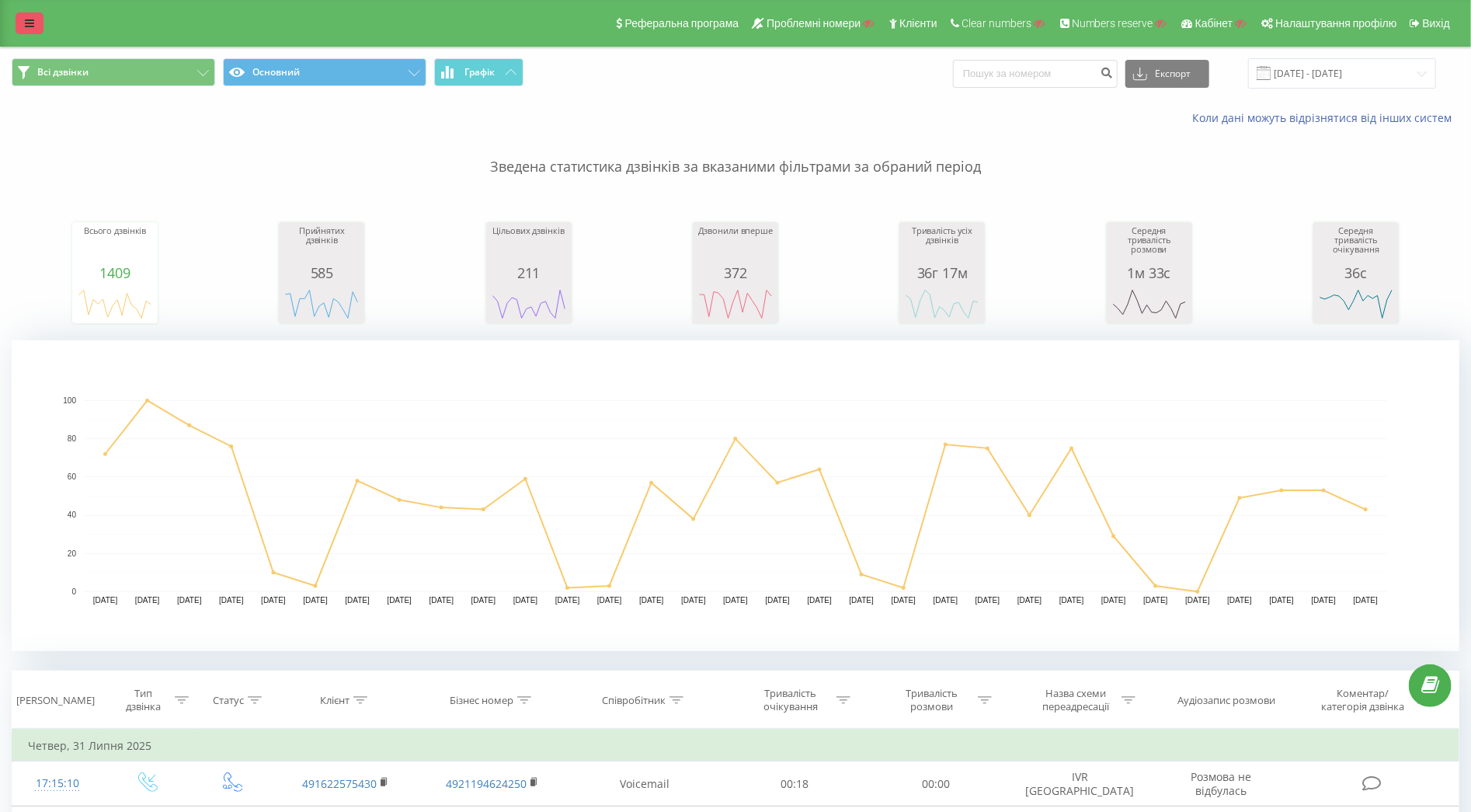
click at [33, 23] on icon at bounding box center [30, 24] width 10 height 10
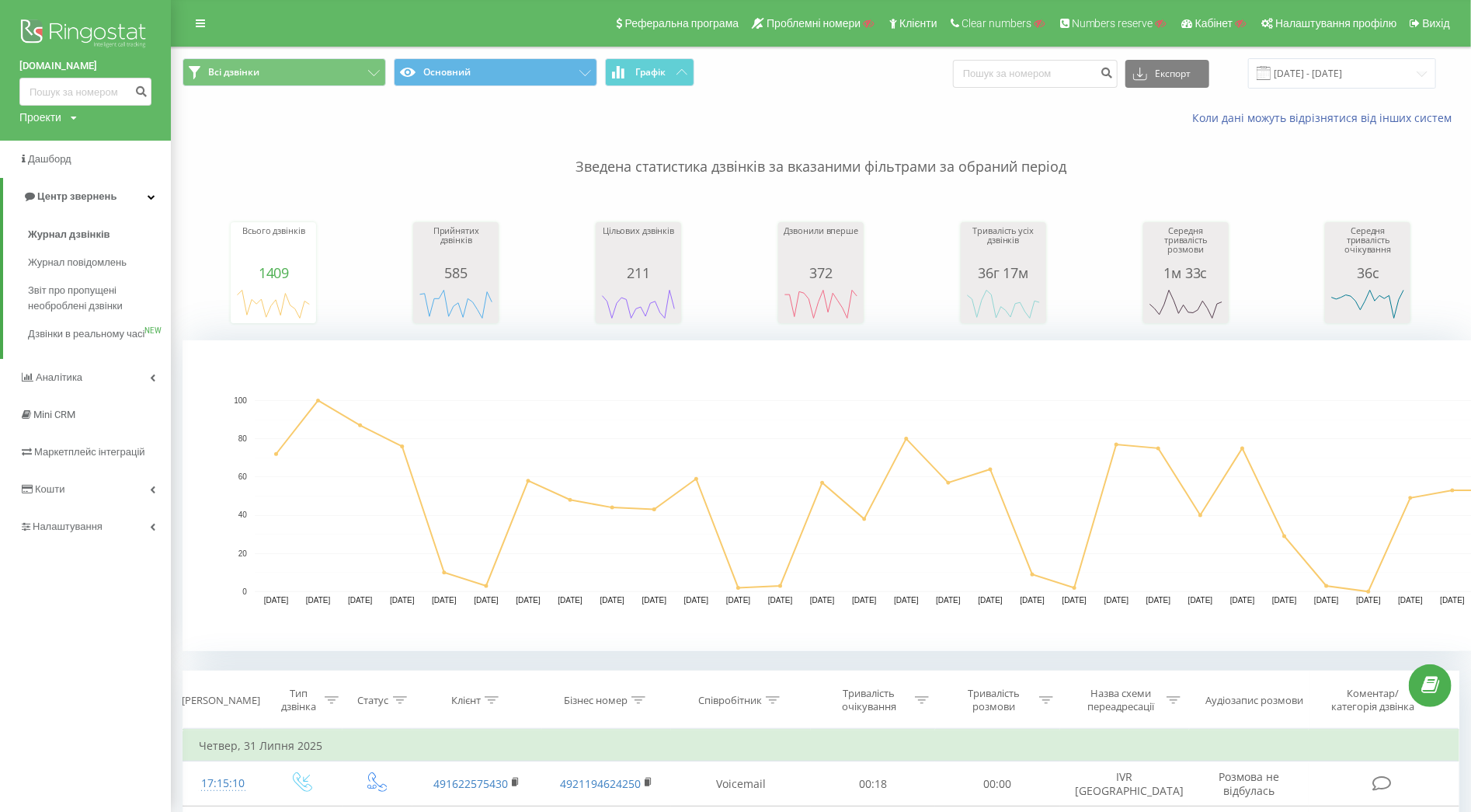
click at [43, 118] on div "Проекти" at bounding box center [40, 118] width 42 height 16
click at [45, 132] on input "text" at bounding box center [63, 141] width 78 height 23
type input "gardpol.pl"
click at [119, 148] on link "Пошук" at bounding box center [125, 141] width 46 height 23
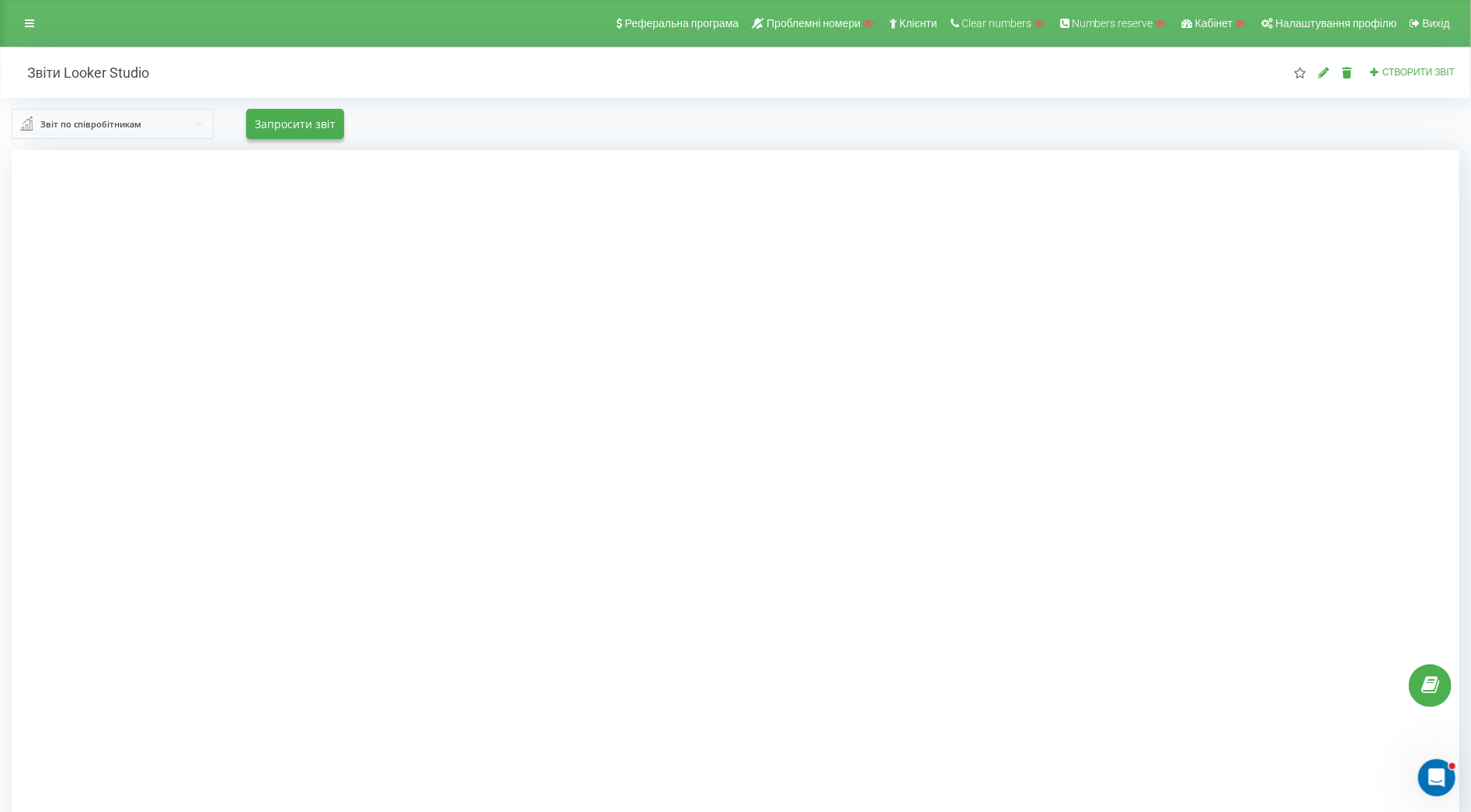
click at [173, 125] on input "text" at bounding box center [113, 124] width 200 height 28
click at [166, 249] on span "Звіт по пропущеним дзвінкам" at bounding box center [106, 253] width 137 height 13
click at [26, 29] on icon at bounding box center [30, 24] width 10 height 10
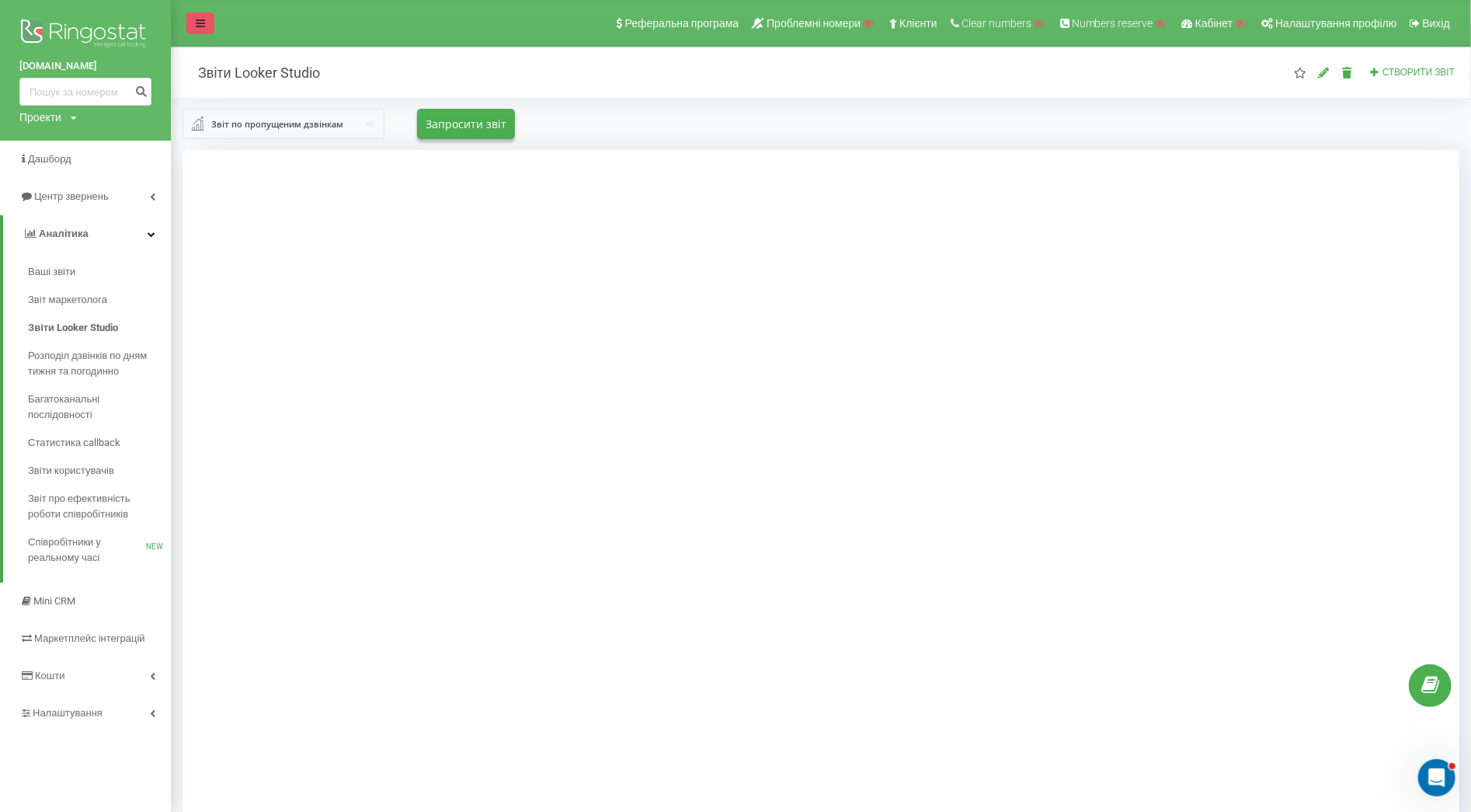
click at [207, 18] on link at bounding box center [200, 23] width 28 height 22
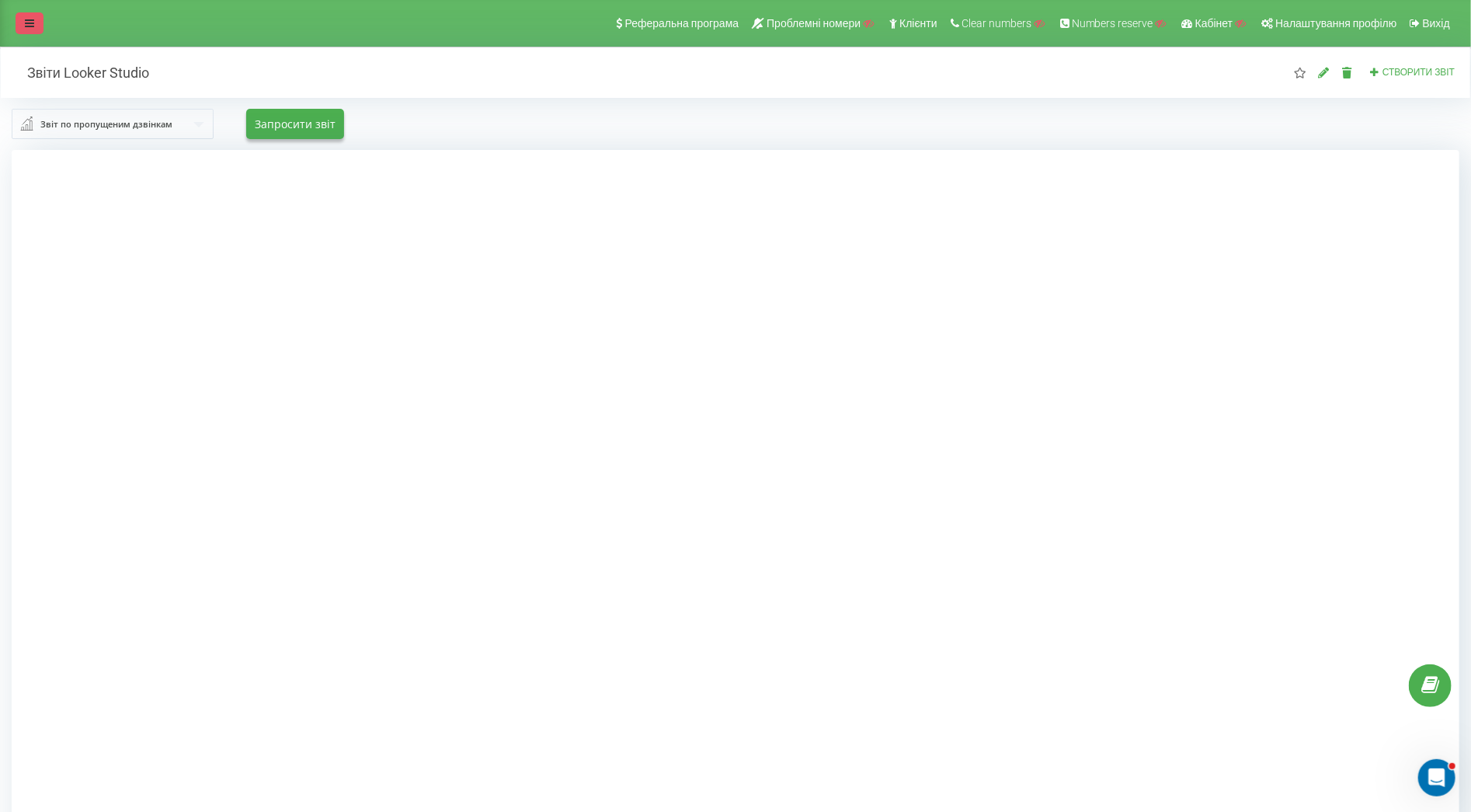
click at [29, 33] on link at bounding box center [30, 23] width 28 height 22
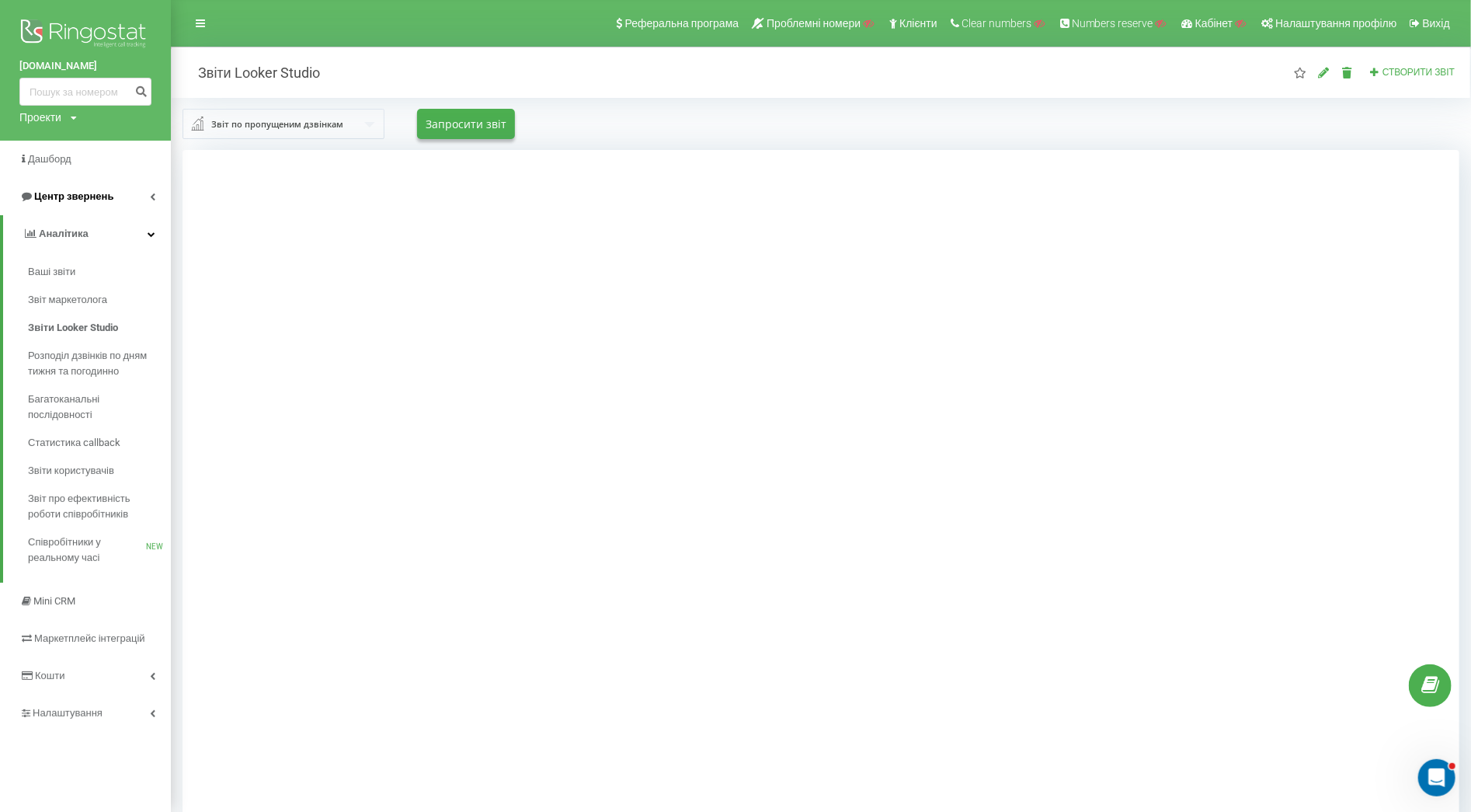
click at [113, 197] on link "Центр звернень" at bounding box center [85, 196] width 171 height 37
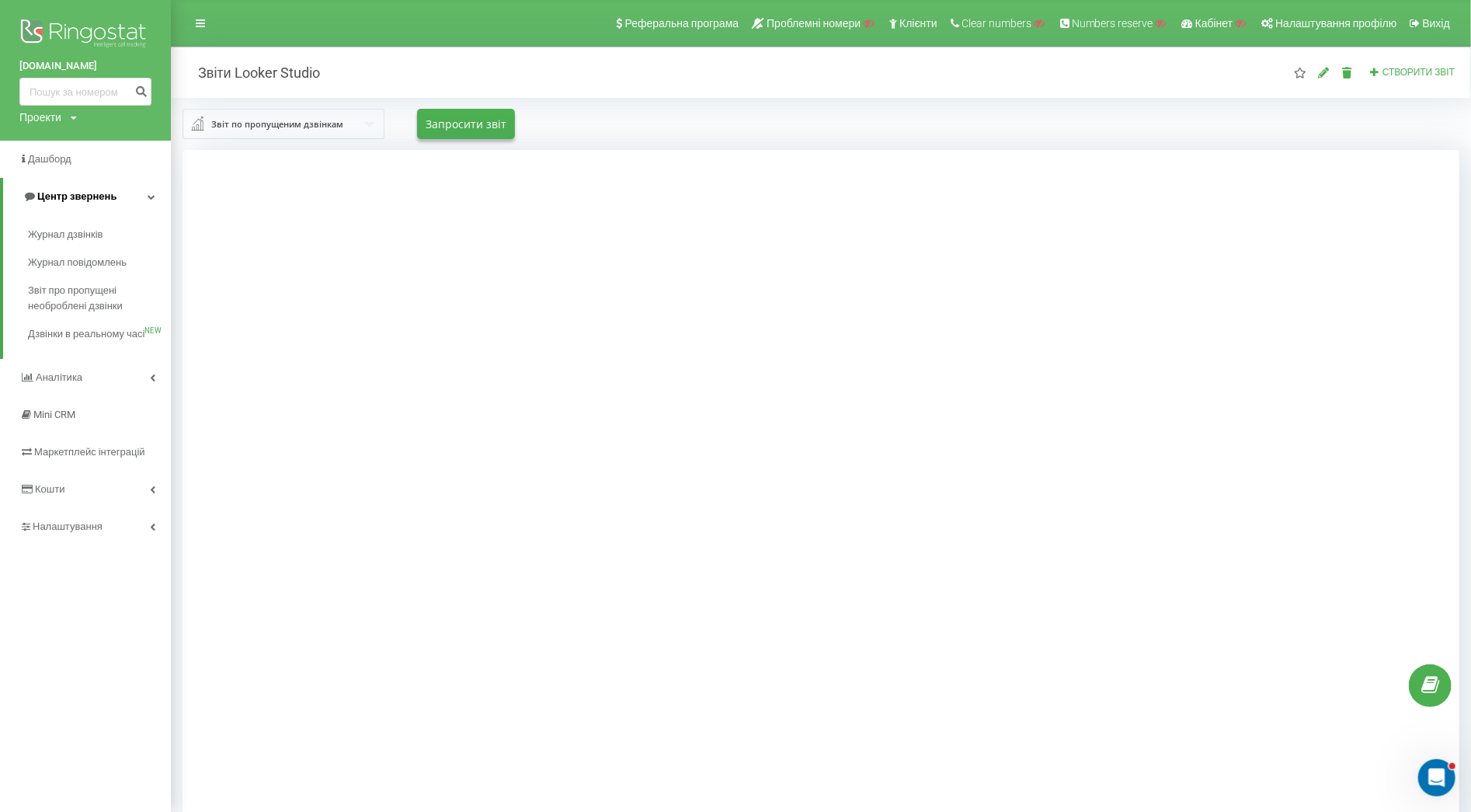
click at [91, 190] on span "Центр звернень" at bounding box center [77, 195] width 79 height 11
click at [77, 194] on span "Центр звернень" at bounding box center [73, 195] width 79 height 11
click at [139, 193] on link "Центр звернень" at bounding box center [87, 196] width 168 height 37
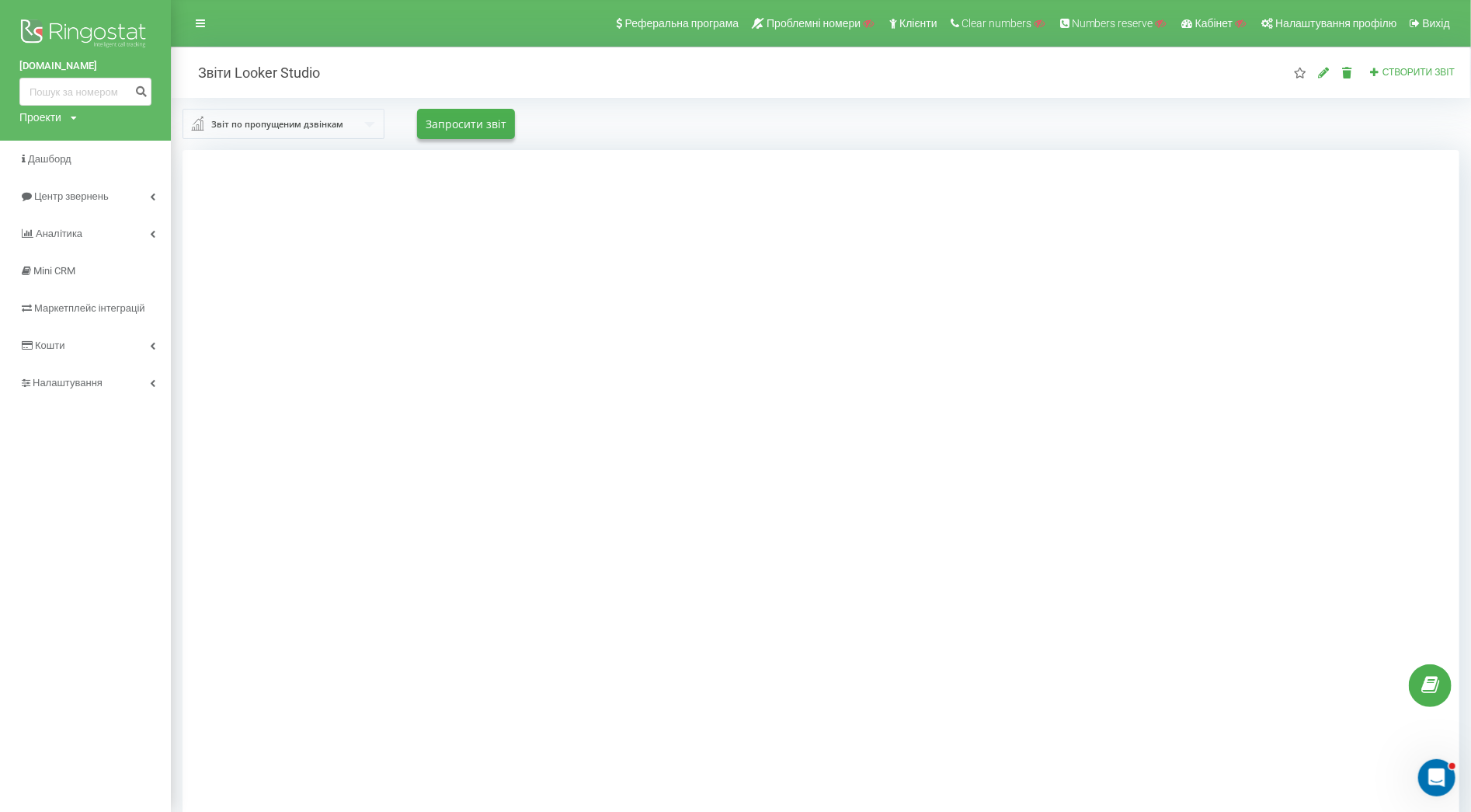
click at [344, 128] on input "text" at bounding box center [284, 124] width 200 height 28
click at [307, 154] on span "Звіт по співробітникам" at bounding box center [261, 155] width 104 height 13
click at [663, 113] on div "Звіт по співробітникам Звіт по співробітникам Звіт по вихідним дзвінкам Звіт по…" at bounding box center [820, 124] width 1277 height 30
click at [589, 118] on div "Звіт по співробітникам Звіт по співробітникам Звіт по вихідним дзвінкам Звіт по…" at bounding box center [820, 124] width 1277 height 30
click at [841, 146] on div "Звіт по співробітникам Звіт по співробітникам Звіт по вихідним дзвінкам Звіт по…" at bounding box center [821, 124] width 1298 height 52
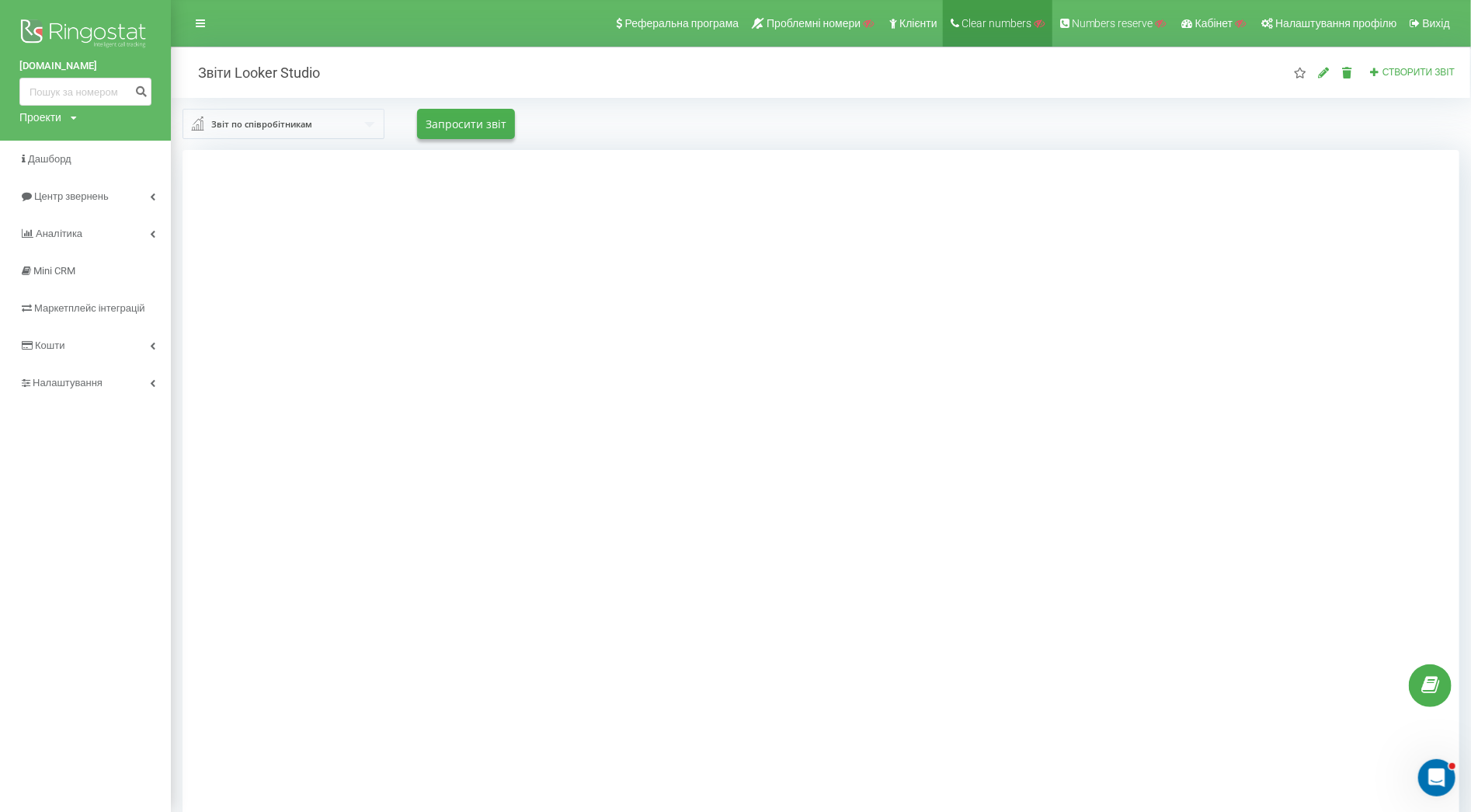
click at [995, 19] on span "Clear numbers" at bounding box center [997, 24] width 70 height 12
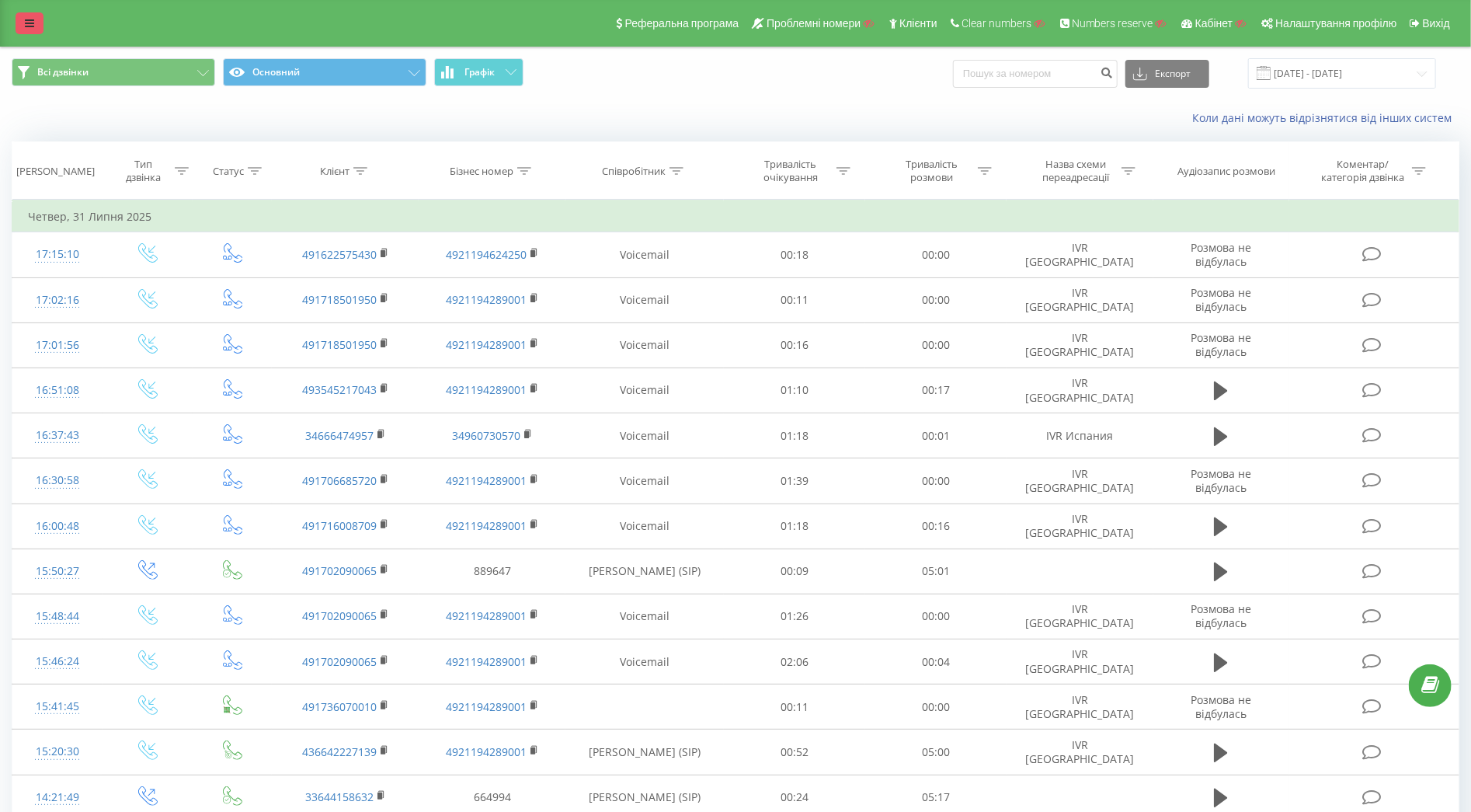
click at [32, 24] on icon at bounding box center [30, 24] width 10 height 10
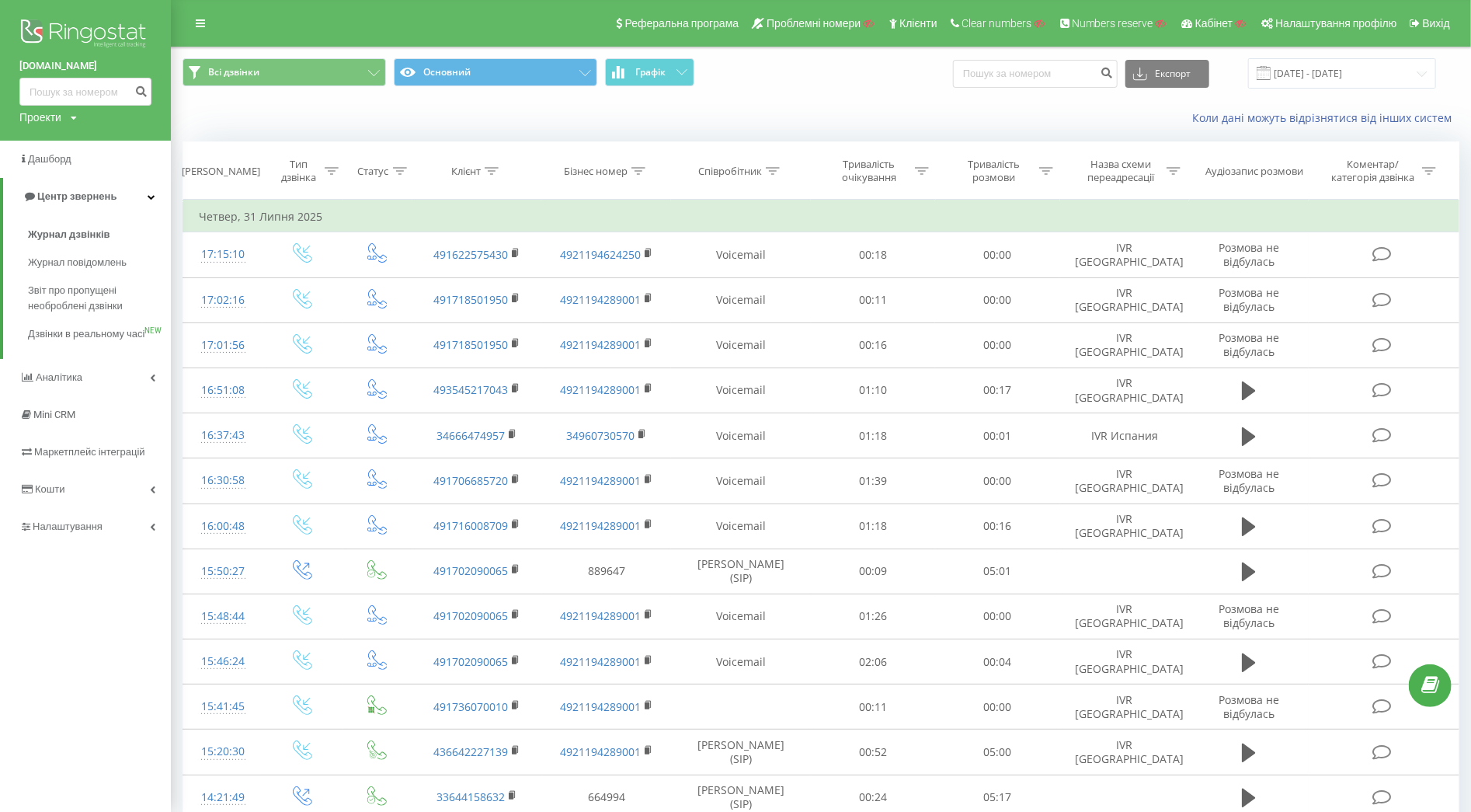
click at [63, 116] on div "Проекти Пошук" at bounding box center [48, 118] width 58 height 16
click at [61, 139] on input "text" at bounding box center [63, 141] width 78 height 23
type input "gardpol.pl"
click at [131, 142] on link "Пошук" at bounding box center [125, 141] width 46 height 23
